Goal: Task Accomplishment & Management: Manage account settings

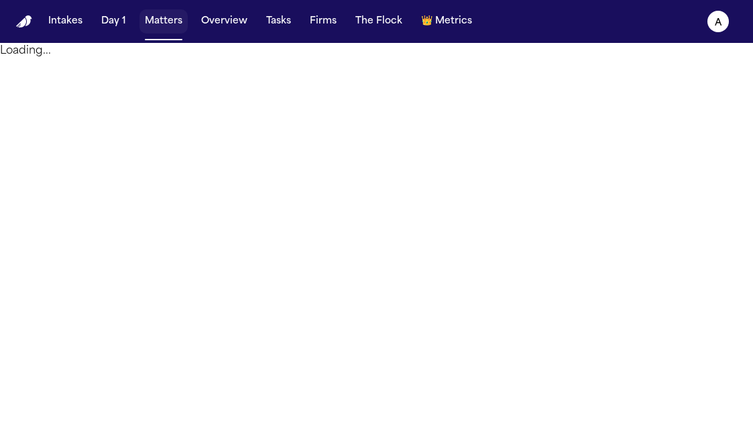
click at [154, 29] on button "Matters" at bounding box center [164, 21] width 48 height 24
click at [240, 21] on button "Overview" at bounding box center [224, 21] width 57 height 24
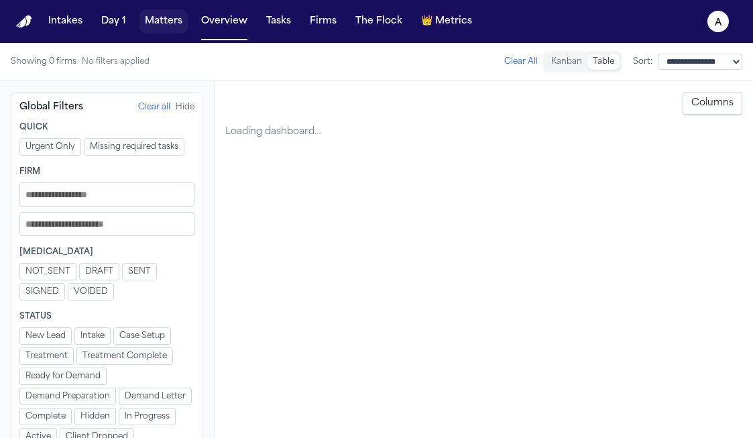
click at [166, 22] on button "Matters" at bounding box center [164, 21] width 48 height 24
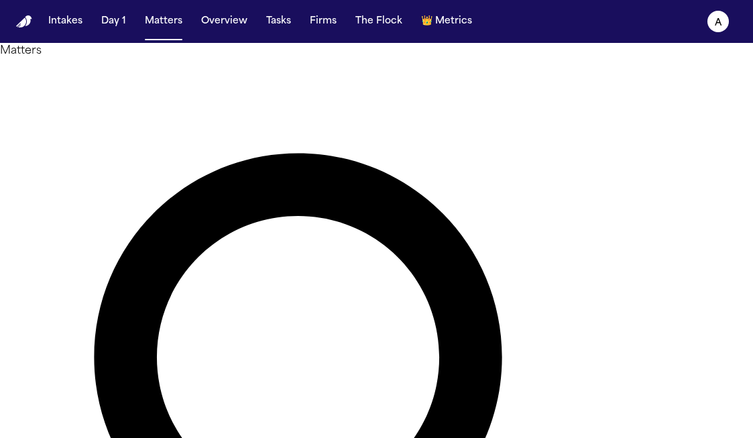
drag, startPoint x: 270, startPoint y: 82, endPoint x: 146, endPoint y: 66, distance: 125.8
click at [146, 66] on div "Matters ****** Overview Add Matter" at bounding box center [376, 444] width 753 height 802
type input "**********"
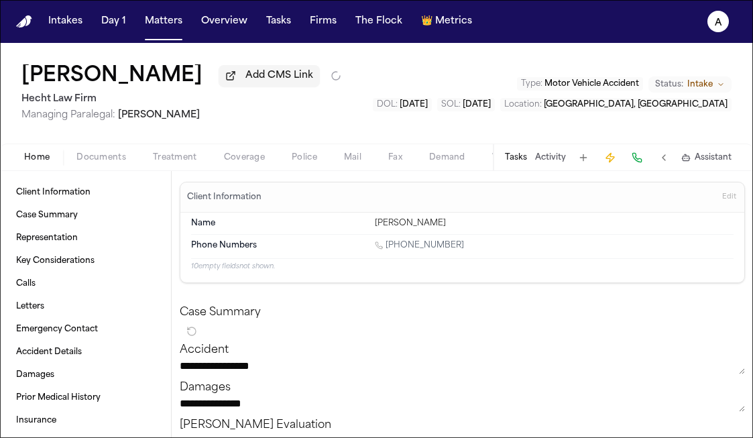
click at [515, 163] on button "Tasks" at bounding box center [516, 157] width 22 height 11
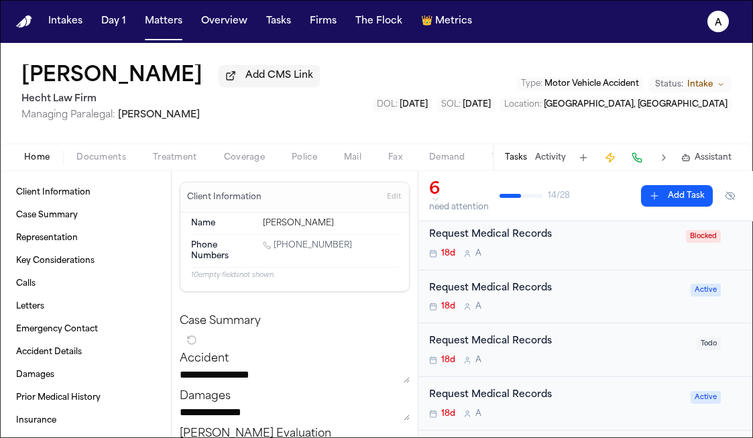
scroll to position [132, 0]
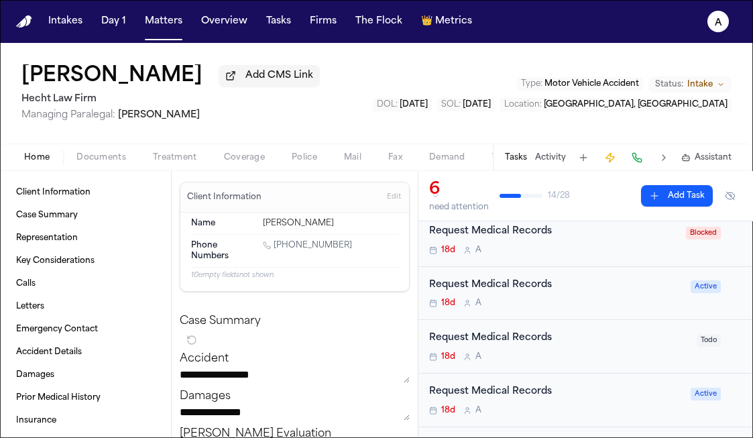
click at [623, 293] on div "Request Medical Records" at bounding box center [556, 285] width 254 height 15
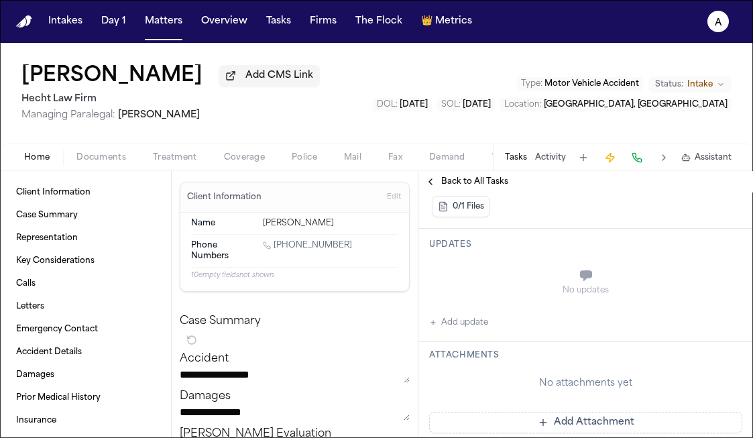
scroll to position [335, 0]
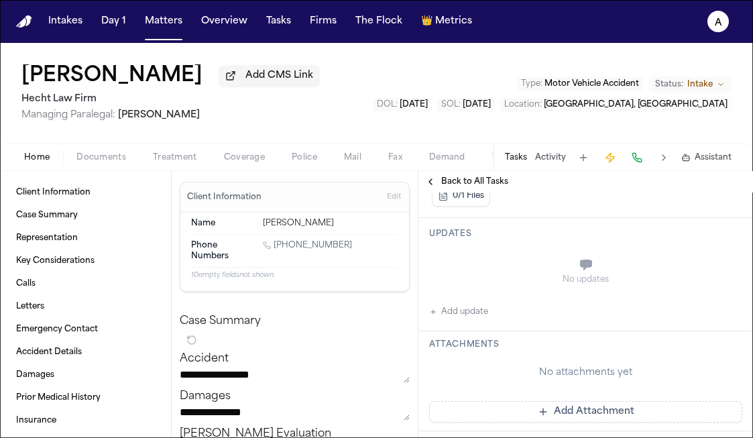
click at [479, 314] on button "Add update" at bounding box center [458, 312] width 59 height 16
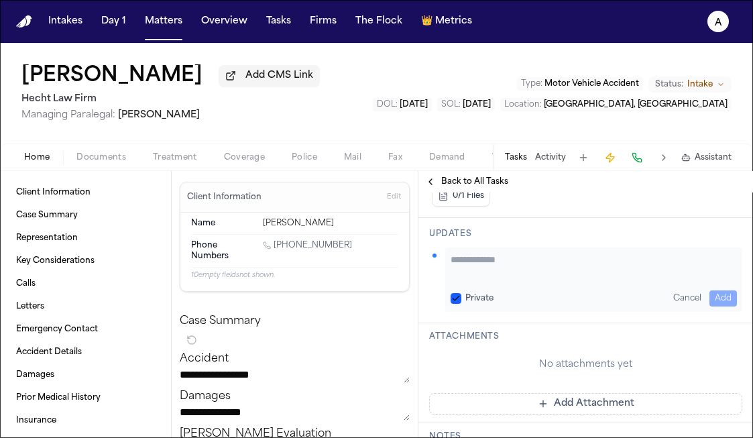
click at [497, 263] on textarea "Add your update" at bounding box center [594, 266] width 286 height 27
paste textarea "**********"
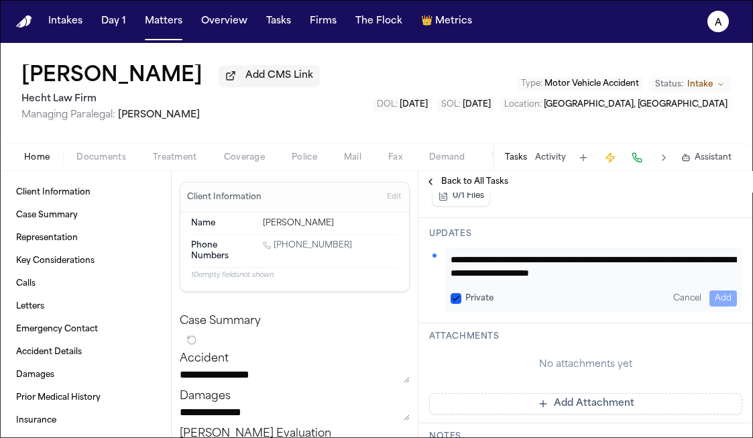
scroll to position [28, 0]
click at [466, 297] on label "Private" at bounding box center [480, 298] width 28 height 11
click at [462, 297] on button "Private" at bounding box center [456, 298] width 11 height 11
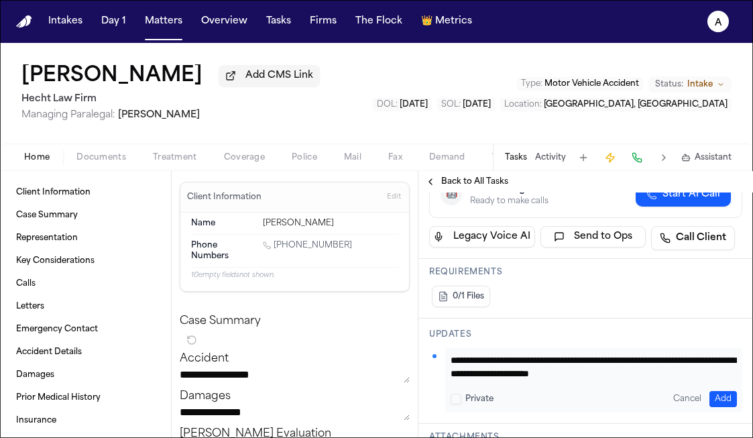
scroll to position [227, 0]
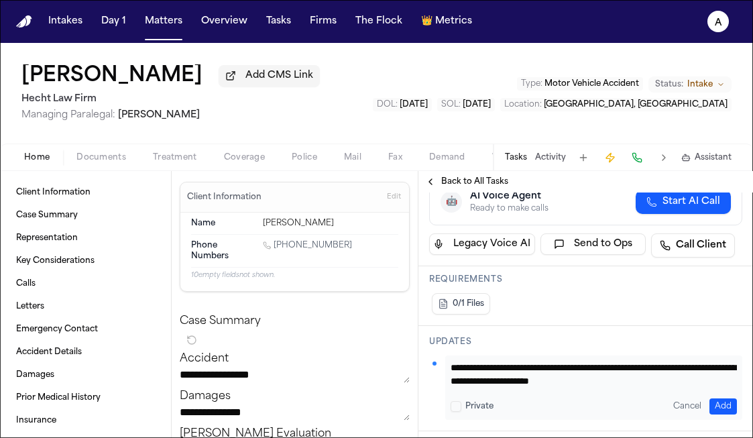
click at [479, 381] on textarea "**********" at bounding box center [594, 374] width 286 height 27
click at [475, 372] on textarea "**********" at bounding box center [594, 374] width 286 height 27
paste textarea "**********"
type textarea "**********"
click at [727, 407] on button "Add" at bounding box center [724, 407] width 28 height 16
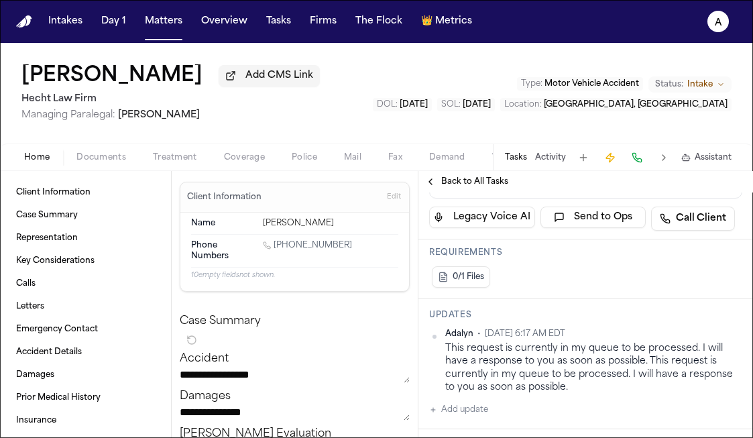
scroll to position [261, 0]
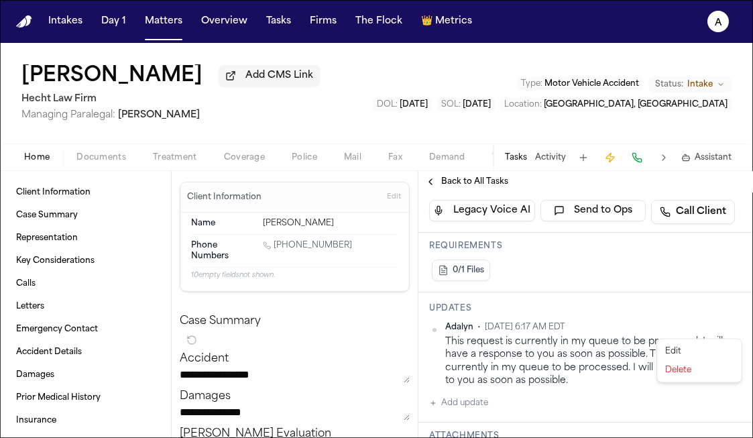
click at [742, 334] on html "**********" at bounding box center [376, 219] width 753 height 438
click at [718, 355] on div "Edit" at bounding box center [699, 351] width 79 height 19
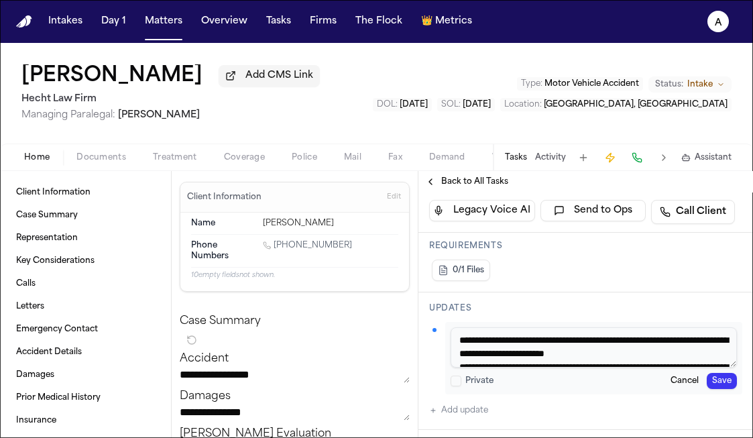
scroll to position [25, 0]
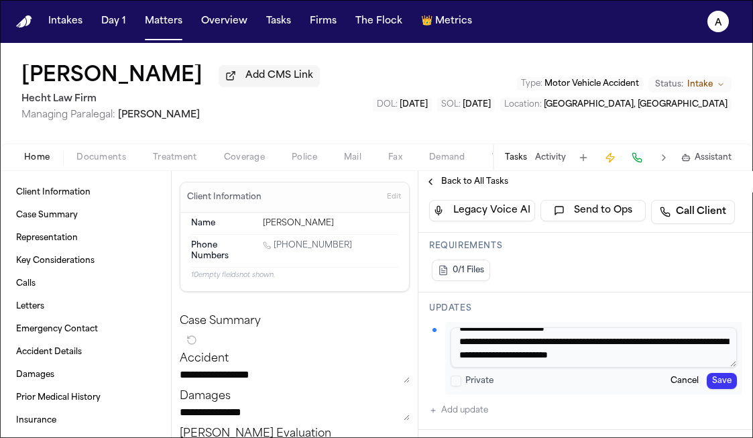
drag, startPoint x: 456, startPoint y: 346, endPoint x: 729, endPoint y: 393, distance: 277.6
click at [729, 393] on div "**********" at bounding box center [594, 358] width 297 height 72
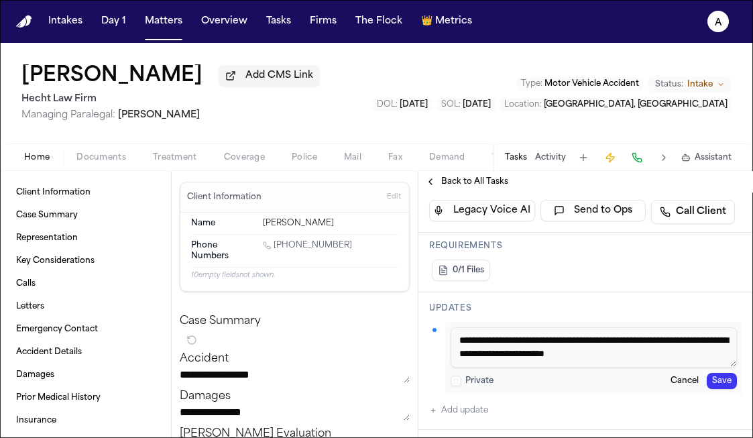
scroll to position [0, 0]
type textarea "**********"
click at [723, 380] on button "Save" at bounding box center [722, 381] width 30 height 16
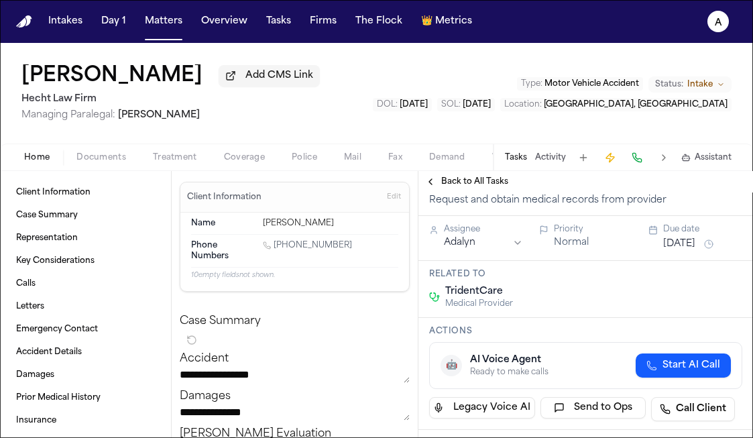
scroll to position [20, 0]
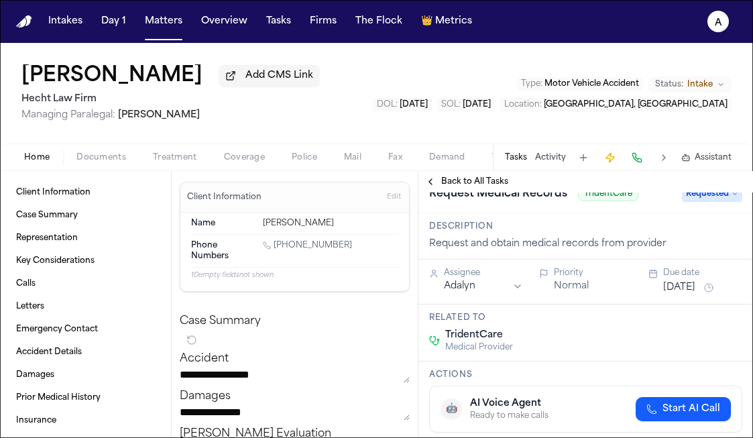
click at [679, 291] on button "Sep 1, 2025" at bounding box center [680, 287] width 32 height 13
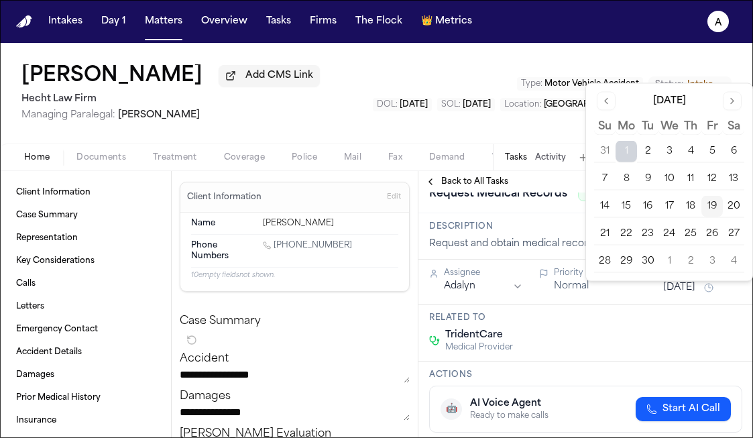
click at [716, 233] on button "26" at bounding box center [712, 233] width 21 height 21
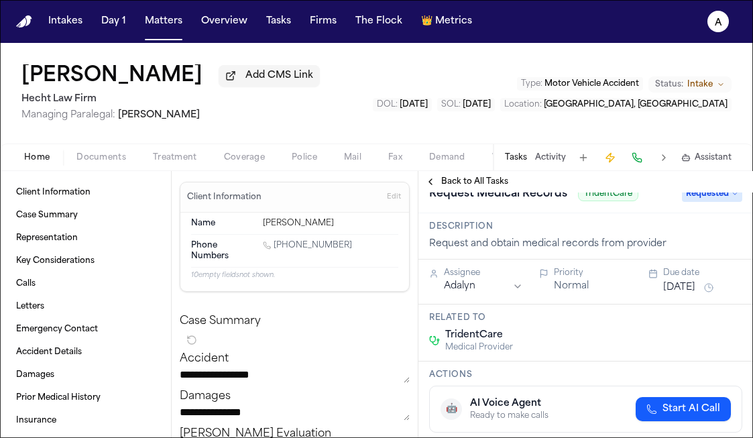
click at [614, 350] on div "TridentCare Medical Provider" at bounding box center [585, 341] width 313 height 24
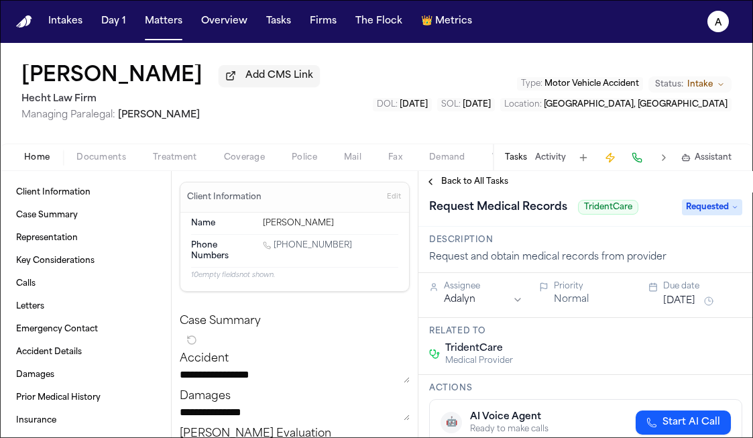
scroll to position [0, 0]
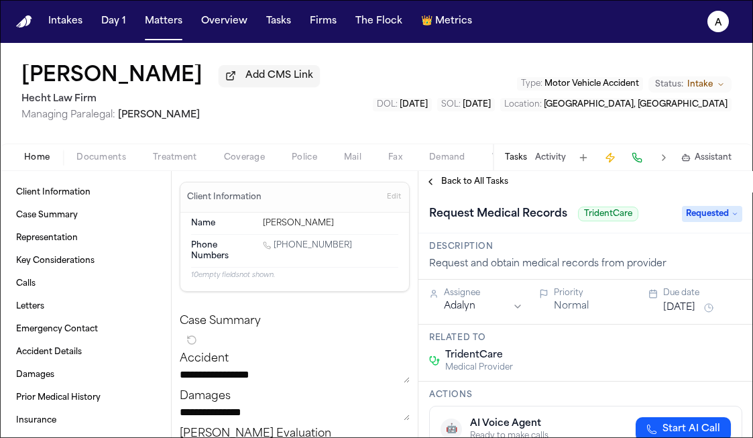
click at [474, 185] on span "Back to All Tasks" at bounding box center [474, 181] width 67 height 11
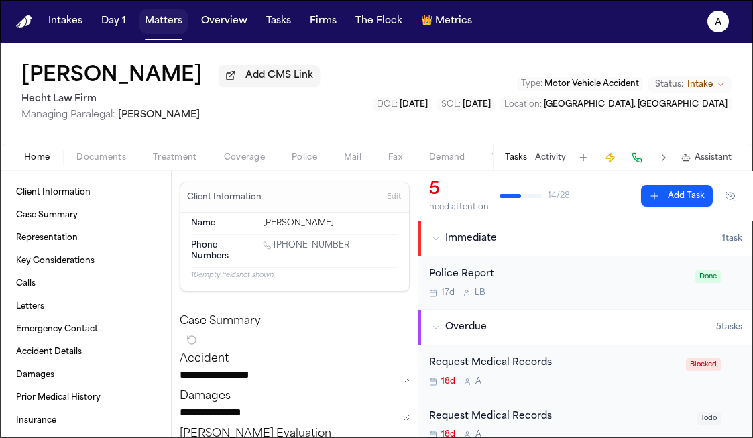
click at [160, 24] on button "Matters" at bounding box center [164, 21] width 48 height 24
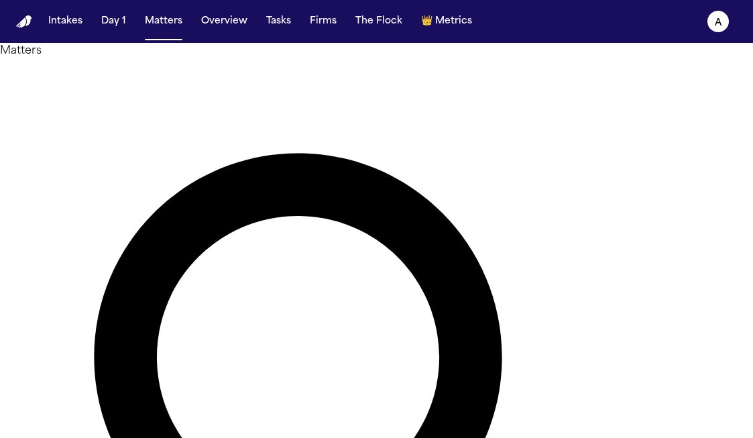
drag, startPoint x: 348, startPoint y: 77, endPoint x: 134, endPoint y: 75, distance: 214.0
click at [134, 75] on div "**********" at bounding box center [376, 444] width 753 height 802
type input "**********"
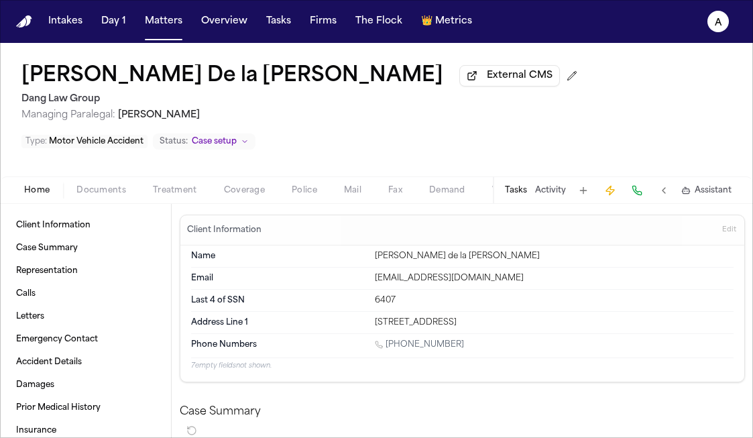
click at [520, 185] on button "Tasks" at bounding box center [516, 190] width 22 height 11
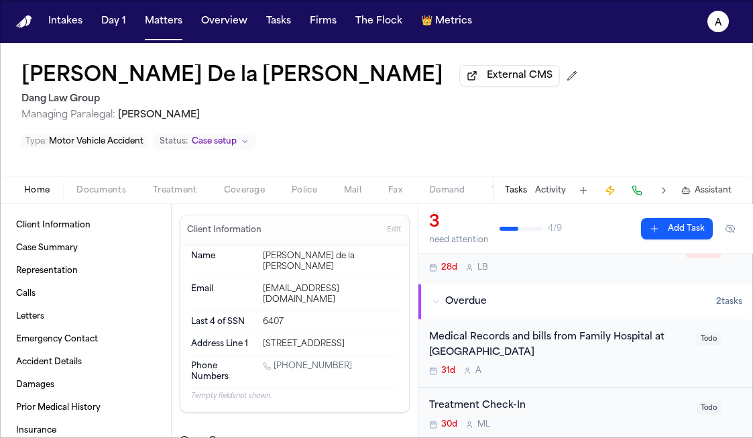
scroll to position [78, 0]
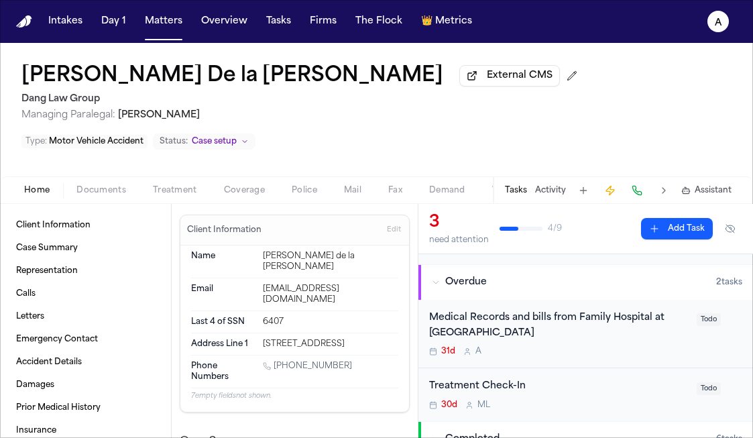
click at [552, 311] on div "Medical Records and bills from Family Hospital at Bandera" at bounding box center [559, 326] width 260 height 31
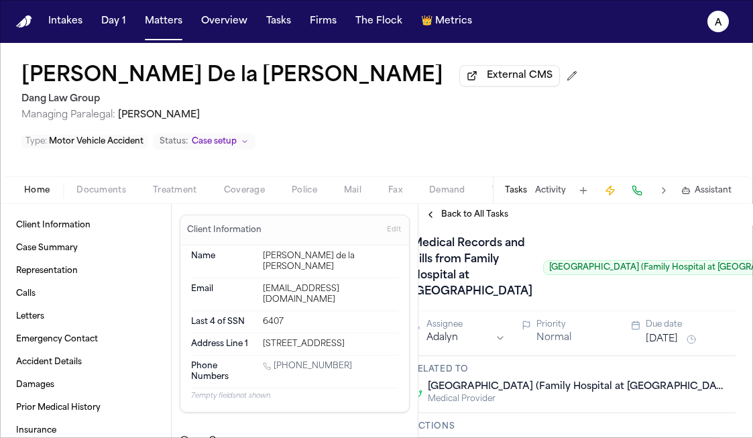
scroll to position [0, 17]
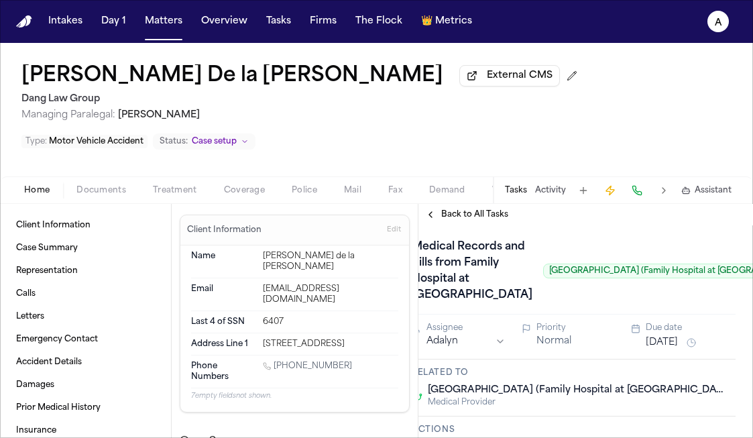
click at [474, 209] on span "Back to All Tasks" at bounding box center [474, 214] width 67 height 11
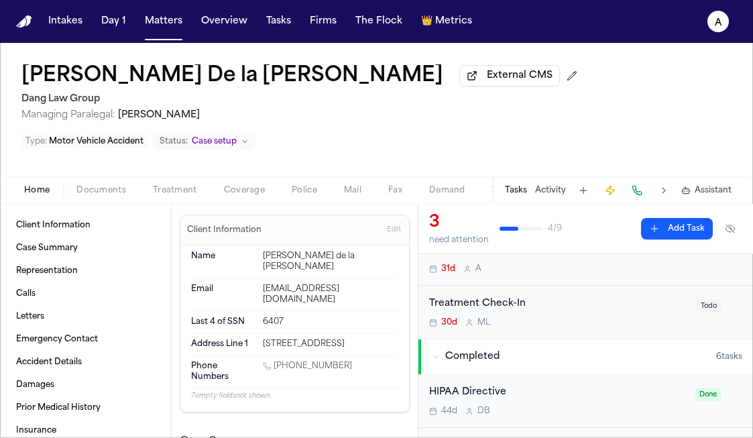
scroll to position [20, 0]
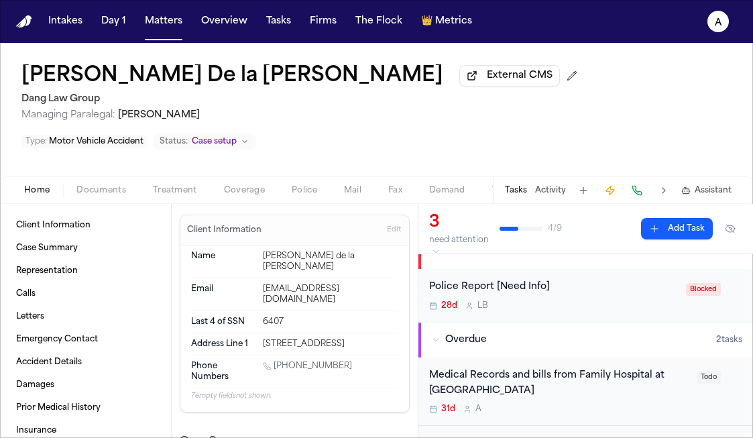
click at [590, 368] on div "Medical Records and bills from Family Hospital at Bandera" at bounding box center [559, 383] width 260 height 31
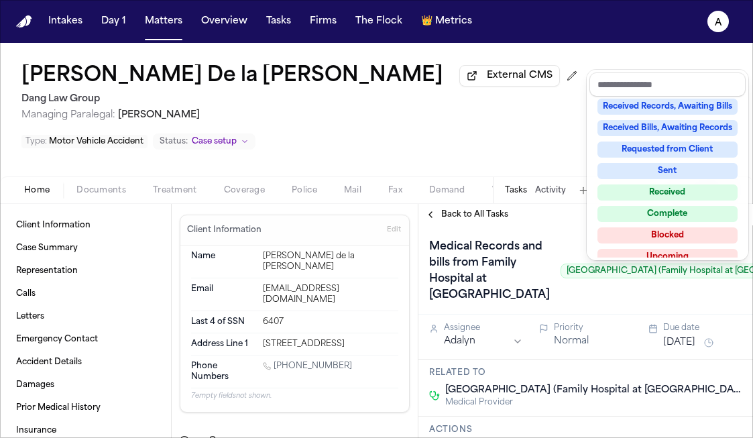
scroll to position [209, 0]
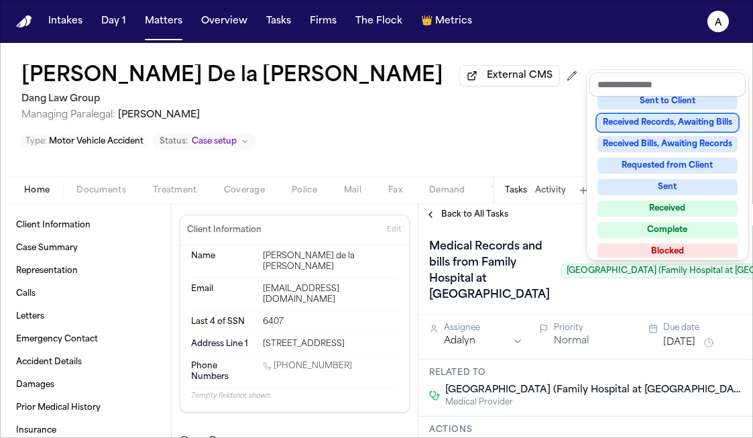
click at [690, 127] on div "Received Records, Awaiting Bills" at bounding box center [668, 123] width 140 height 16
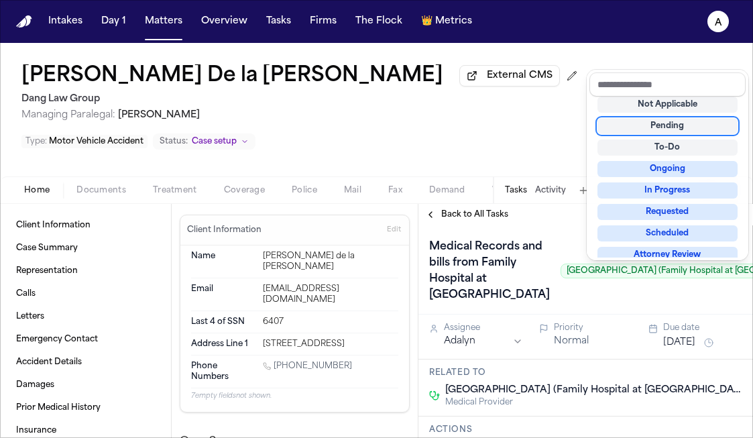
scroll to position [5, 0]
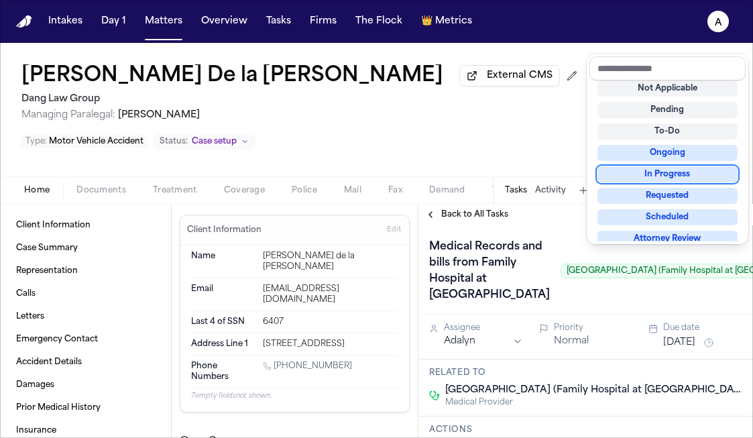
click at [538, 236] on div "Medical Records and bills from Family Hospital at Bandera Bandera Family Hospit…" at bounding box center [585, 271] width 313 height 70
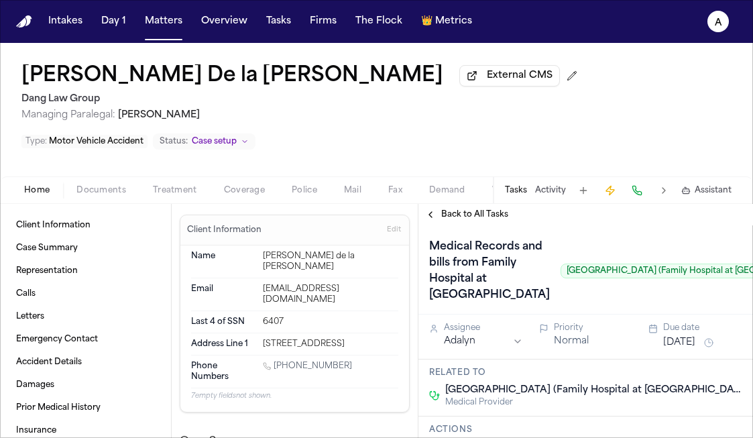
click at [105, 185] on span "Documents" at bounding box center [101, 190] width 50 height 11
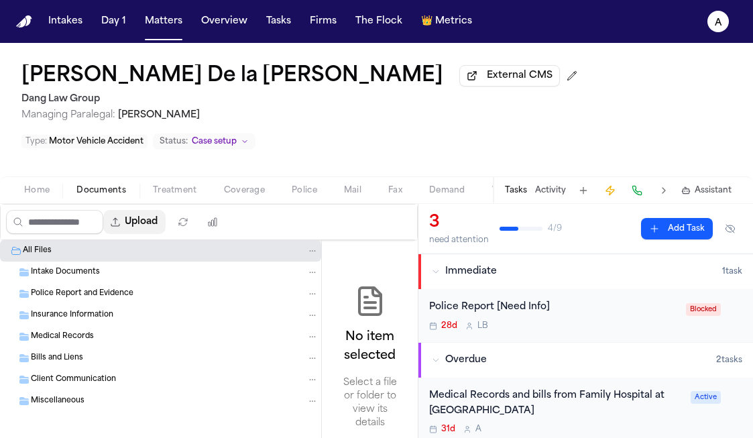
click at [154, 210] on button "Upload" at bounding box center [134, 222] width 62 height 24
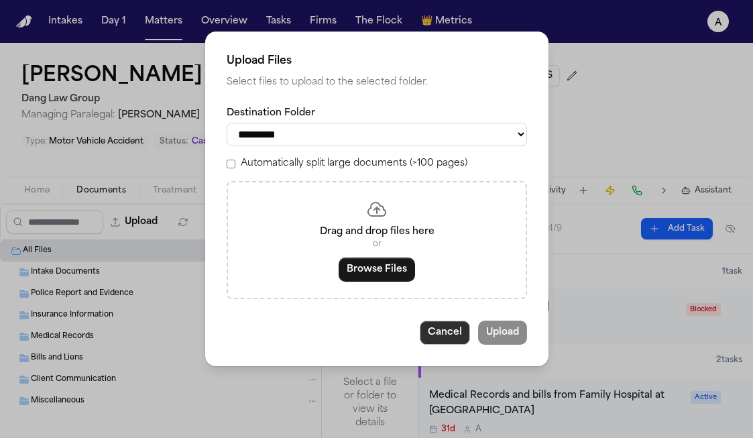
click at [435, 345] on button "Cancel" at bounding box center [445, 333] width 50 height 24
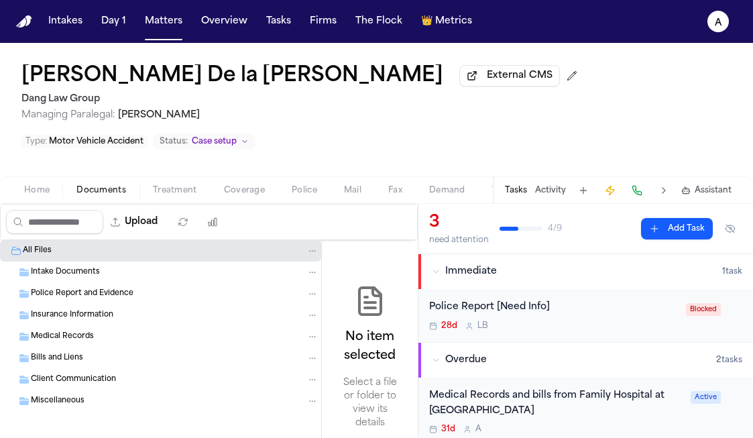
click at [442, 345] on button "Overdue 2 task s" at bounding box center [586, 360] width 335 height 35
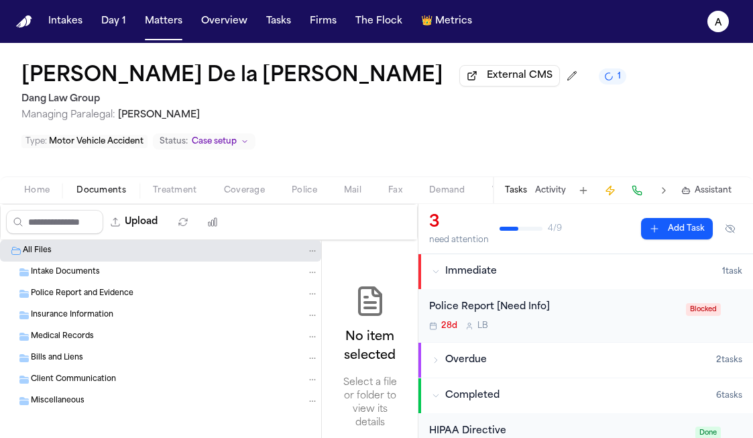
click at [47, 331] on span "Medical Records" at bounding box center [62, 336] width 63 height 11
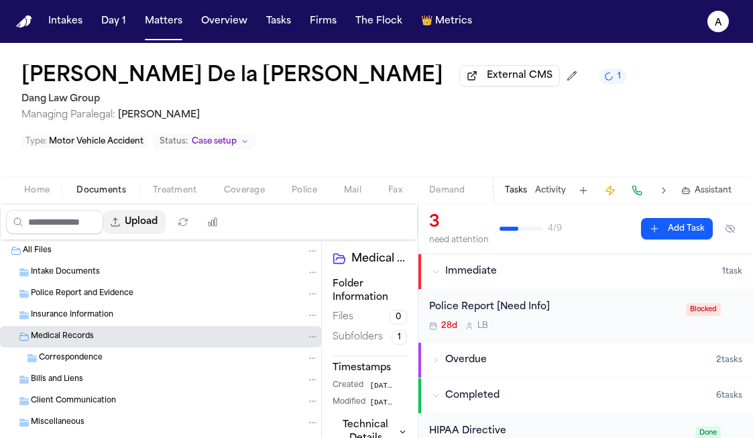
click at [154, 210] on button "Upload" at bounding box center [134, 222] width 62 height 24
select select "**********"
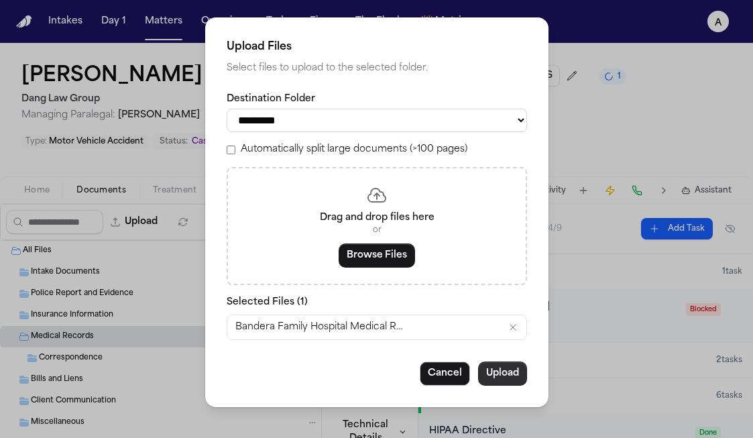
click at [516, 382] on button "Upload" at bounding box center [502, 374] width 49 height 24
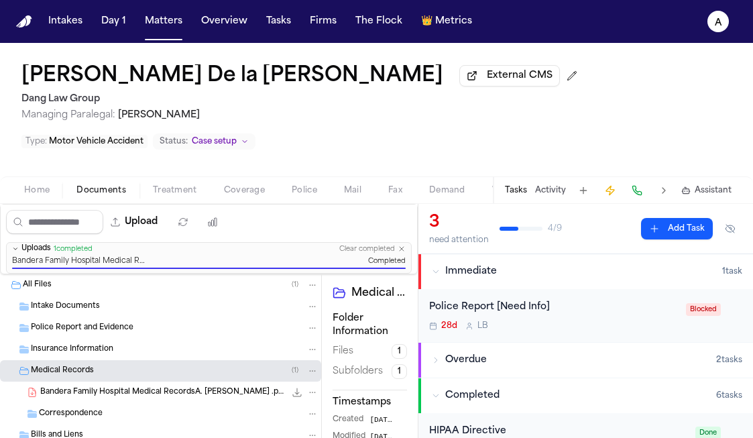
click at [436, 125] on div "Alice Acosta De la Cruz External CMS Dang Law Group Managing Paralegal: Michell…" at bounding box center [376, 110] width 753 height 134
click at [164, 14] on button "Matters" at bounding box center [164, 21] width 48 height 24
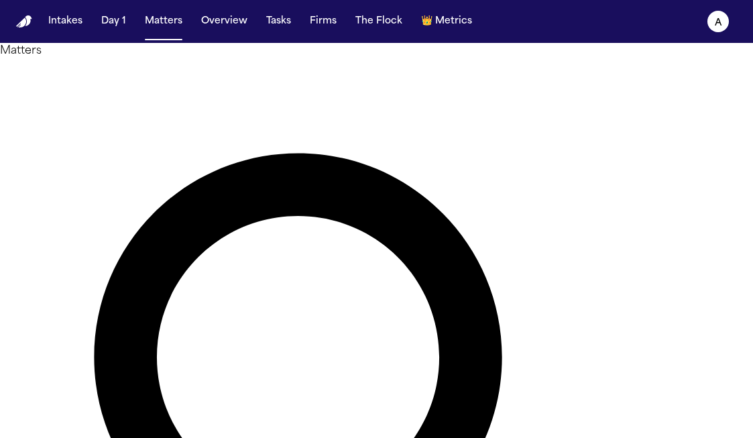
drag, startPoint x: 303, startPoint y: 77, endPoint x: 115, endPoint y: 67, distance: 188.1
click at [115, 67] on div "**********" at bounding box center [376, 444] width 753 height 802
type input "**********"
drag, startPoint x: 320, startPoint y: 87, endPoint x: 114, endPoint y: 89, distance: 206.0
click at [114, 89] on div "**********" at bounding box center [376, 444] width 753 height 802
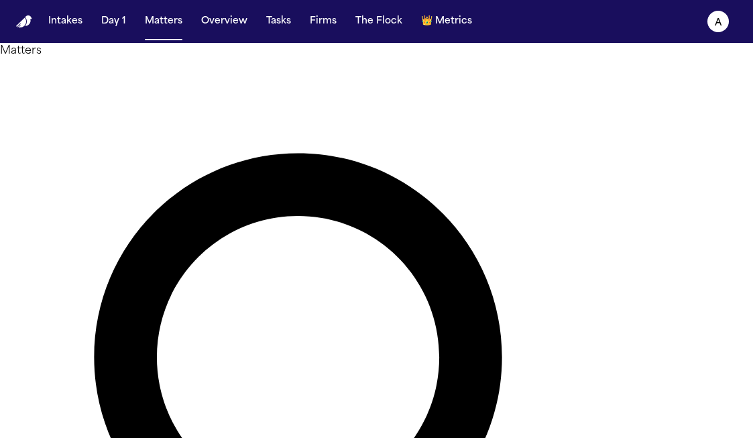
type input "**********"
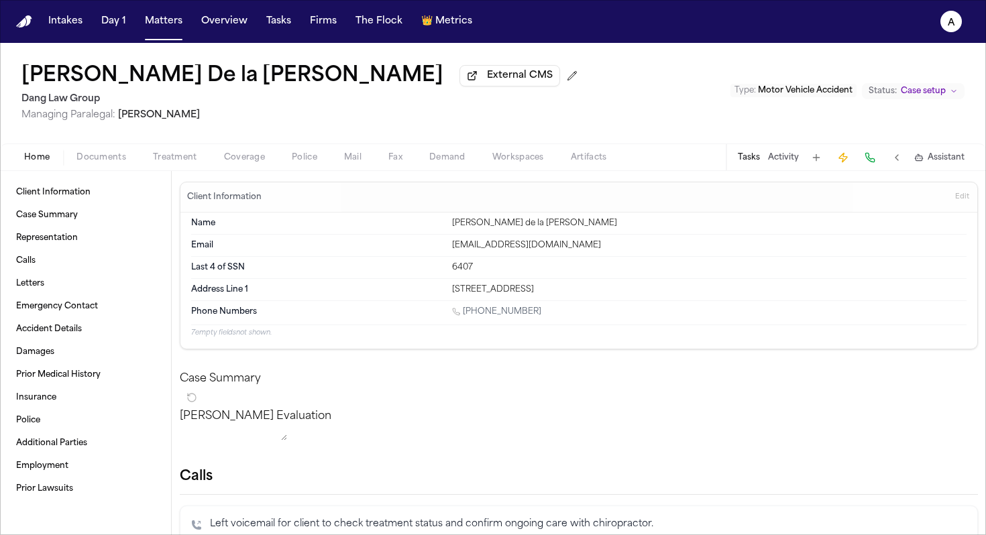
click at [753, 158] on button "Tasks" at bounding box center [749, 157] width 22 height 11
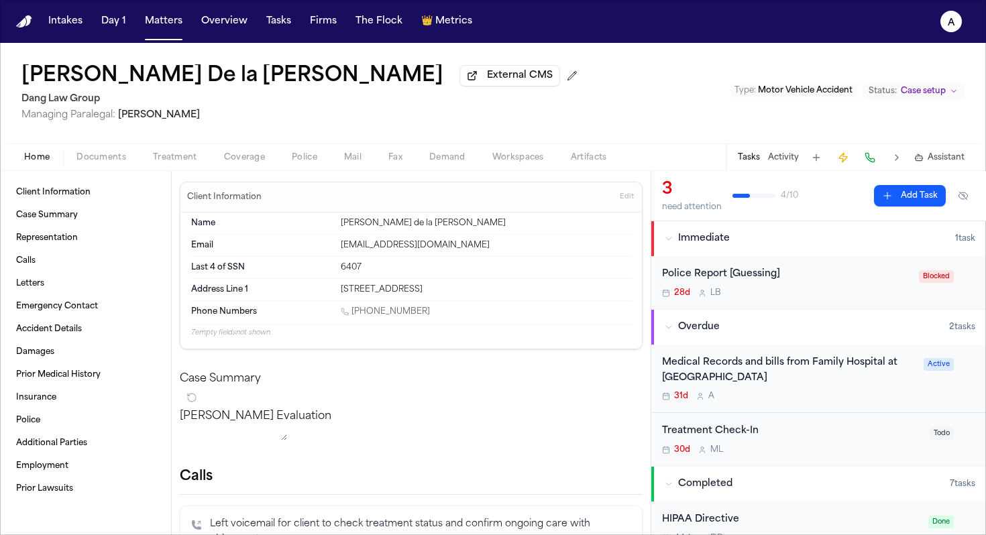
click at [753, 396] on div "31d A" at bounding box center [789, 396] width 254 height 11
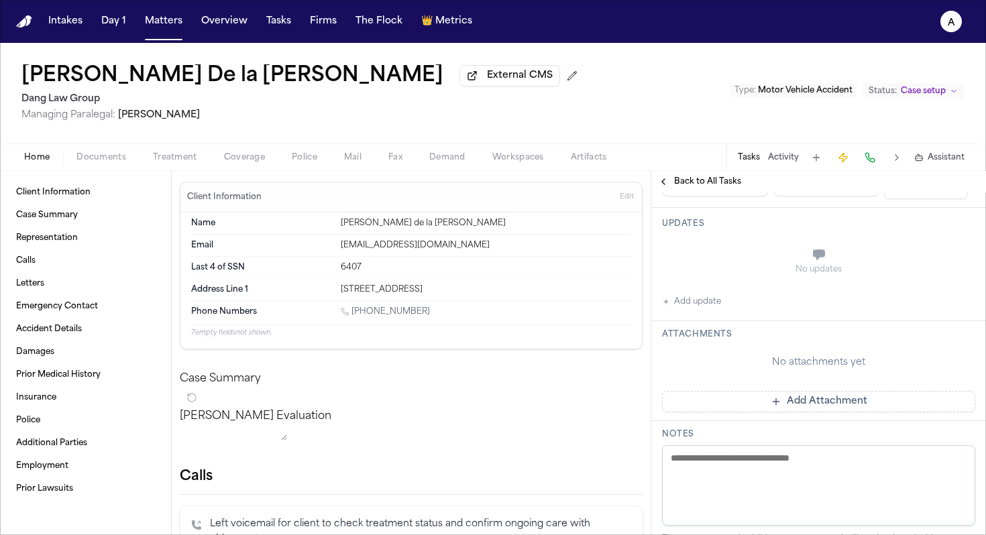
scroll to position [390, 0]
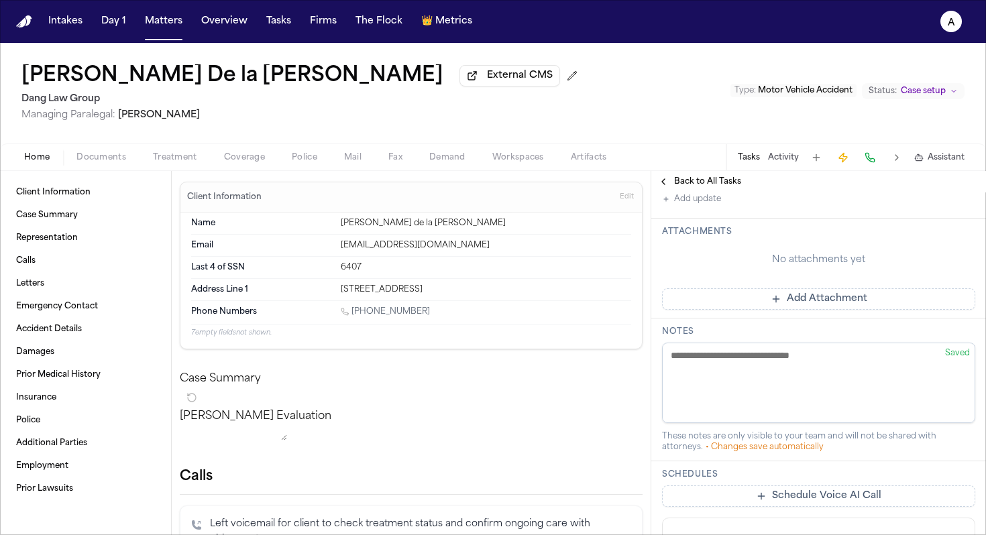
click at [700, 207] on button "Add update" at bounding box center [691, 199] width 59 height 16
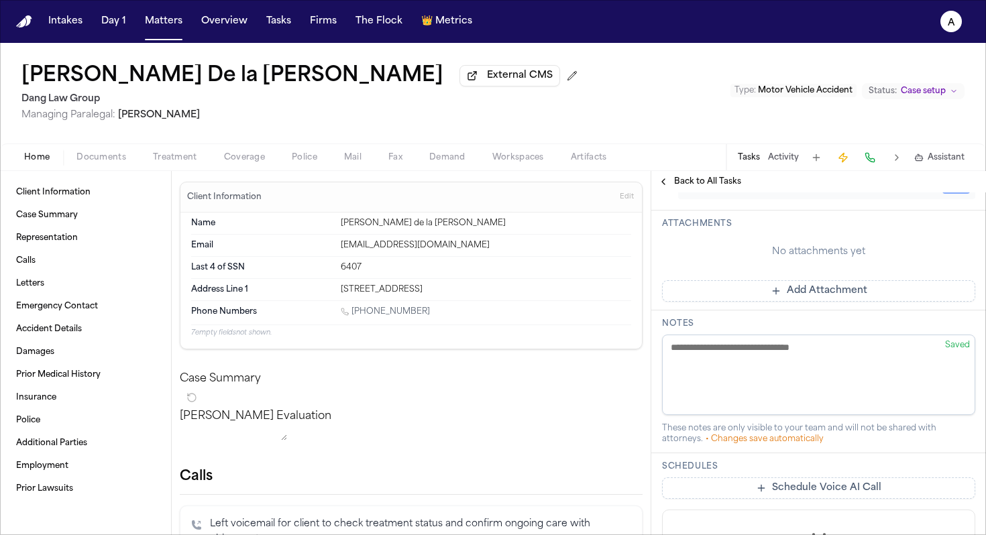
click at [737, 167] on textarea "Add your update" at bounding box center [827, 153] width 286 height 27
click at [698, 191] on label "Private" at bounding box center [712, 185] width 28 height 11
click at [694, 191] on button "Private" at bounding box center [689, 185] width 11 height 11
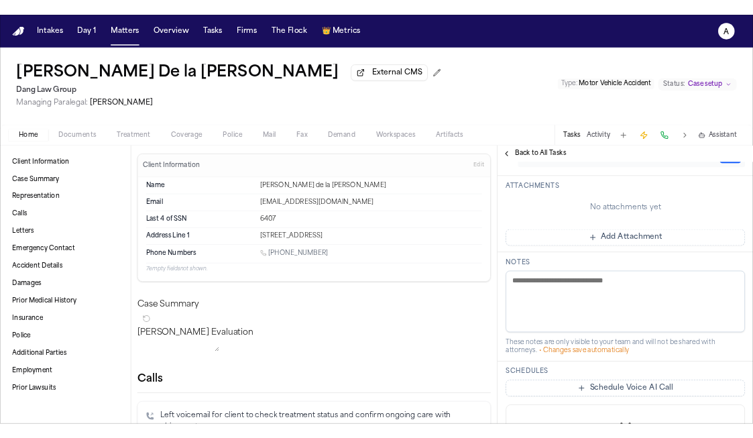
scroll to position [0, 0]
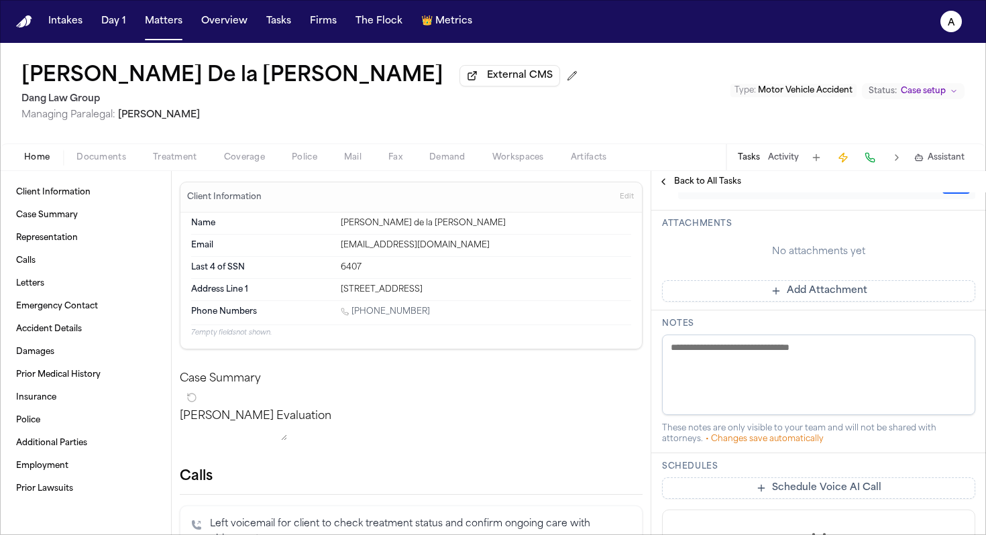
type textarea "**********"
click at [753, 194] on button "Add" at bounding box center [957, 186] width 28 height 16
click at [753, 301] on button "Add Attachment" at bounding box center [818, 290] width 313 height 21
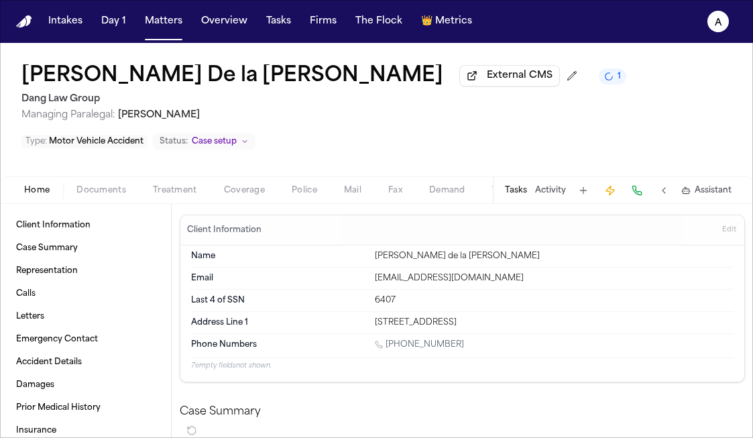
click at [513, 177] on div "Tasks Activity Assistant" at bounding box center [618, 190] width 250 height 26
click at [515, 177] on div "Tasks Activity Assistant" at bounding box center [618, 190] width 250 height 26
click at [528, 177] on div "Tasks Activity Assistant" at bounding box center [618, 190] width 250 height 26
click at [530, 177] on div "Tasks Activity Assistant" at bounding box center [618, 190] width 250 height 26
click at [523, 185] on button "Tasks" at bounding box center [516, 190] width 22 height 11
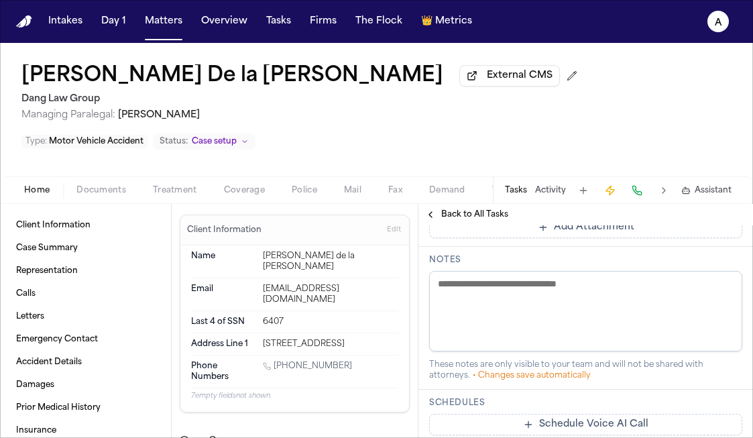
scroll to position [489, 0]
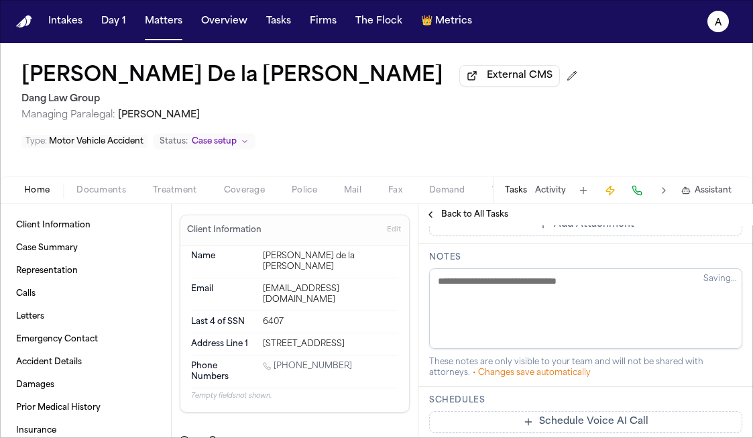
click at [607, 244] on div "Attachments No attachments yet Add Attachment" at bounding box center [586, 194] width 335 height 100
click at [634, 236] on button "Add Attachment" at bounding box center [585, 224] width 313 height 21
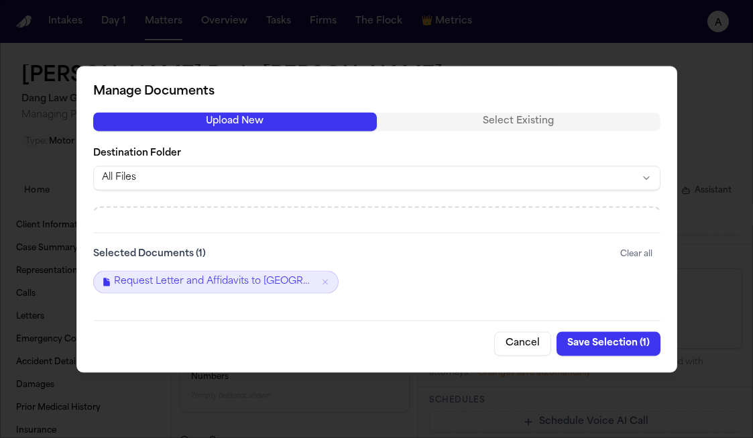
click at [629, 337] on button "Save Selection ( 1 )" at bounding box center [609, 343] width 104 height 24
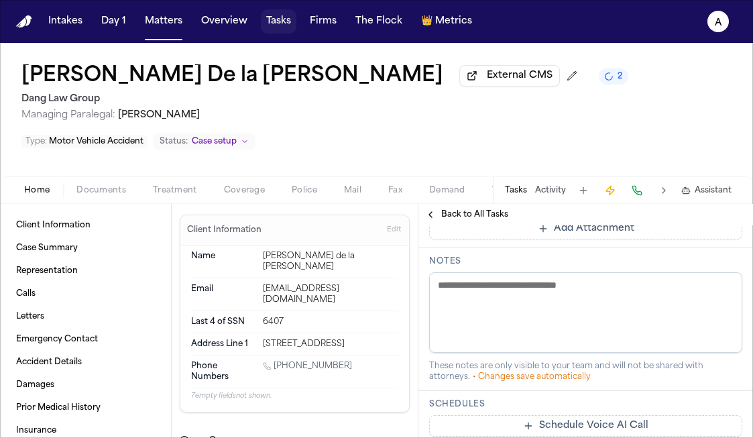
click at [276, 27] on button "Tasks" at bounding box center [279, 21] width 36 height 24
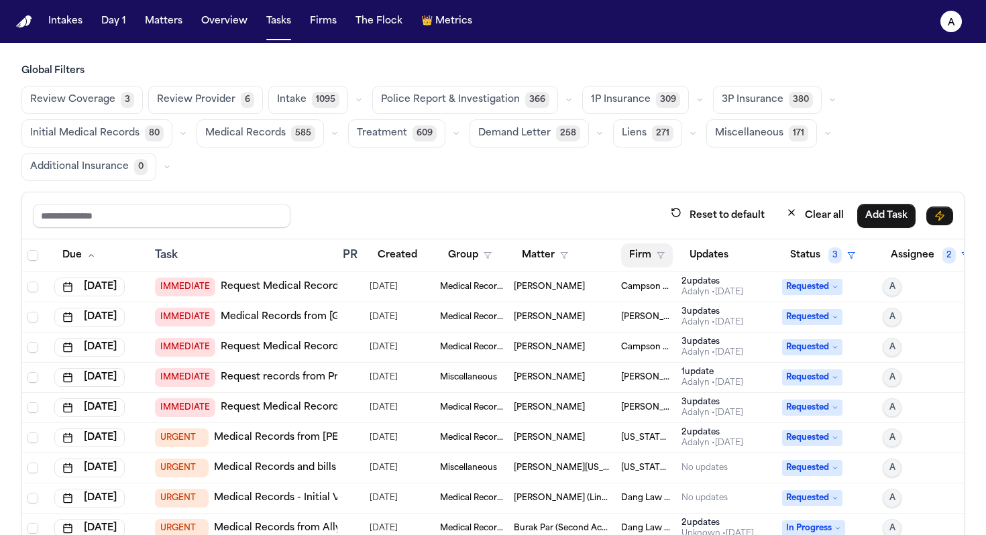
click at [652, 261] on button "Firm" at bounding box center [647, 256] width 52 height 24
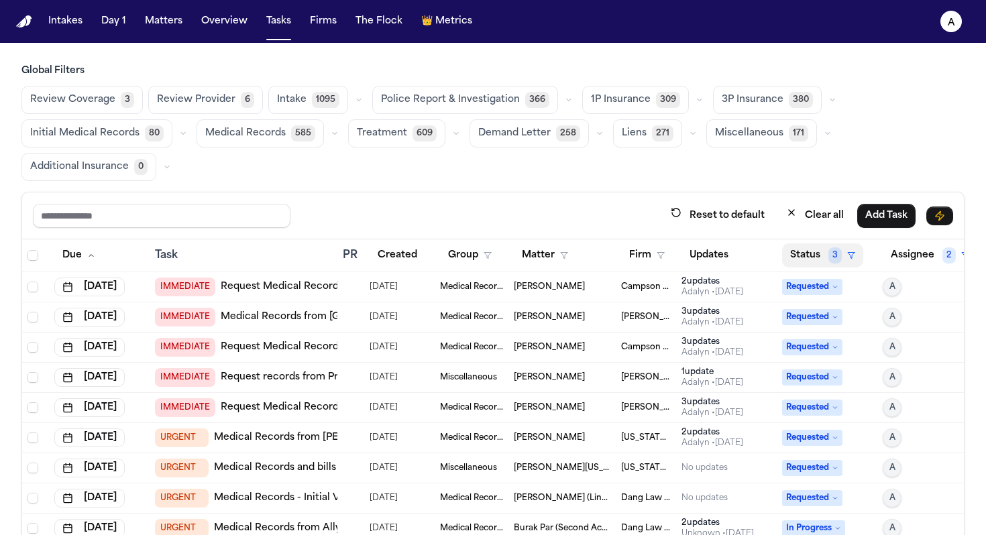
click at [753, 259] on span "3" at bounding box center [835, 256] width 13 height 16
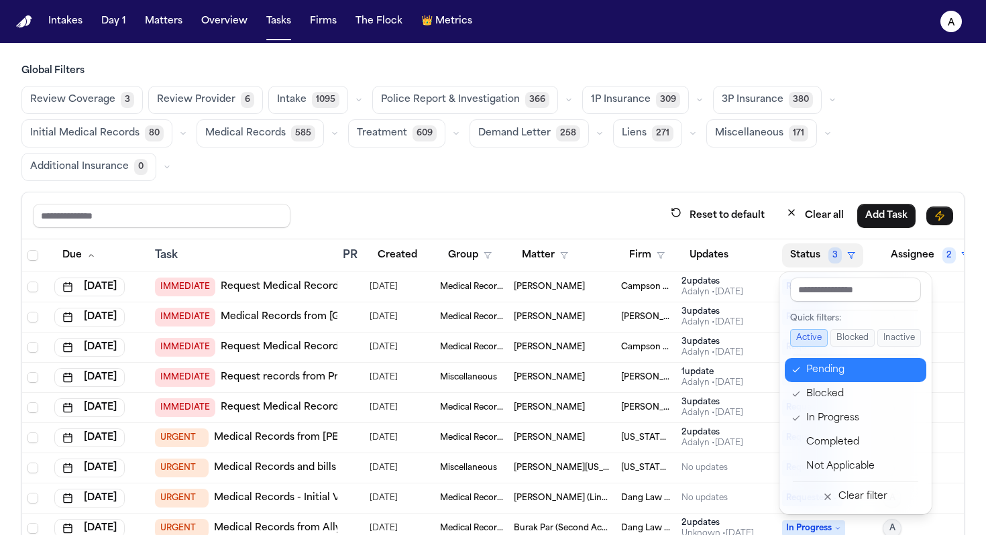
click at [753, 381] on button "Pending" at bounding box center [856, 370] width 142 height 24
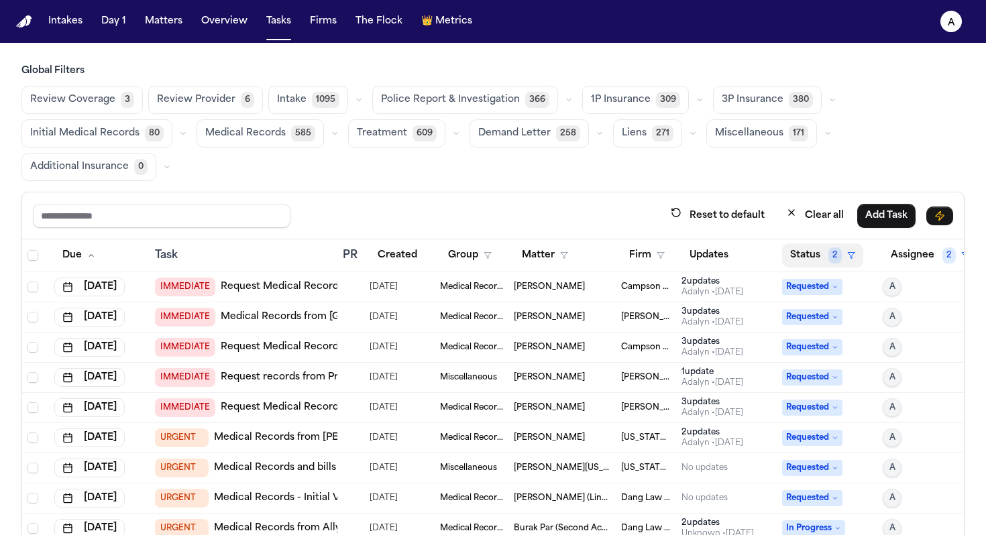
click at [753, 259] on span "2" at bounding box center [835, 256] width 13 height 16
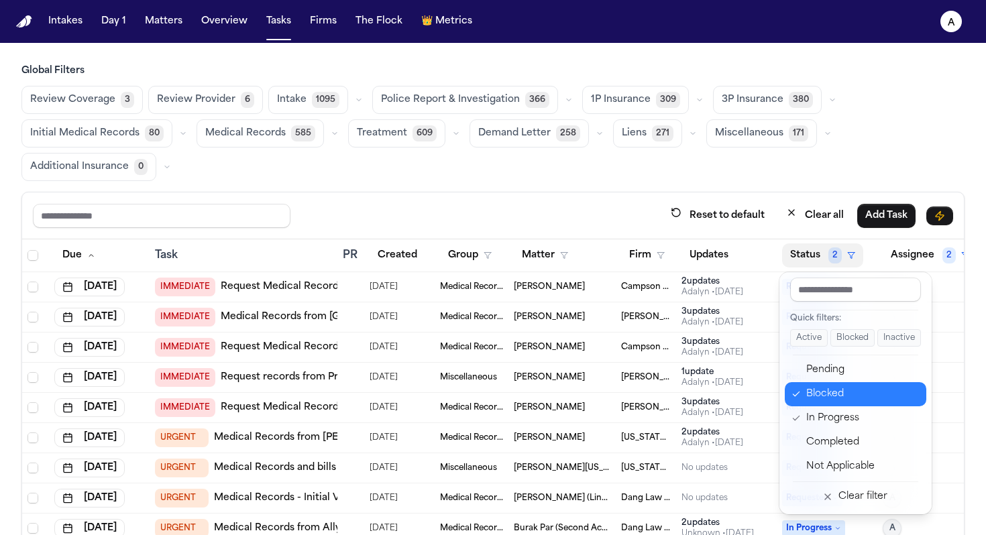
click at [753, 395] on div "Blocked" at bounding box center [862, 394] width 112 height 16
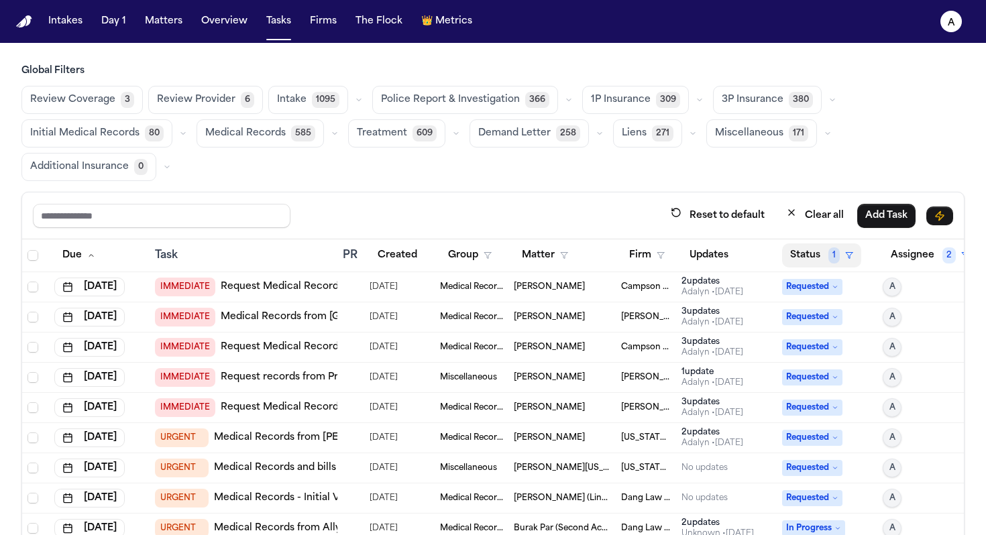
click at [753, 258] on button "Status 1" at bounding box center [821, 256] width 79 height 24
click at [753, 262] on button "Status 1" at bounding box center [821, 256] width 79 height 24
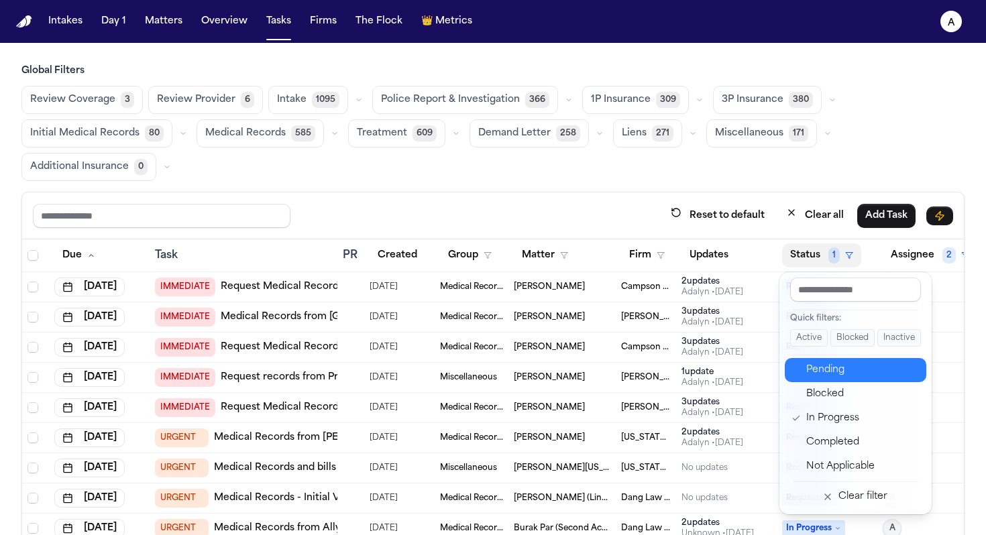
click at [753, 369] on div "Pending" at bounding box center [862, 370] width 112 height 16
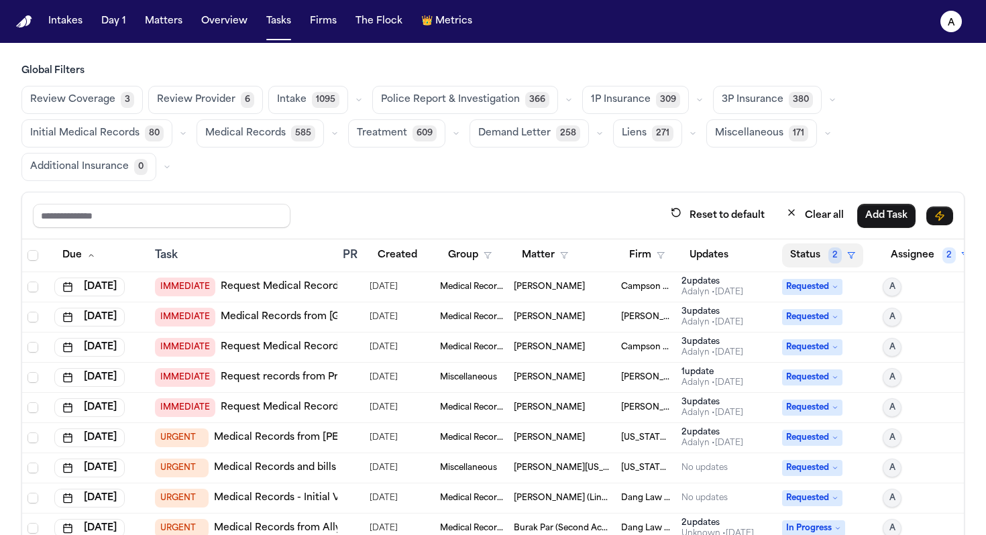
click at [753, 254] on button "Status 2" at bounding box center [822, 256] width 81 height 24
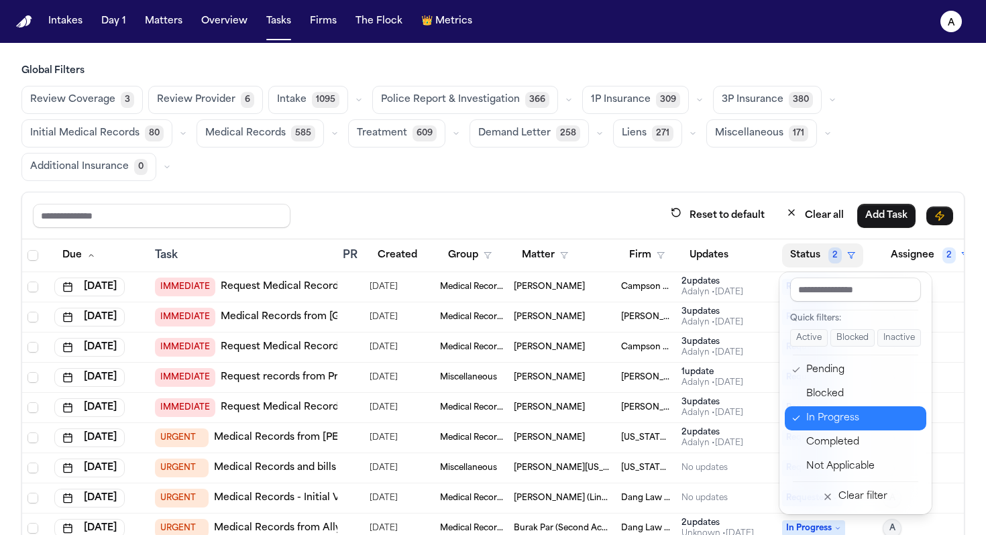
click at [753, 419] on div "In Progress" at bounding box center [862, 419] width 112 height 16
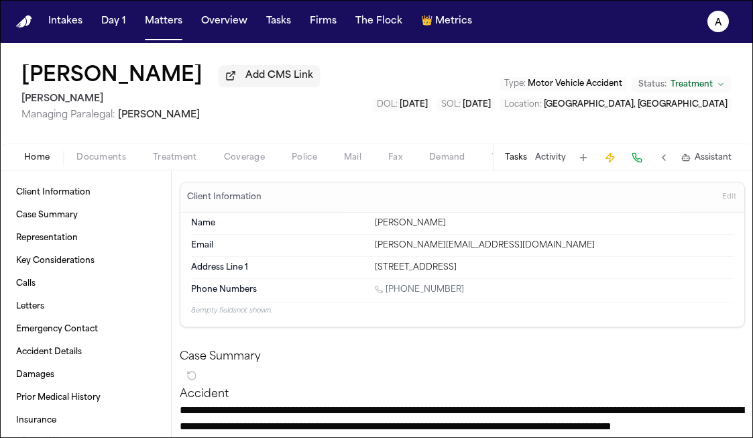
click at [513, 160] on button "Tasks" at bounding box center [516, 157] width 22 height 11
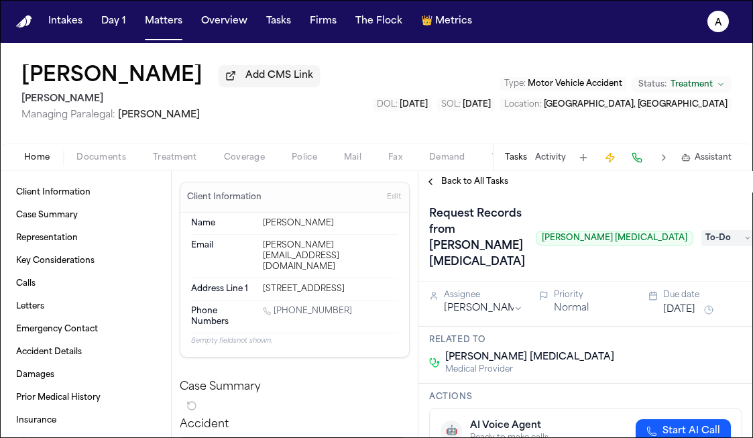
click at [265, 81] on div "Ghassan Alshekhhossin Add CMS Link" at bounding box center [170, 76] width 299 height 24
drag, startPoint x: 264, startPoint y: 81, endPoint x: 123, endPoint y: 74, distance: 141.8
click at [121, 73] on div "Ghassan Alshekhhossin Add CMS Link" at bounding box center [170, 76] width 299 height 24
click at [170, 25] on button "Matters" at bounding box center [164, 21] width 48 height 24
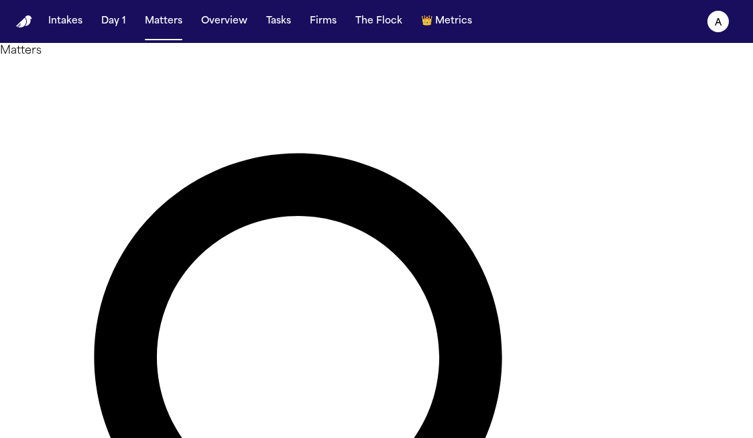
type input "*******"
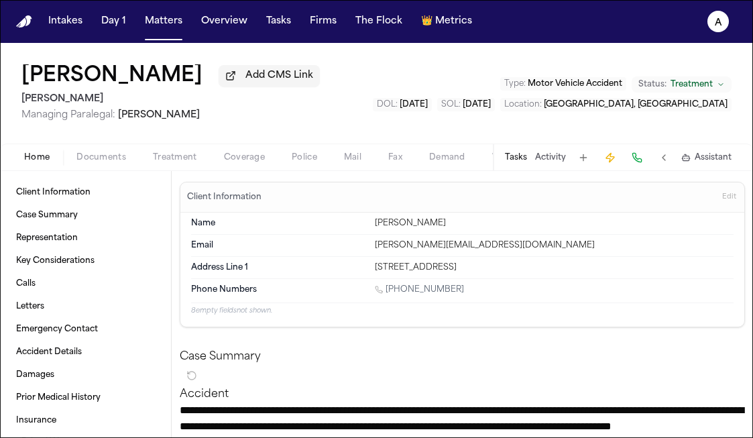
click at [505, 168] on div "Tasks Activity Assistant" at bounding box center [618, 157] width 250 height 26
click at [513, 168] on div "Tasks Activity Assistant" at bounding box center [618, 157] width 250 height 26
drag, startPoint x: 256, startPoint y: 84, endPoint x: 264, endPoint y: 87, distance: 8.7
click at [265, 88] on div "Ghassan Alshekhhossin Add CMS Link" at bounding box center [170, 76] width 299 height 24
drag, startPoint x: 263, startPoint y: 83, endPoint x: 115, endPoint y: 84, distance: 148.3
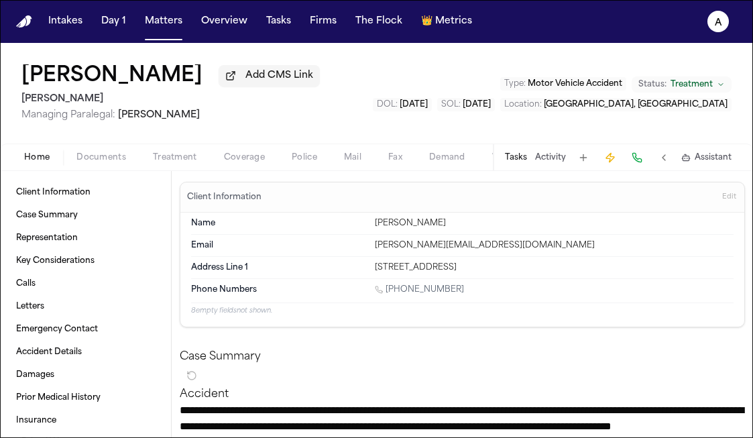
click at [115, 84] on div "Ghassan Alshekhhossin Add CMS Link" at bounding box center [170, 76] width 299 height 24
copy h1 "Alshekhhossin"
click at [515, 170] on div "Tasks Activity Assistant" at bounding box center [618, 157] width 250 height 26
click at [518, 163] on button "Tasks" at bounding box center [516, 157] width 22 height 11
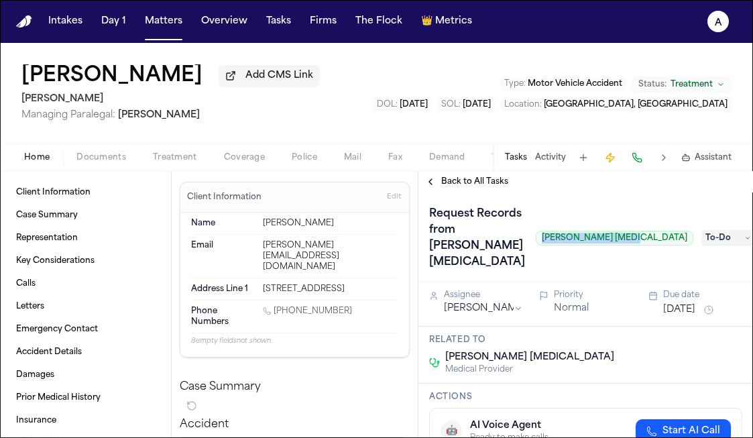
drag, startPoint x: 590, startPoint y: 225, endPoint x: 678, endPoint y: 227, distance: 87.9
click at [678, 231] on span "Panaia Chiropractic" at bounding box center [615, 238] width 158 height 15
copy span "Panaia Chiropractic"
click at [105, 162] on span "Documents" at bounding box center [101, 157] width 50 height 11
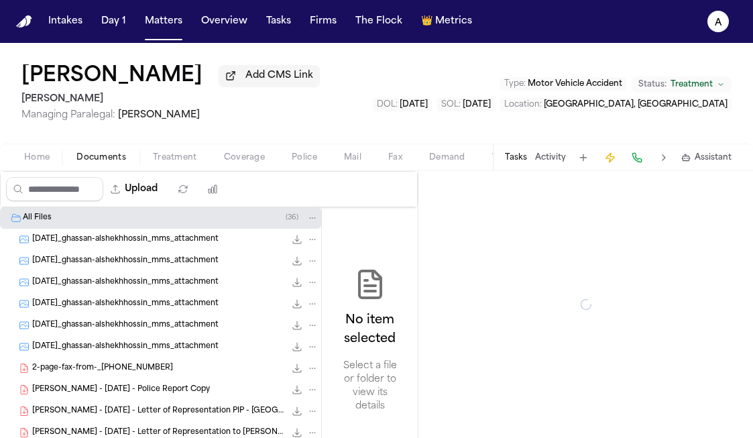
click at [172, 162] on span "Treatment" at bounding box center [175, 157] width 44 height 11
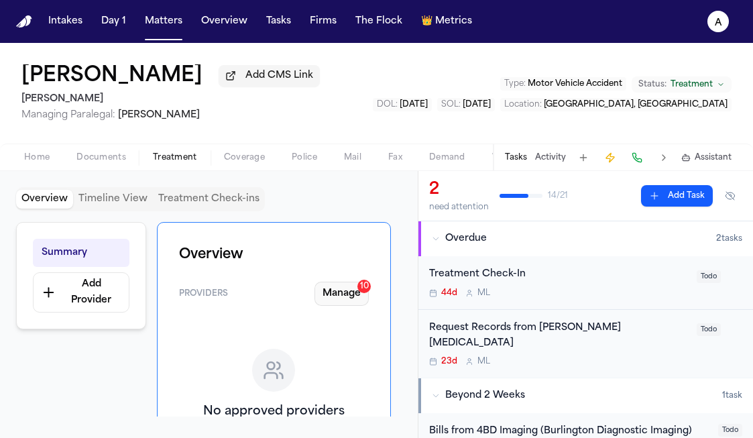
click at [362, 301] on button "Manage 10" at bounding box center [342, 294] width 54 height 24
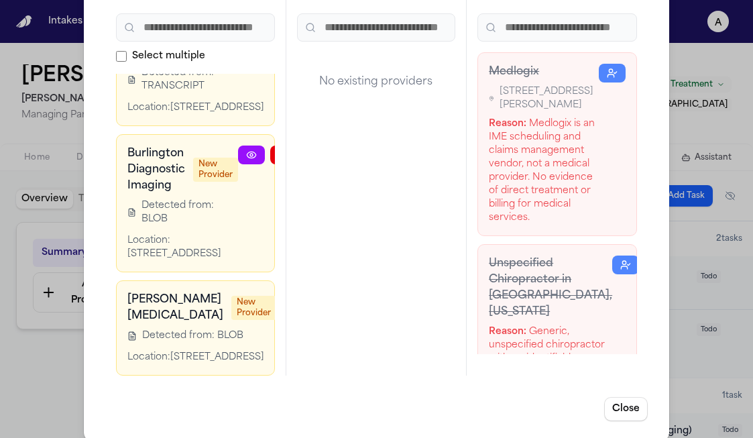
scroll to position [107, 0]
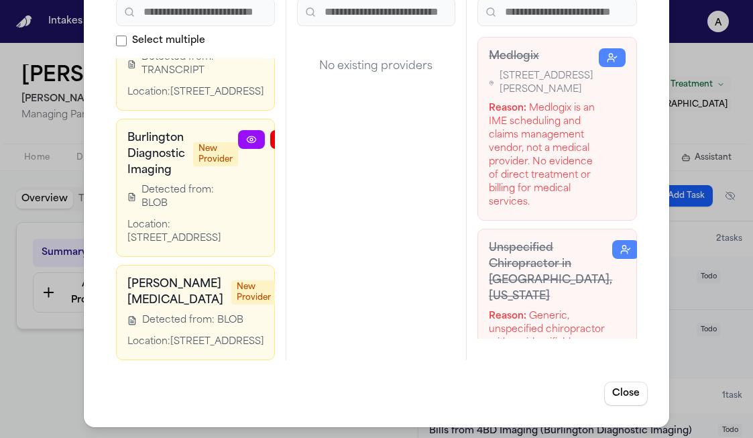
click at [67, 390] on div "Manage Providers Pending Approvals 3 Select multiple Comprehensive Pain Solutio…" at bounding box center [376, 165] width 753 height 545
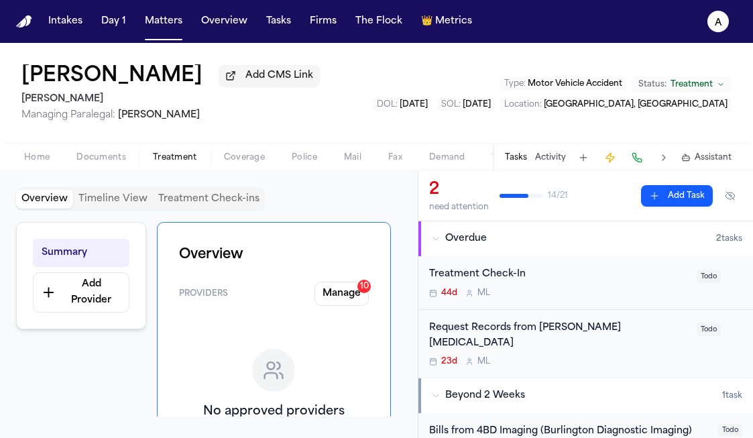
click at [580, 343] on div "Request Records from Panaia Chiropractic 23d M L" at bounding box center [559, 344] width 260 height 47
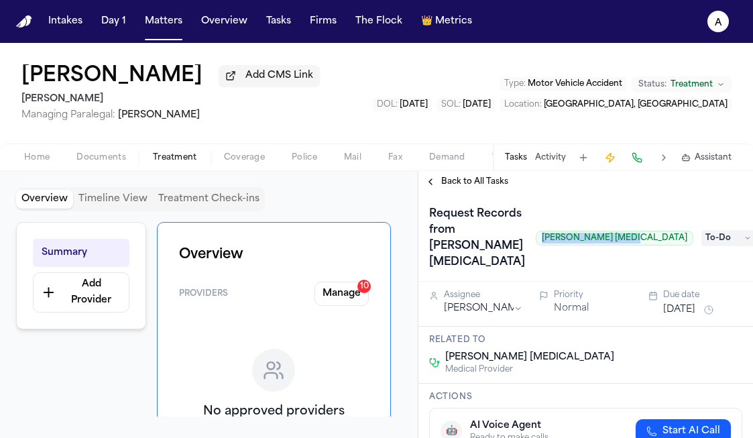
drag, startPoint x: 597, startPoint y: 226, endPoint x: 678, endPoint y: 230, distance: 81.3
click at [678, 231] on span "Panaia Chiropractic" at bounding box center [615, 238] width 158 height 15
copy span "Panaia Chiropractic"
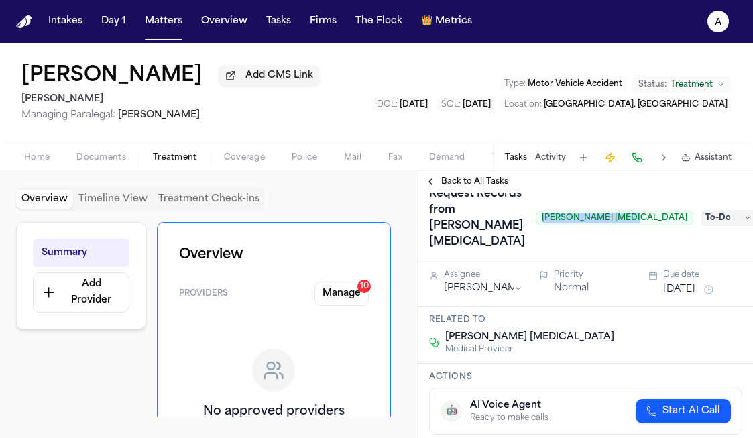
scroll to position [21, 0]
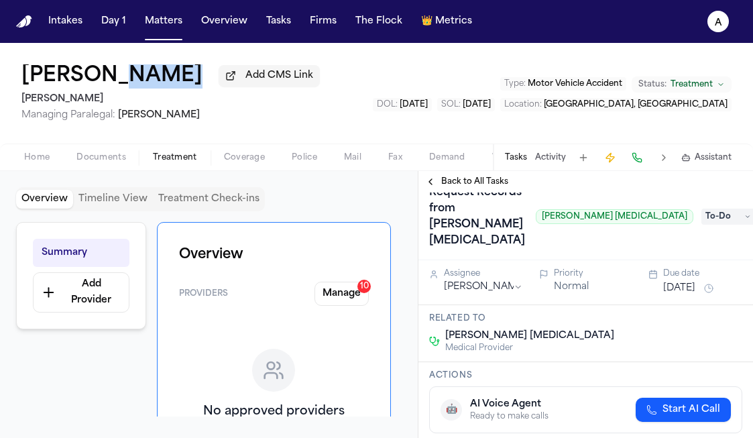
drag, startPoint x: 266, startPoint y: 83, endPoint x: 120, endPoint y: 76, distance: 146.4
click at [120, 76] on div "Ghassan Alshekhhossin Add CMS Link" at bounding box center [170, 76] width 299 height 24
copy div "Alshekhhossin"
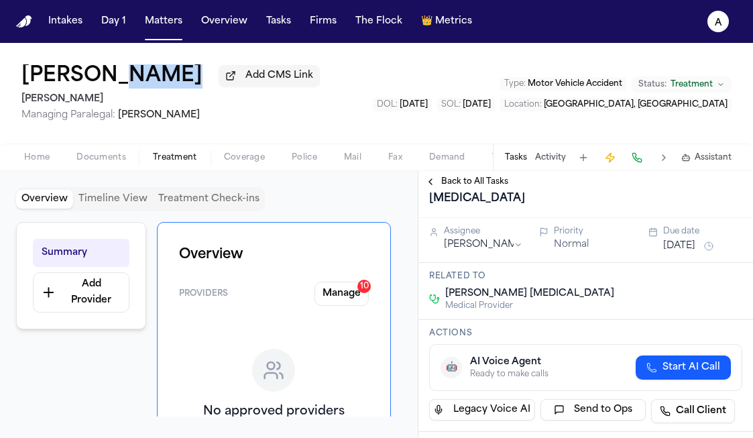
scroll to position [0, 0]
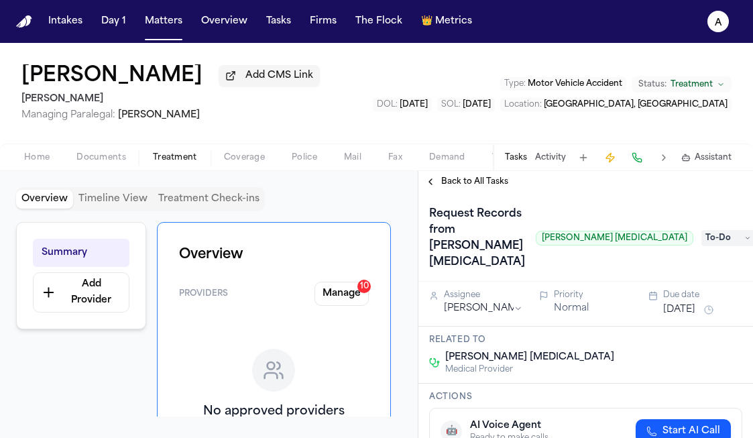
click at [702, 230] on span "To-Do" at bounding box center [729, 238] width 54 height 16
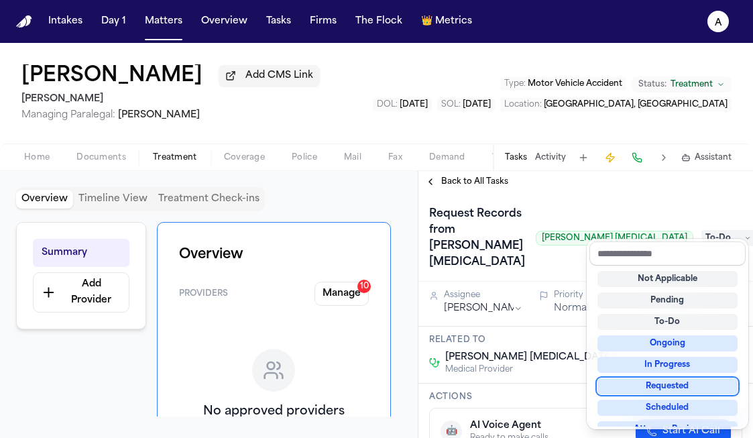
scroll to position [2, 0]
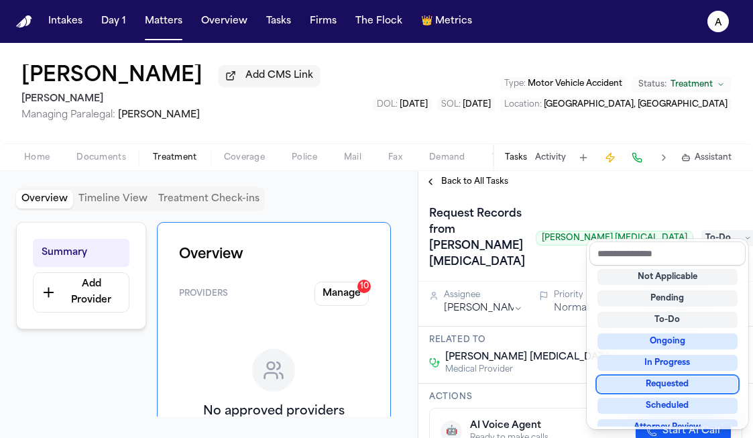
click at [695, 387] on div "Requested" at bounding box center [668, 384] width 140 height 16
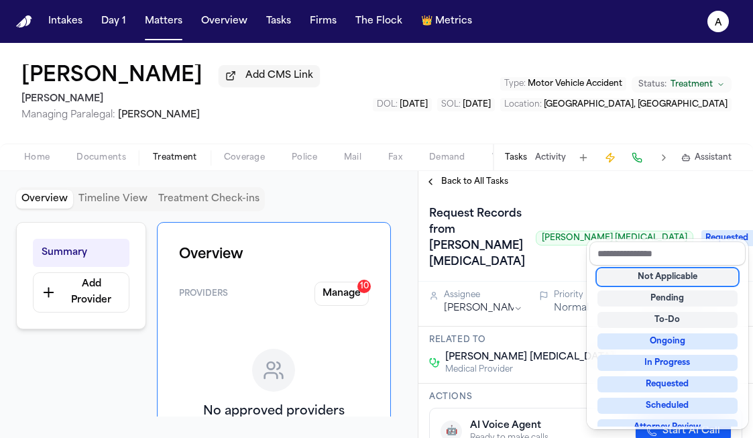
click at [348, 299] on div "Overview Timeline View Treatment Check-ins Summary Add Provider Overview Provid…" at bounding box center [376, 304] width 753 height 267
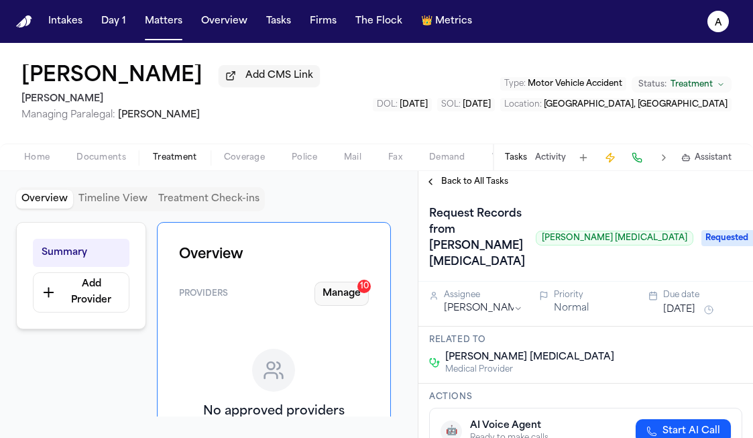
click at [348, 299] on button "Manage 10" at bounding box center [342, 294] width 54 height 24
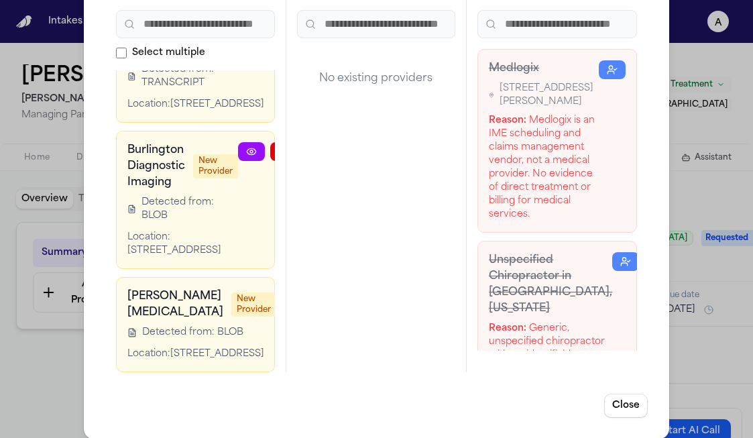
scroll to position [107, 0]
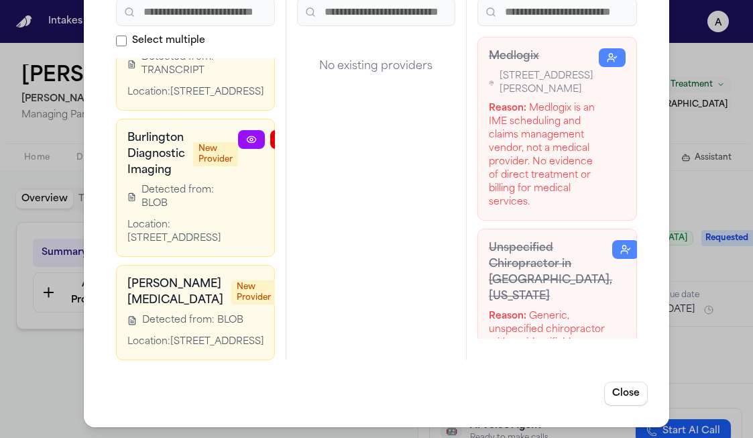
click at [242, 337] on div "Location: 1299 Brace Road, Cherry Hill, NJ 08034" at bounding box center [201, 341] width 149 height 13
click at [247, 335] on div "Location: 1299 Brace Road, Cherry Hill, NJ 08034" at bounding box center [201, 341] width 149 height 13
click at [276, 292] on div at bounding box center [337, 312] width 123 height 72
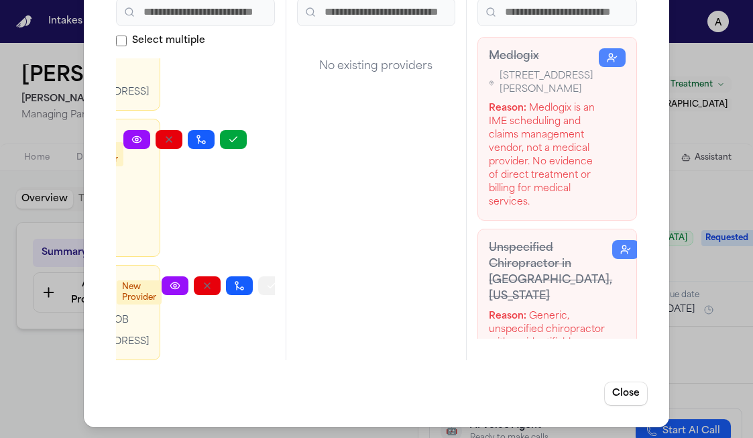
click at [258, 276] on button "button" at bounding box center [271, 285] width 27 height 19
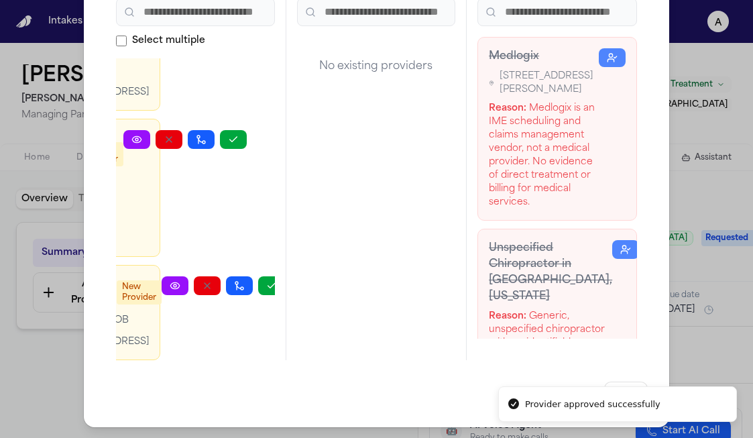
scroll to position [23, 115]
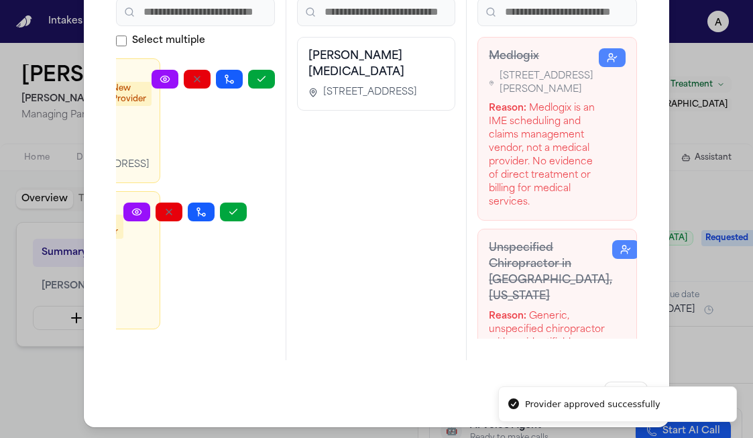
click at [634, 376] on div "Manage Providers Pending Approvals 2 Select multiple Comprehensive Pain Solutio…" at bounding box center [377, 165] width 586 height 523
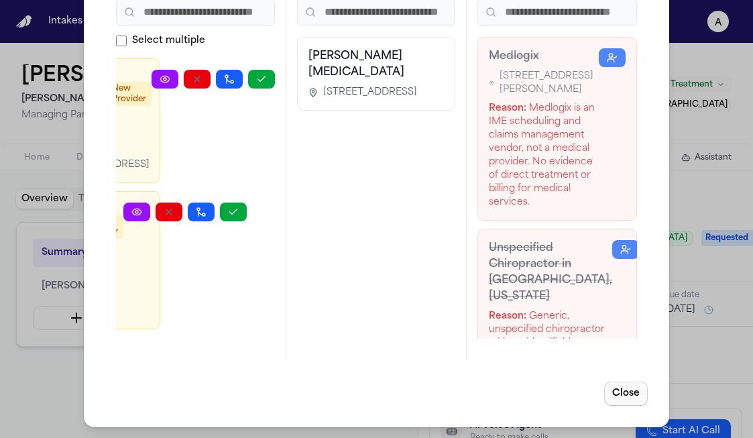
click at [625, 384] on button "Close" at bounding box center [627, 394] width 44 height 24
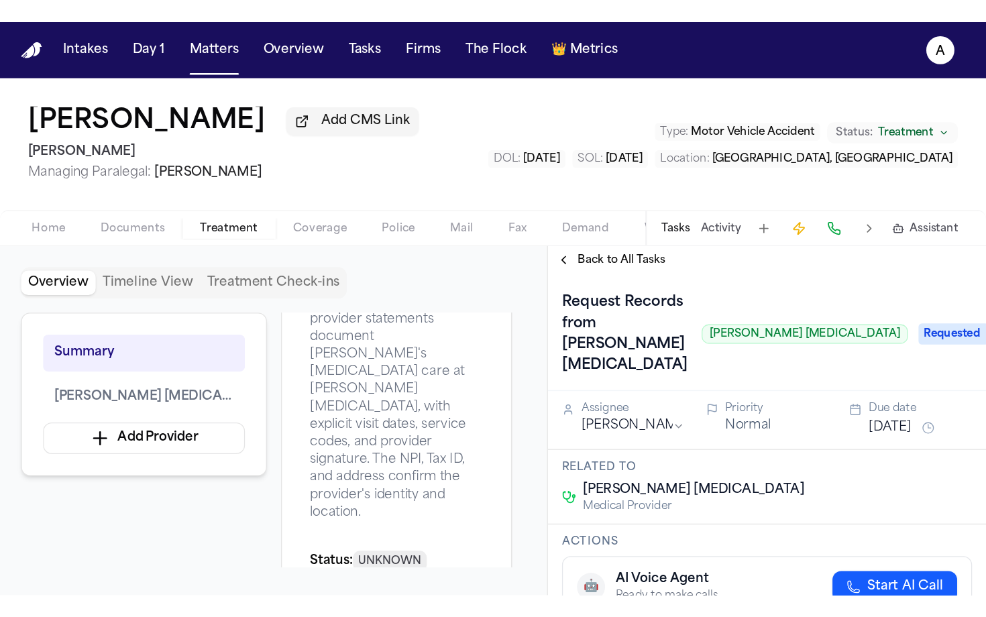
scroll to position [315, 0]
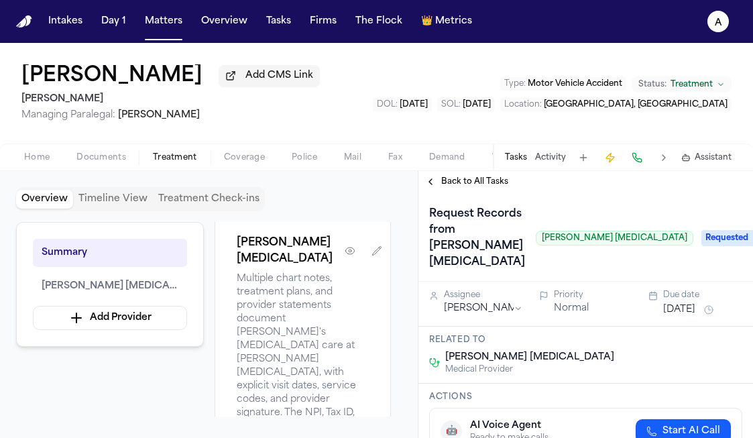
click at [308, 370] on div "Panaia Chiropractic Multiple chart notes, treatment plans, and provider stateme…" at bounding box center [303, 439] width 176 height 452
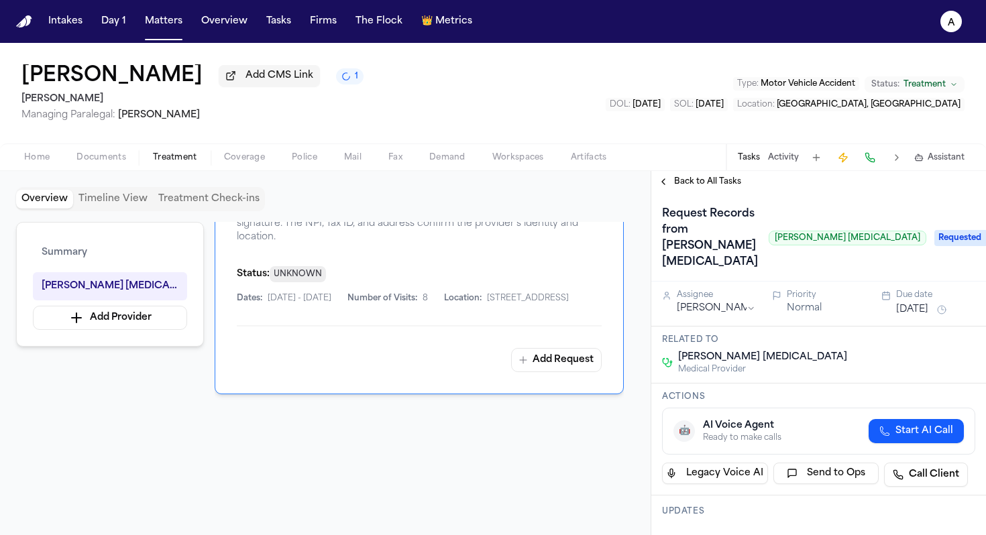
scroll to position [358, 0]
click at [562, 372] on button "Add Request" at bounding box center [556, 360] width 91 height 24
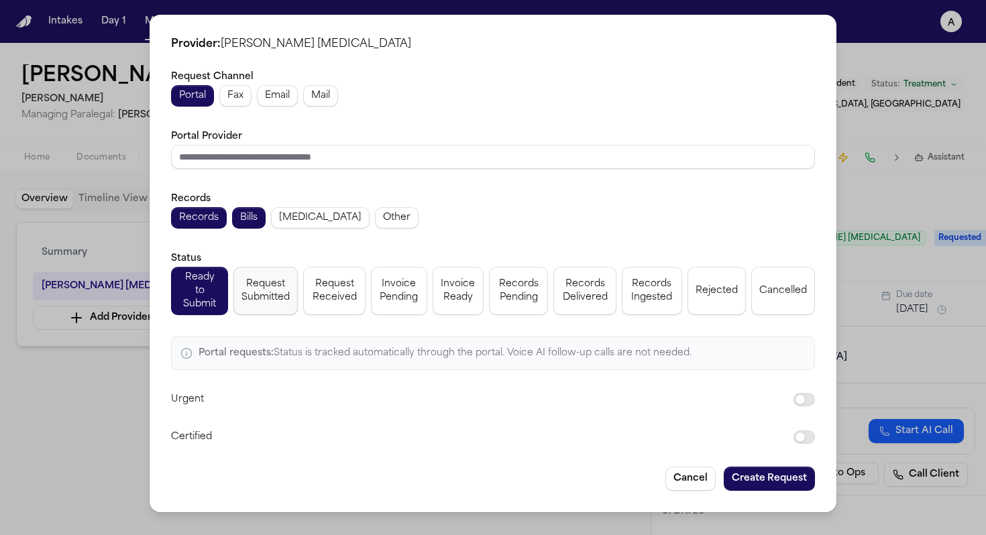
click at [277, 290] on span "Request Submitted" at bounding box center [266, 291] width 48 height 27
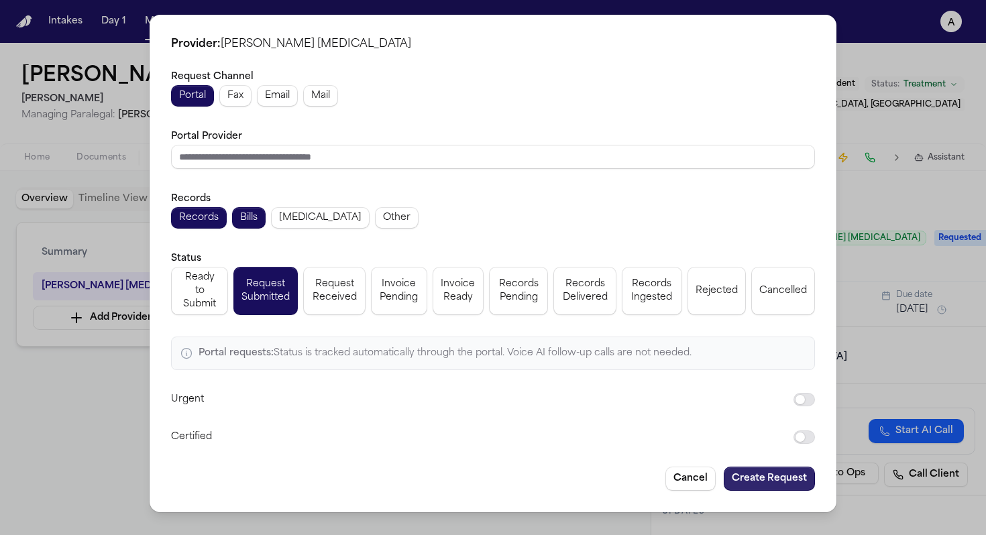
click at [753, 437] on button "Create Request" at bounding box center [769, 479] width 91 height 24
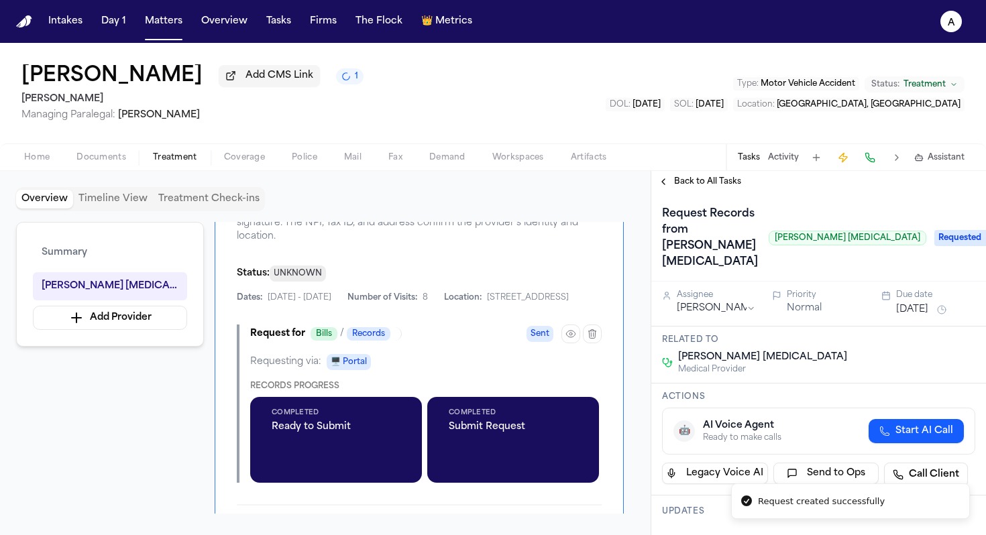
scroll to position [463, 0]
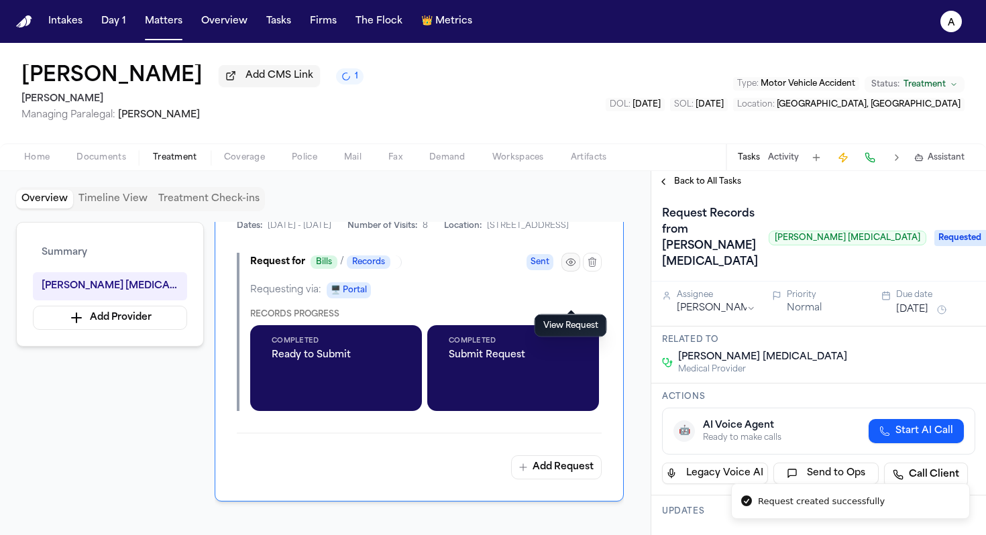
click at [569, 268] on icon "button" at bounding box center [571, 262] width 11 height 11
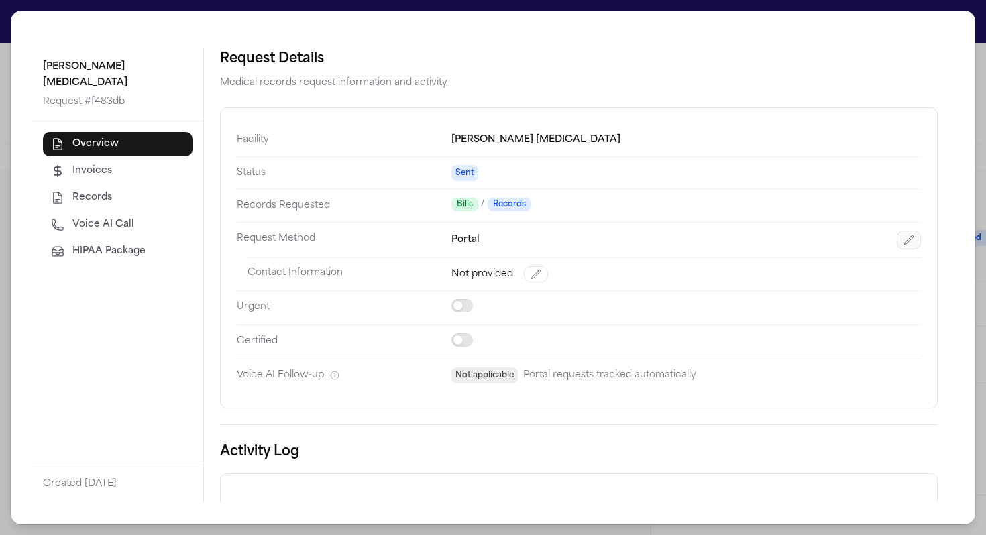
click at [753, 240] on icon "button" at bounding box center [909, 240] width 11 height 11
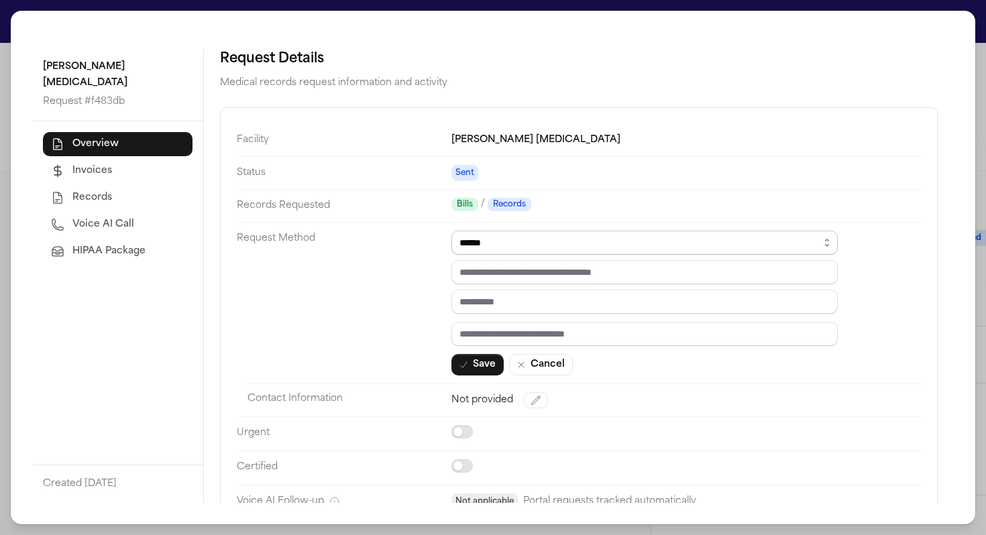
click at [600, 242] on select "****** ***** *** ****" at bounding box center [645, 243] width 386 height 24
select select "***"
click at [452, 231] on select "****** ***** *** ****" at bounding box center [645, 243] width 386 height 24
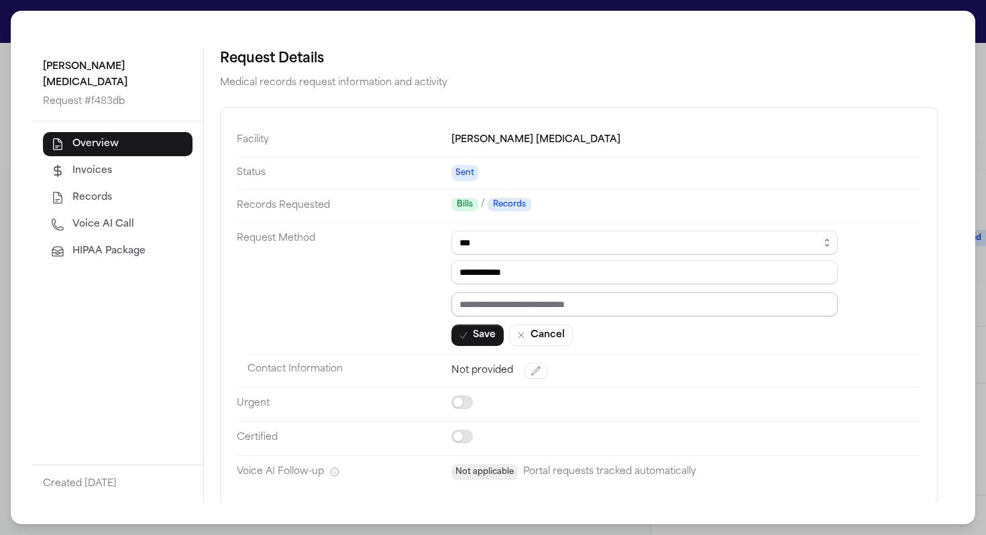
click at [521, 313] on input "text" at bounding box center [645, 305] width 386 height 24
paste input "*********"
type input "*********"
click at [485, 332] on button "Save" at bounding box center [478, 335] width 52 height 21
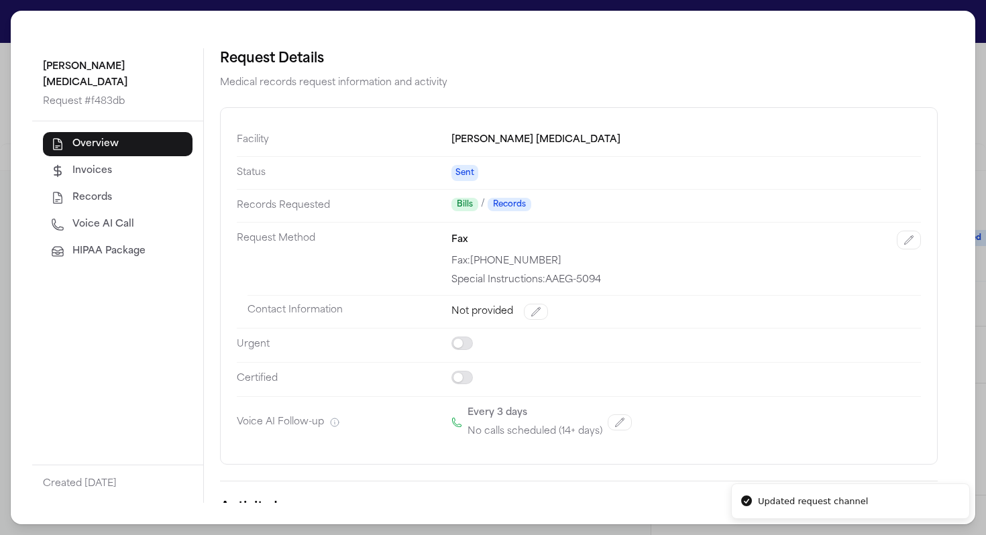
click at [753, 42] on div "Panaia Chiropractic Request # f483db Overview Invoices Records Voice AI Call HI…" at bounding box center [493, 267] width 986 height 535
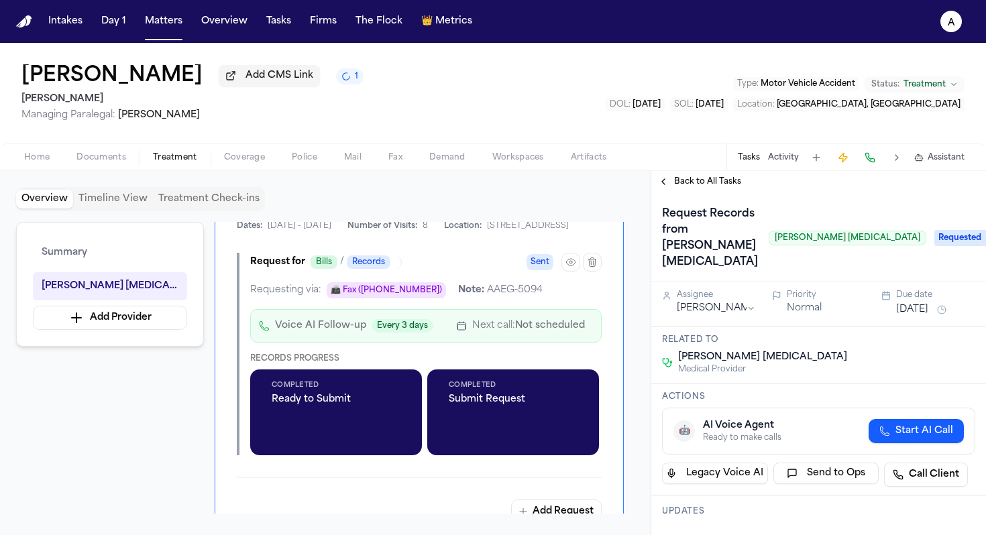
click at [753, 294] on div "Assignee Michelle Landazabal Priority Normal Due date Aug 27, 2025" at bounding box center [818, 304] width 335 height 45
click at [753, 303] on button "Aug 27, 2025" at bounding box center [912, 309] width 32 height 13
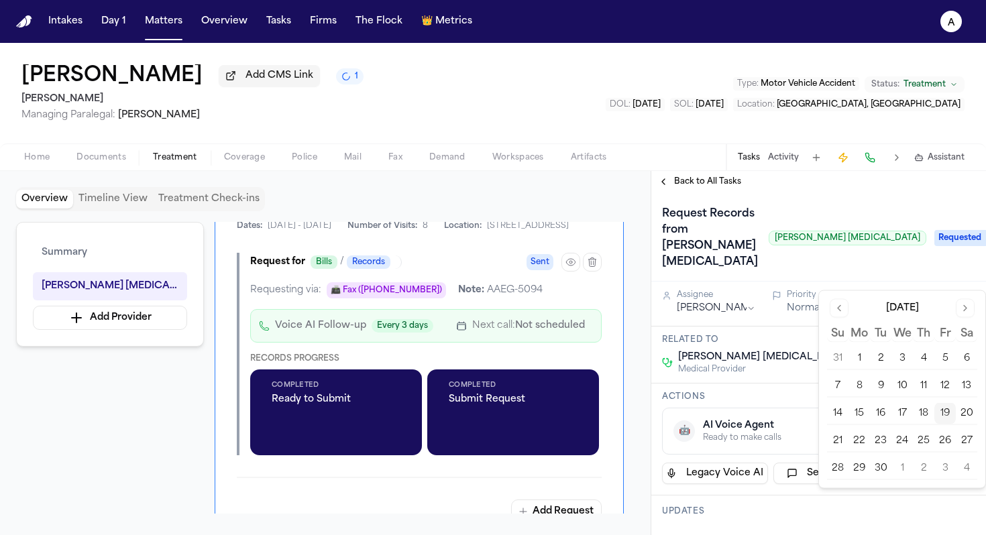
click at [753, 437] on button "23" at bounding box center [880, 441] width 21 height 21
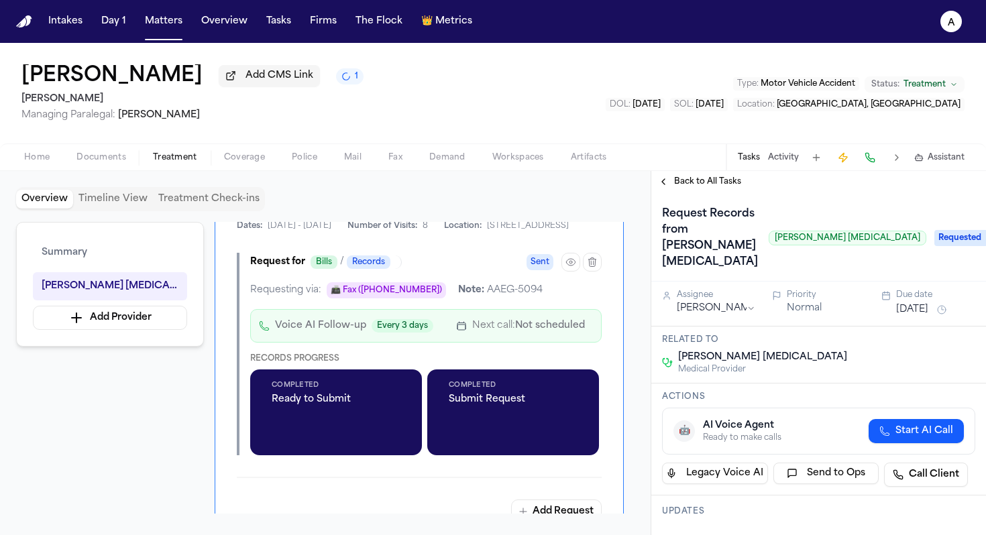
click at [753, 392] on h3 "Actions" at bounding box center [818, 397] width 313 height 11
click at [720, 187] on span "Back to All Tasks" at bounding box center [707, 181] width 67 height 11
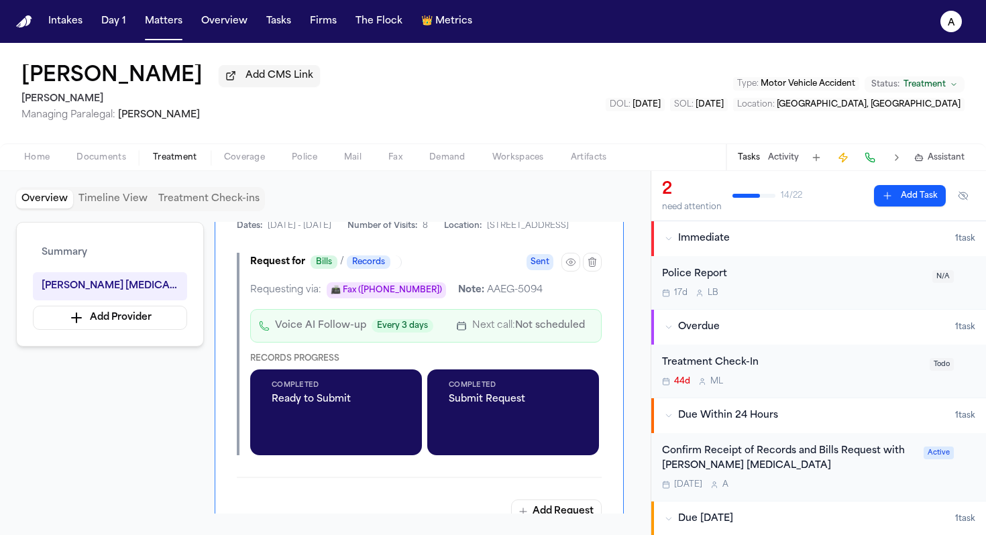
click at [753, 437] on div "Confirm Receipt of Records and Bills Request with Panaia Chiropractic" at bounding box center [789, 459] width 254 height 31
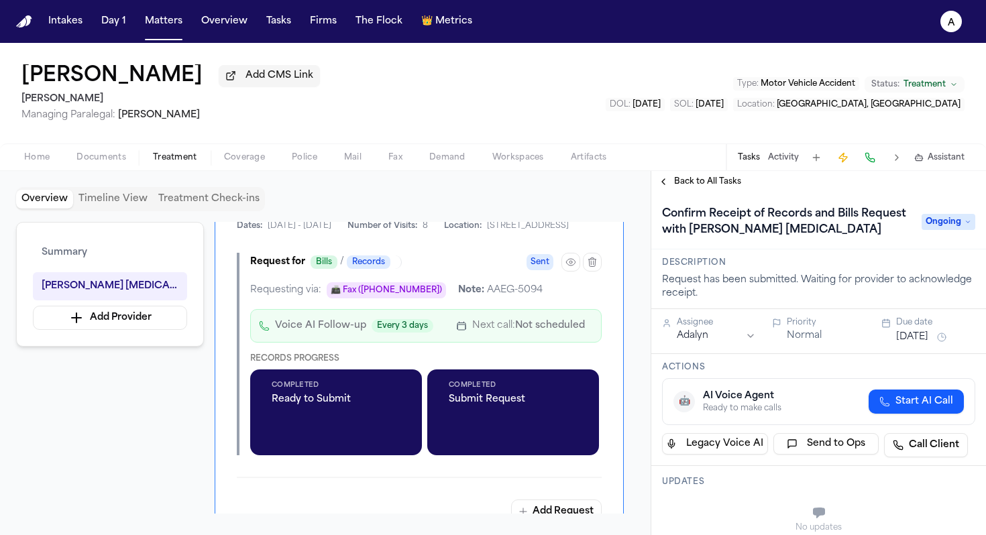
click at [753, 349] on div "Assignee Adalyn Priority Normal Due date Sep 20, 2025" at bounding box center [818, 331] width 335 height 45
click at [753, 333] on button "Sep 20, 2025" at bounding box center [912, 337] width 32 height 13
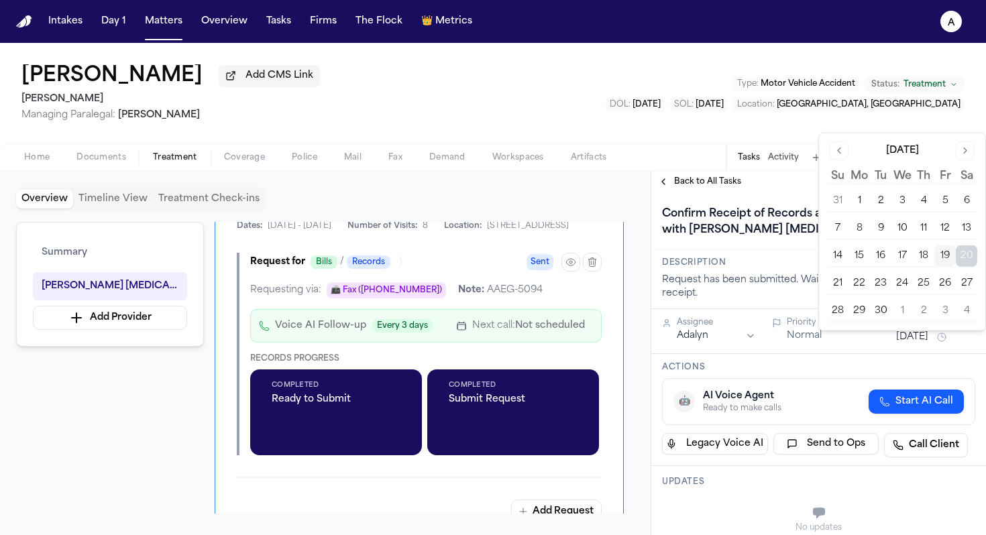
click at [753, 282] on button "23" at bounding box center [880, 283] width 21 height 21
click at [753, 360] on div "Actions 🤖 AI Voice Agent Ready to make calls Start AI Call Legacy Voice AI Send…" at bounding box center [818, 410] width 335 height 112
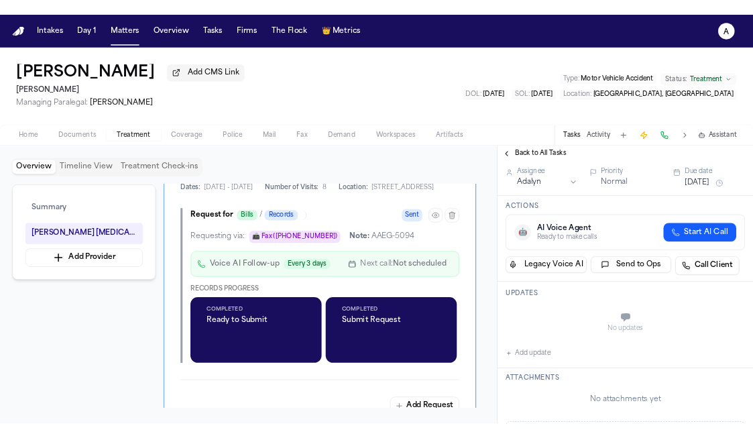
scroll to position [119, 0]
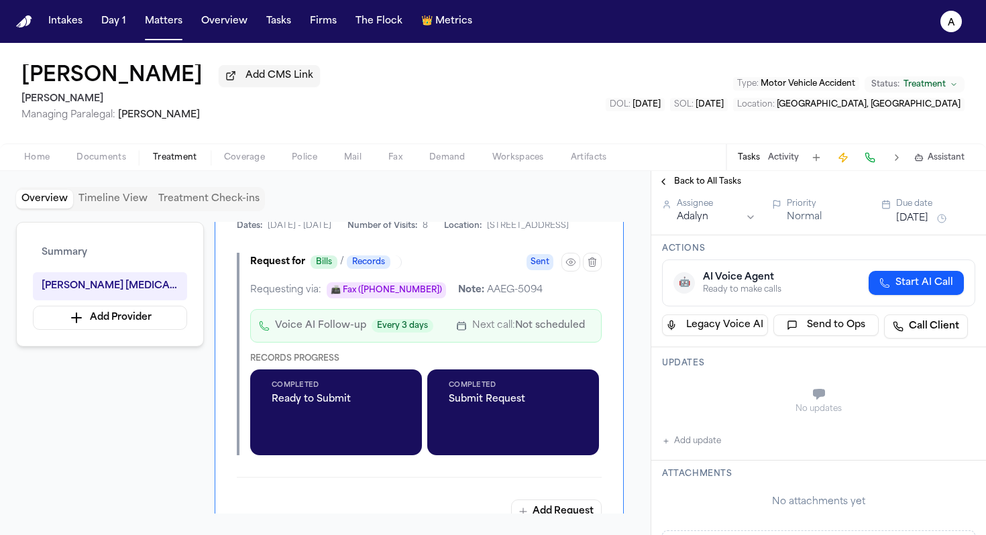
click at [720, 437] on button "Add update" at bounding box center [691, 441] width 59 height 16
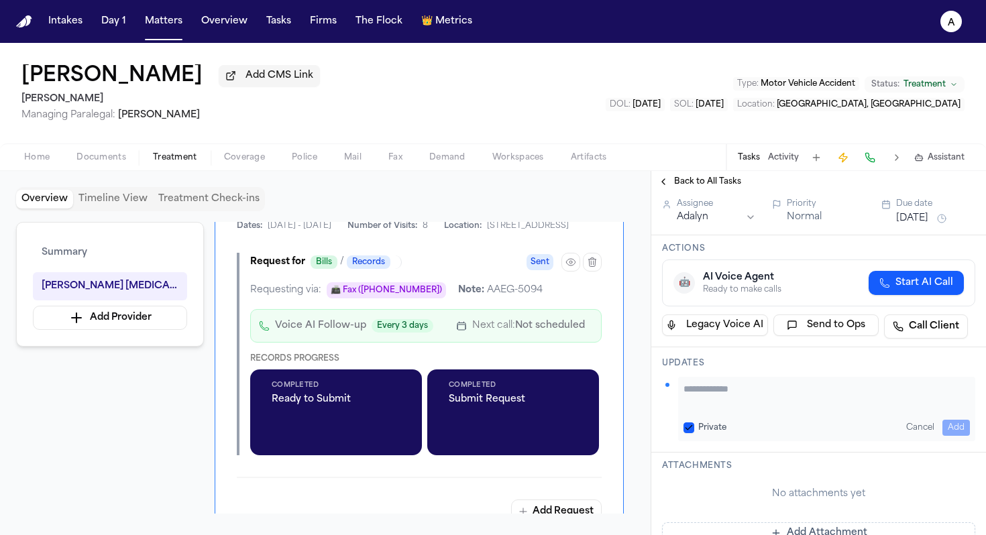
click at [745, 389] on textarea "Add your update" at bounding box center [827, 395] width 286 height 27
type textarea "**********"
click at [689, 429] on button "Private" at bounding box center [689, 428] width 11 height 11
click at [753, 428] on button "Add" at bounding box center [957, 428] width 28 height 16
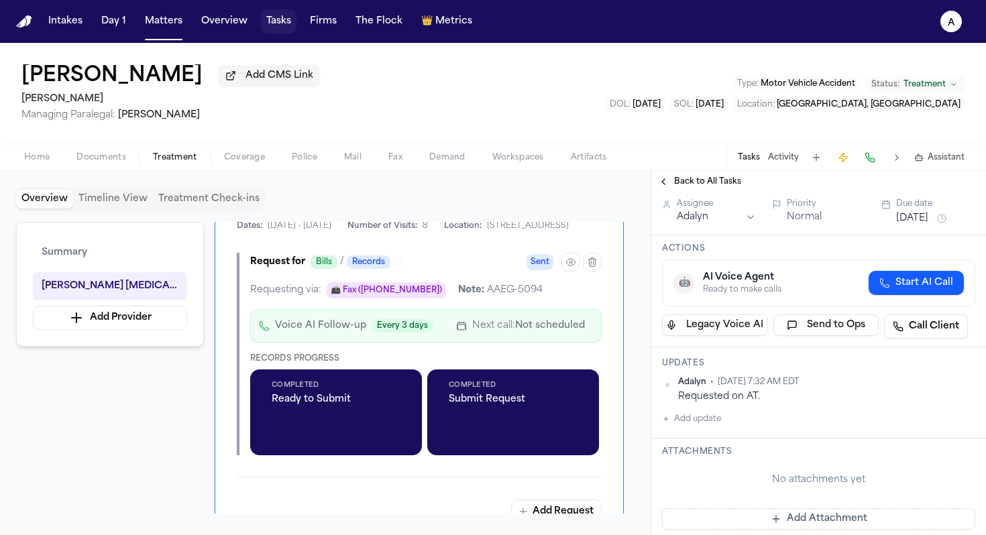
click at [284, 22] on button "Tasks" at bounding box center [279, 21] width 36 height 24
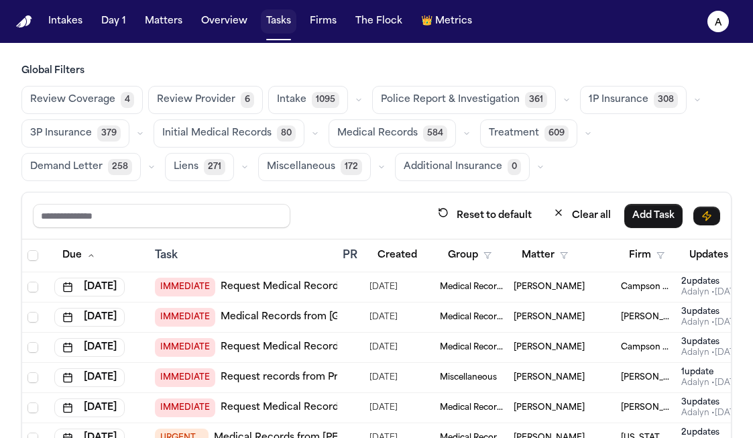
click at [283, 19] on button "Tasks" at bounding box center [279, 21] width 36 height 24
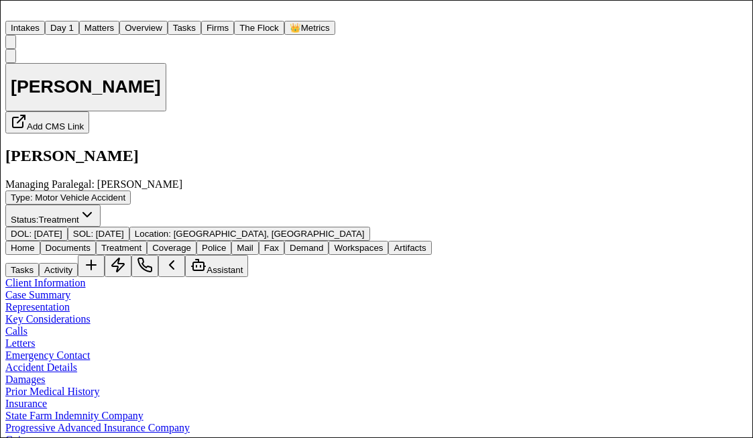
click at [39, 263] on button "Tasks" at bounding box center [22, 270] width 34 height 14
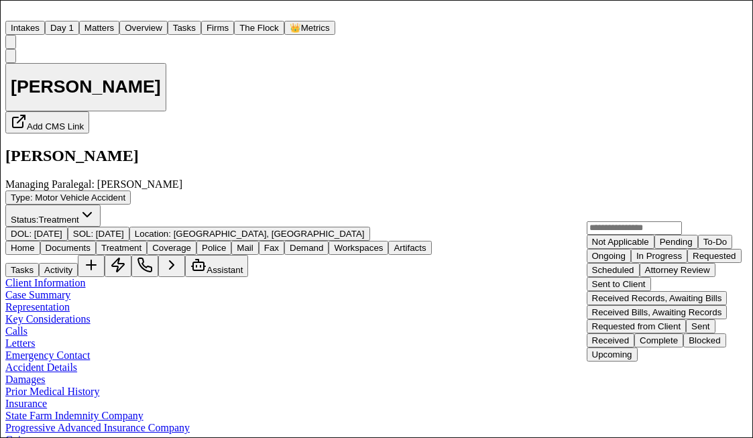
click at [670, 295] on div "Not Applicable Pending To-Do Ongoing In Progress Requested Scheduled Attorney R…" at bounding box center [670, 298] width 167 height 127
click at [704, 247] on div "To-Do" at bounding box center [716, 242] width 24 height 10
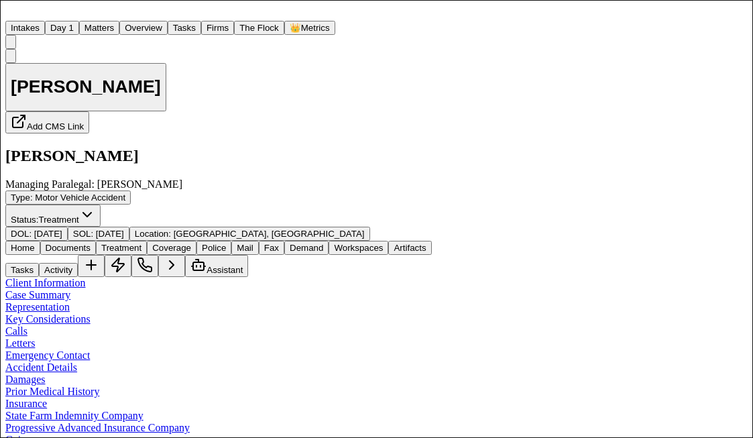
click at [147, 241] on button "Treatment" at bounding box center [121, 248] width 51 height 14
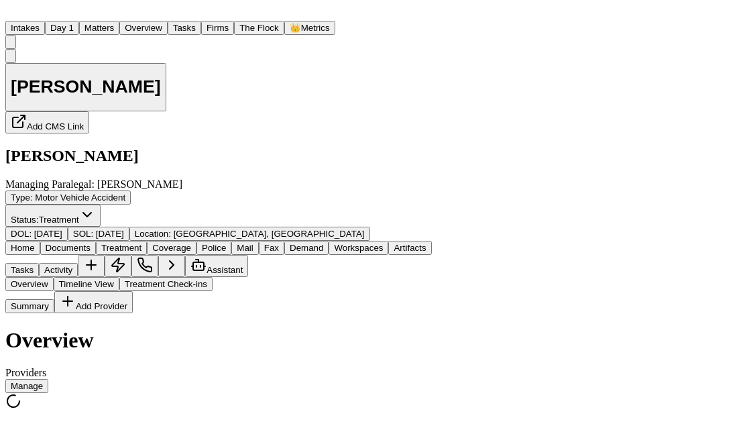
click at [48, 379] on button "Manage" at bounding box center [26, 386] width 43 height 14
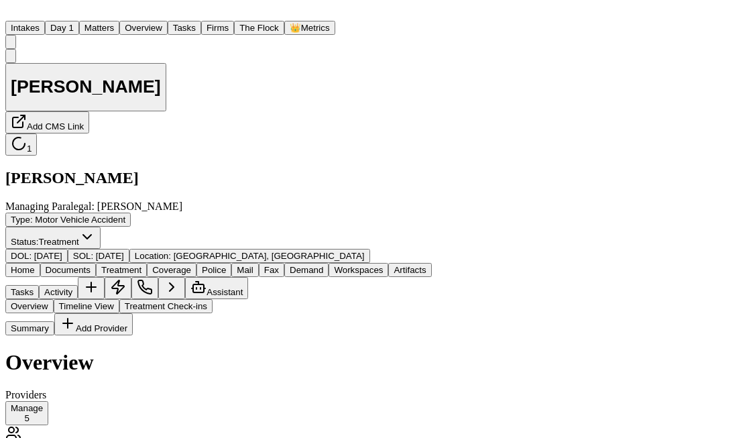
scroll to position [11, 0]
click at [57, 365] on div "Summary Add Provider Overview Providers Manage 5 No approved providers yet You …" at bounding box center [218, 420] width 427 height 215
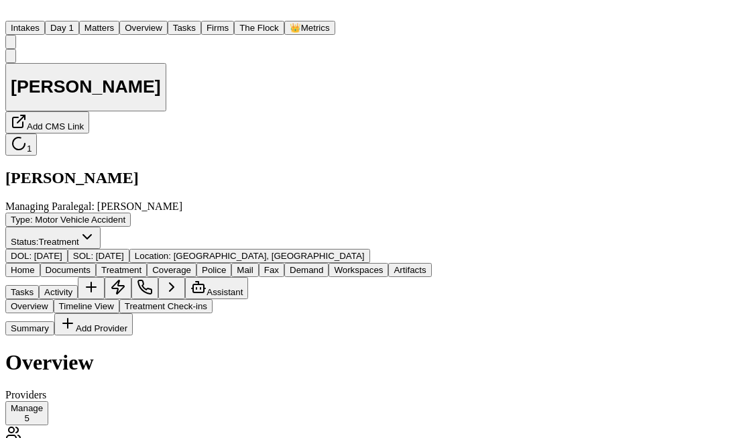
click at [201, 27] on button "Tasks" at bounding box center [185, 28] width 34 height 14
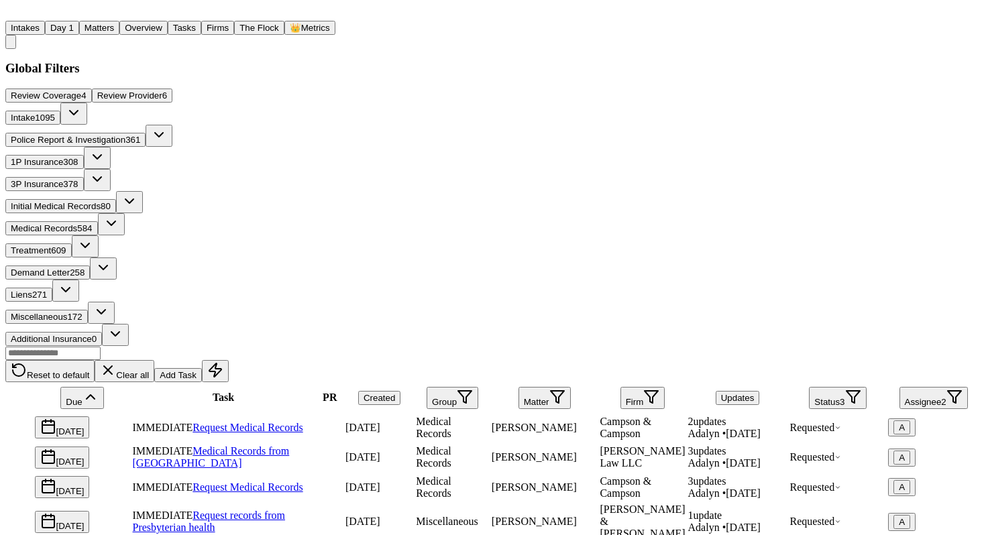
click at [168, 21] on button "Overview" at bounding box center [143, 28] width 48 height 14
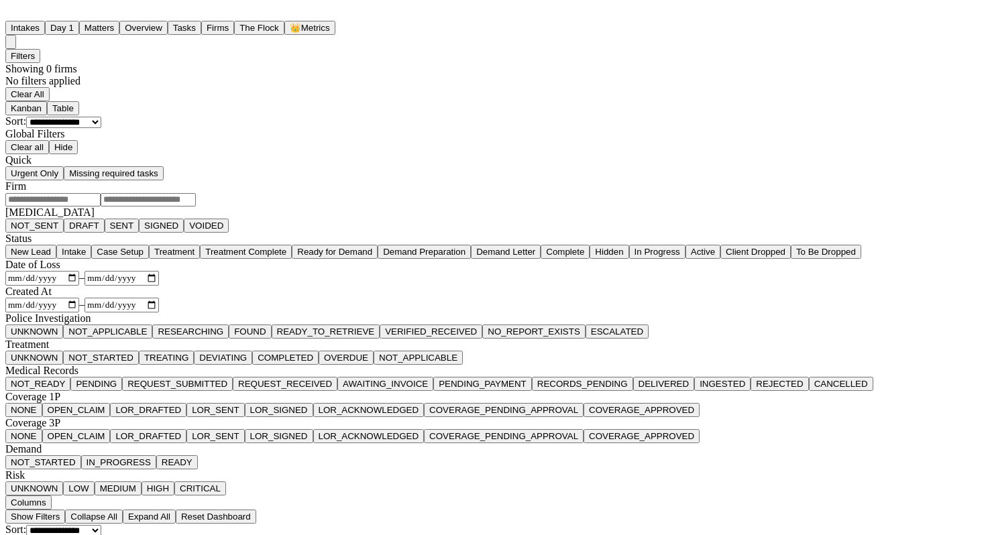
click at [201, 24] on button "Tasks" at bounding box center [185, 28] width 34 height 14
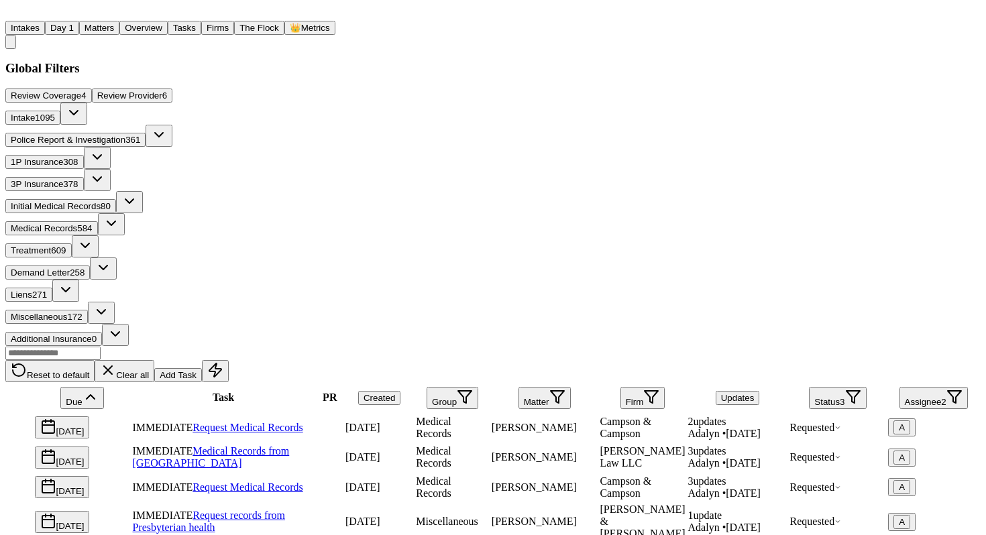
click at [168, 31] on button "Overview" at bounding box center [143, 28] width 48 height 14
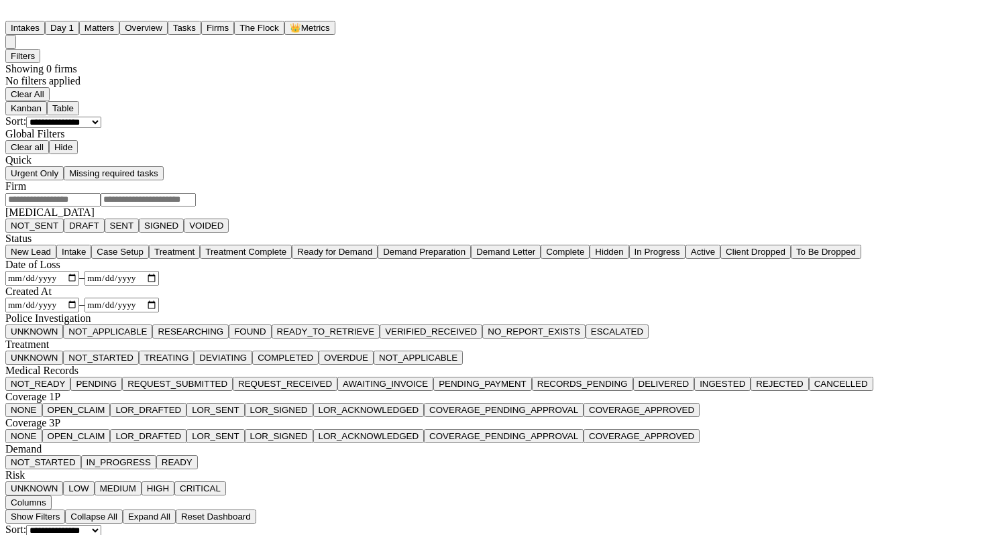
click at [119, 21] on button "Matters" at bounding box center [99, 28] width 40 height 14
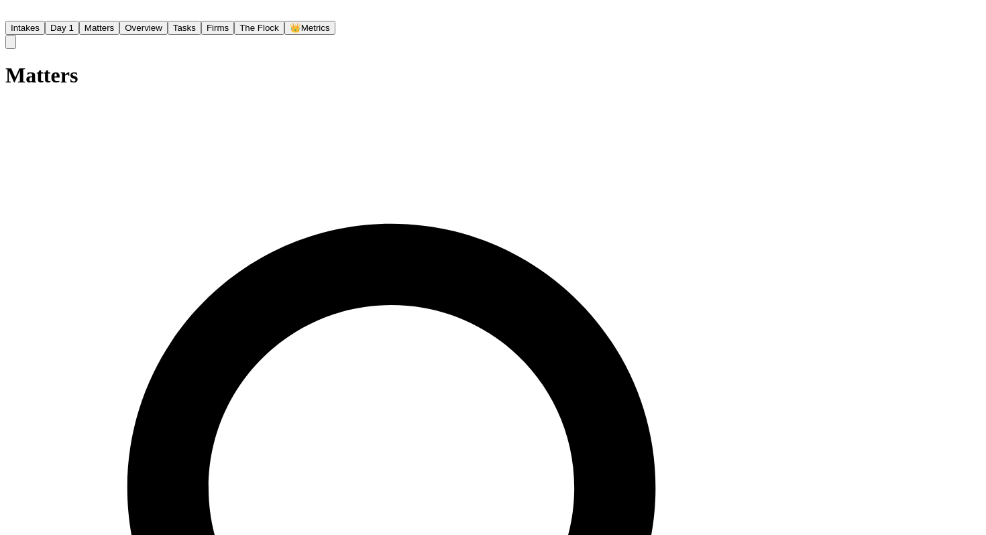
type input "*"
type input "********"
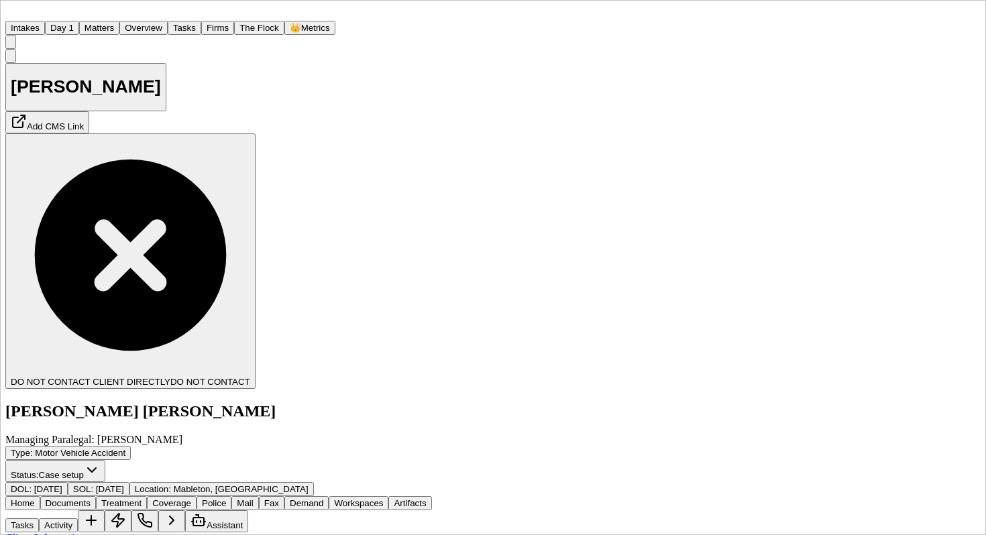
scroll to position [436, 0]
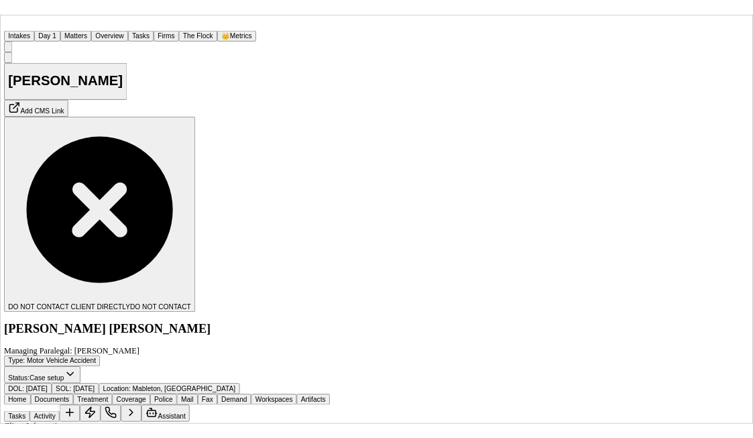
scroll to position [164, 0]
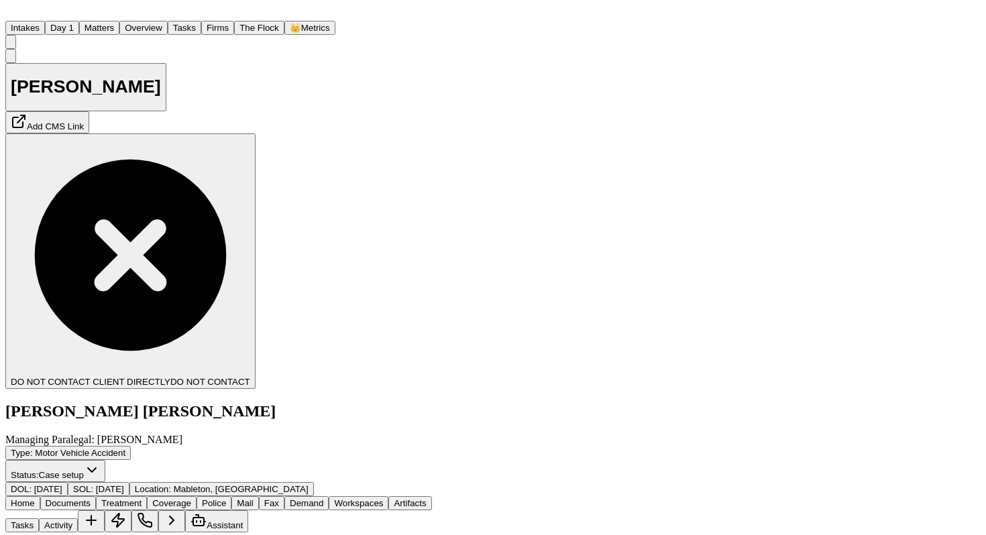
click at [91, 437] on span "Documents" at bounding box center [68, 504] width 45 height 10
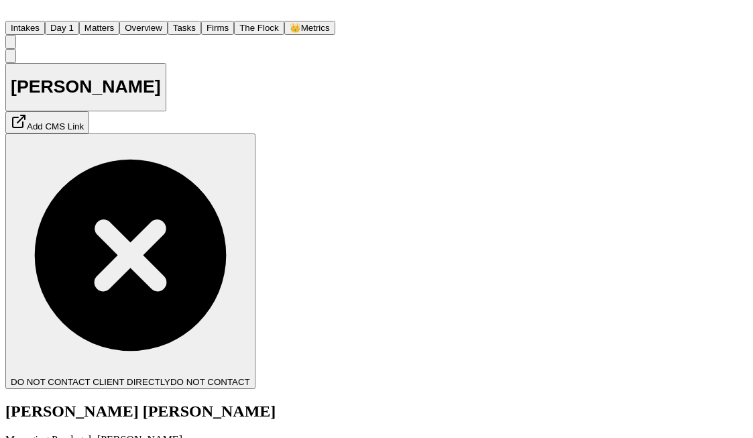
type textarea "**********"
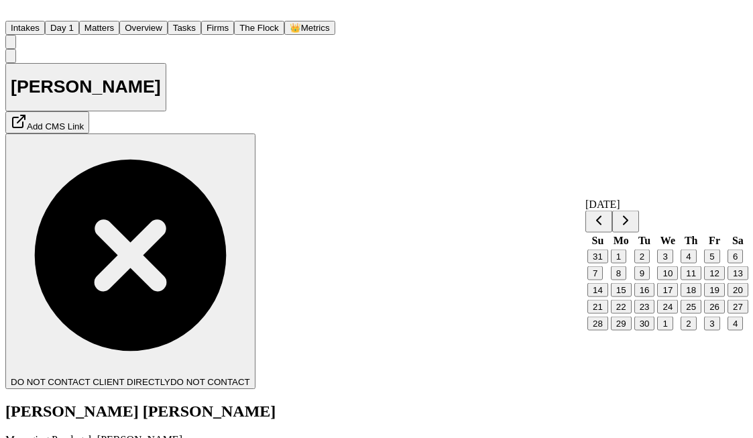
click at [666, 314] on button "24" at bounding box center [668, 307] width 21 height 14
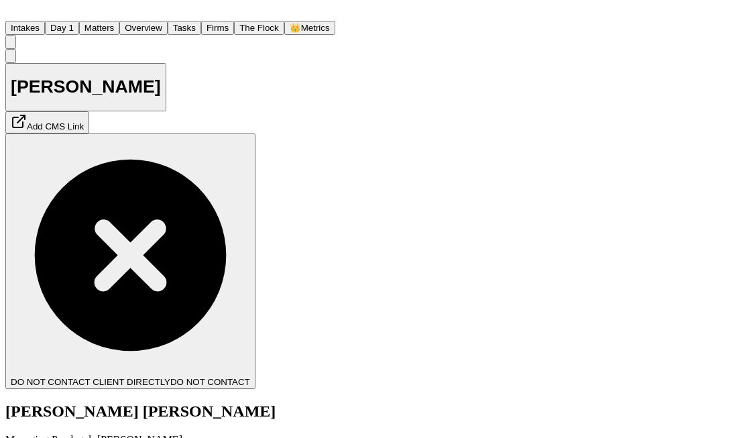
click at [119, 27] on button "Matters" at bounding box center [99, 28] width 40 height 14
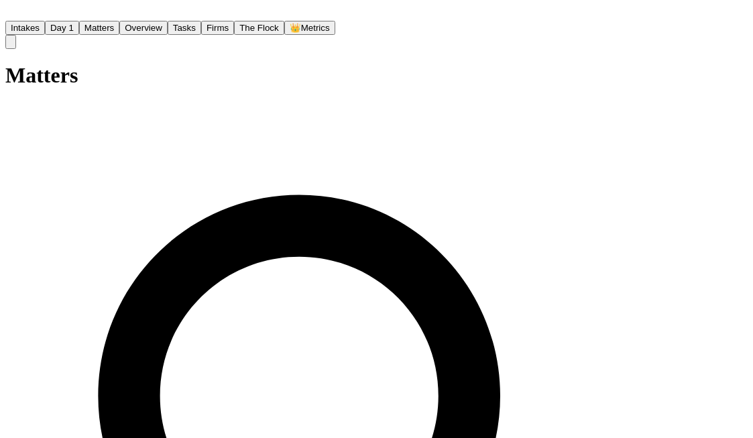
drag, startPoint x: 353, startPoint y: 76, endPoint x: 46, endPoint y: 51, distance: 308.4
drag, startPoint x: 311, startPoint y: 91, endPoint x: 122, endPoint y: 79, distance: 188.9
type input "**********"
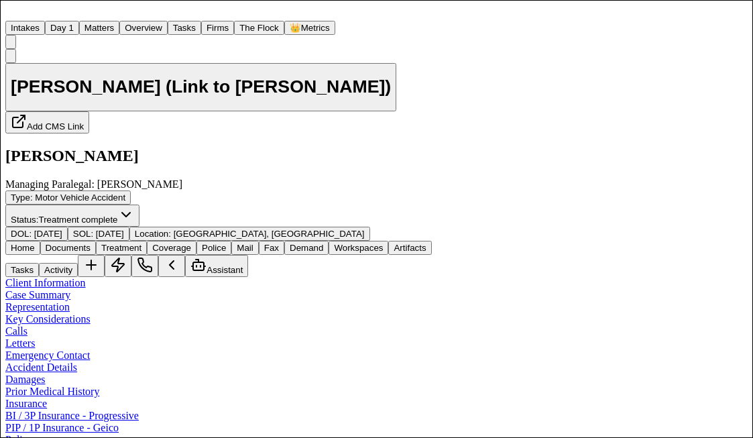
click at [39, 263] on button "Tasks" at bounding box center [22, 270] width 34 height 14
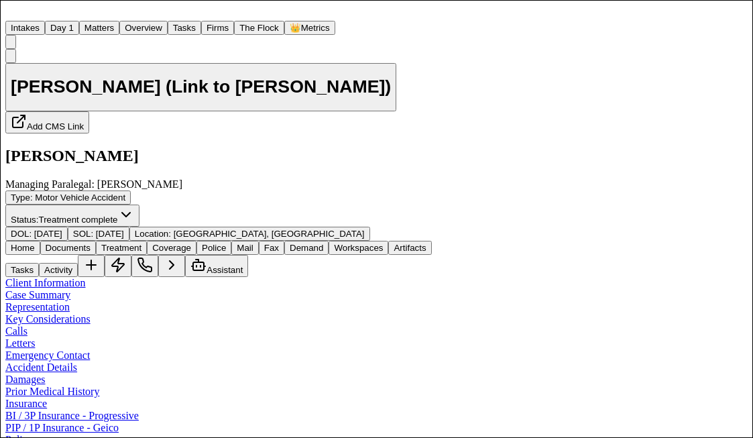
scroll to position [401, 0]
drag, startPoint x: 554, startPoint y: 249, endPoint x: 491, endPoint y: 264, distance: 64.8
copy div "[PHONE_NUMBER]"
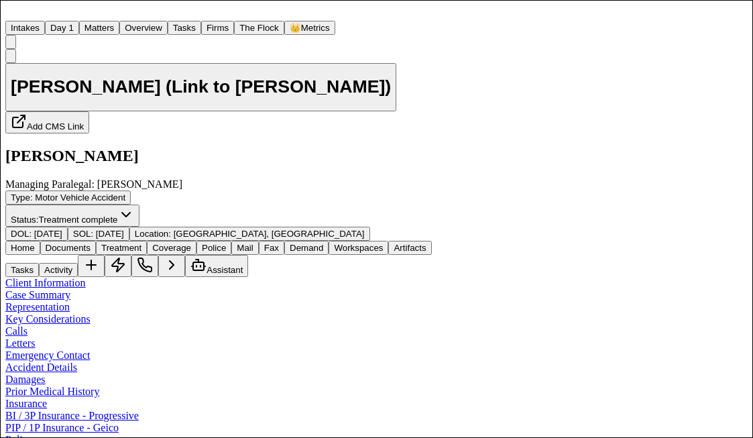
click at [91, 243] on span "Documents" at bounding box center [68, 248] width 45 height 10
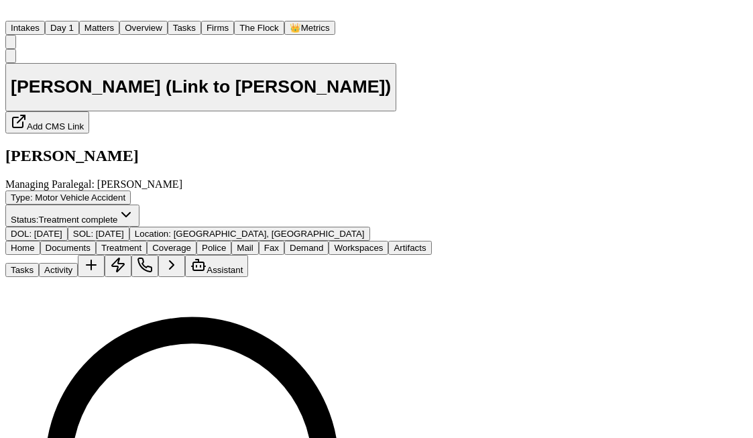
scroll to position [180, 0]
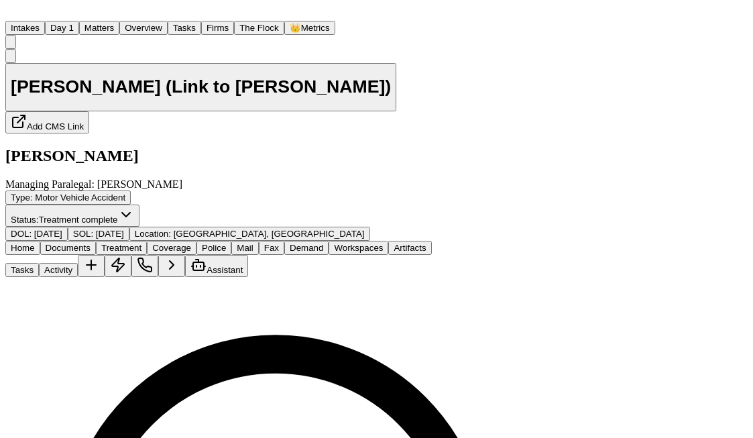
scroll to position [362, 0]
type textarea "*"
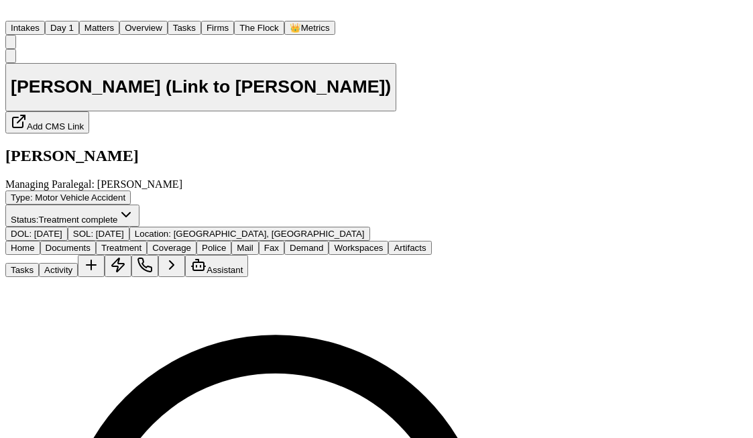
paste textarea "*********"
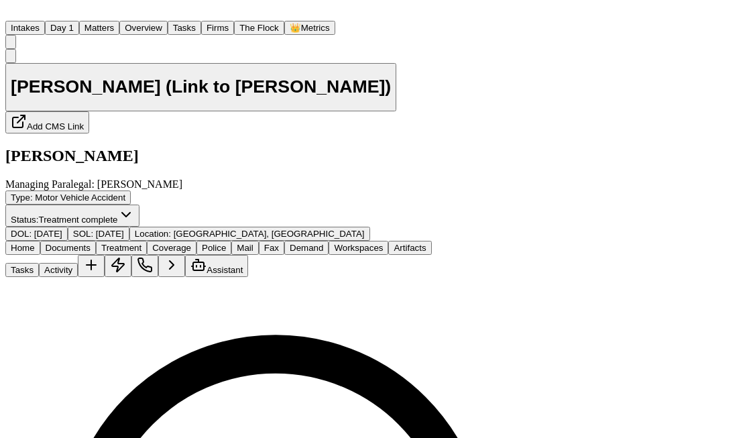
type textarea "**********"
click at [91, 243] on span "Documents" at bounding box center [68, 248] width 45 height 10
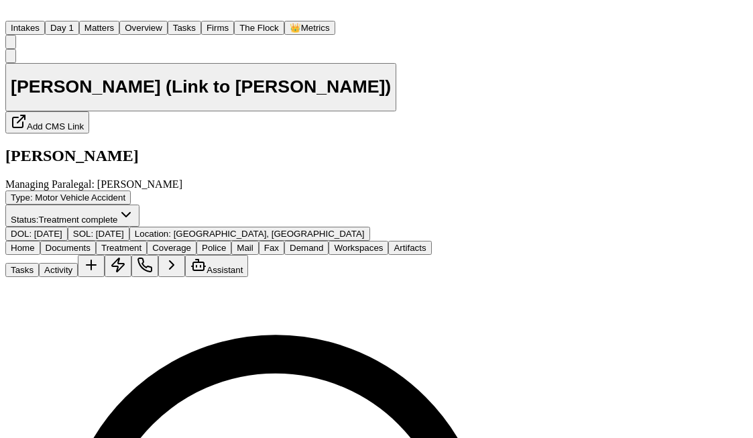
scroll to position [277, 0]
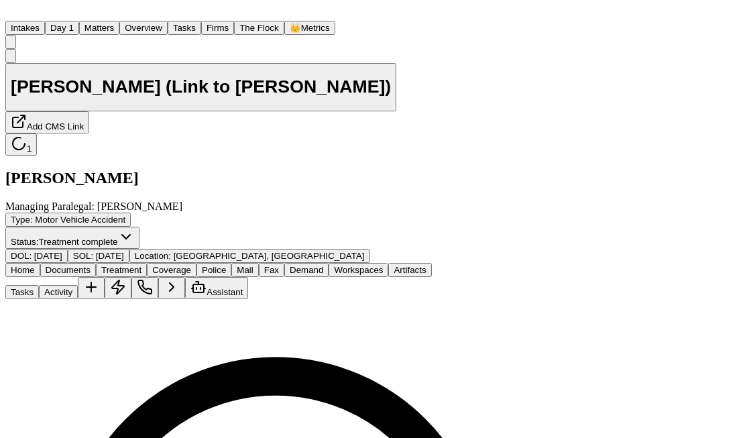
scroll to position [0, 0]
select select "**********"
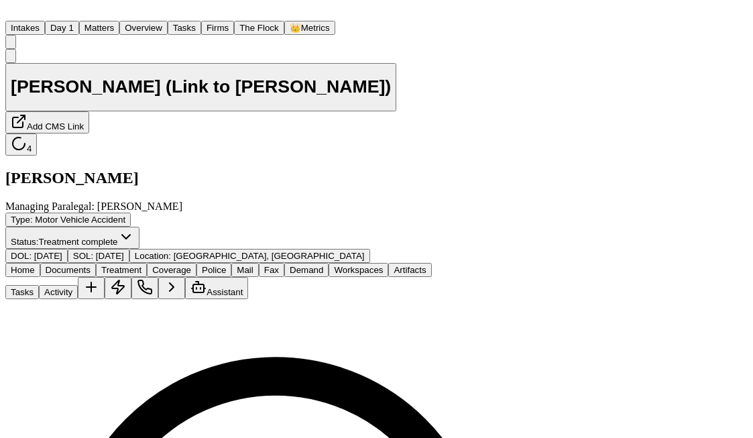
click at [119, 23] on button "Matters" at bounding box center [99, 28] width 40 height 14
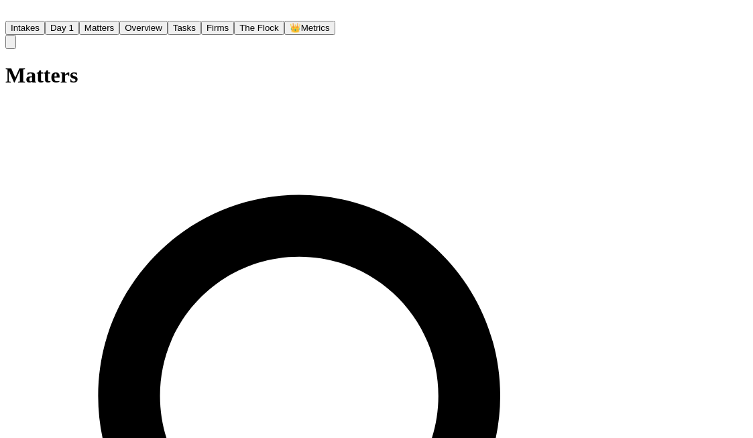
drag, startPoint x: 337, startPoint y: 91, endPoint x: 215, endPoint y: 78, distance: 122.2
type input "******"
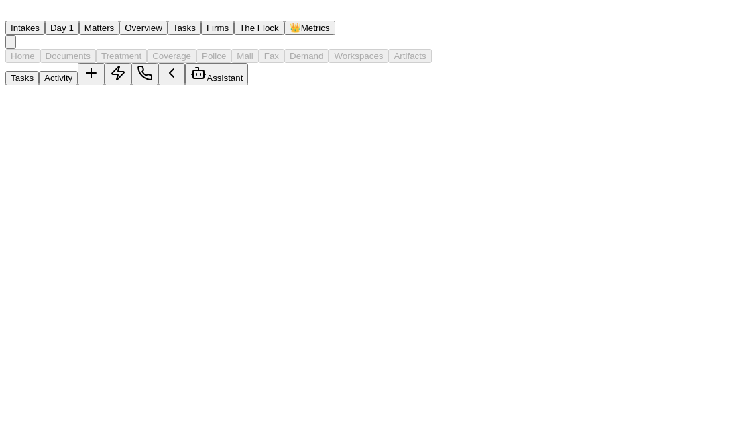
click at [97, 85] on div at bounding box center [218, 85] width 427 height 0
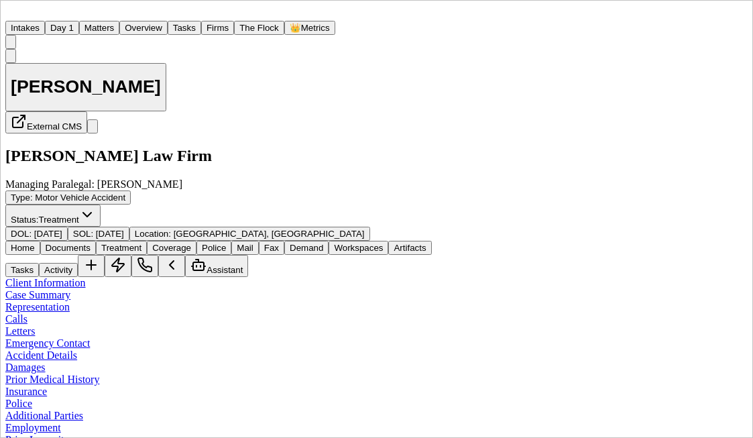
scroll to position [81, 0]
click at [39, 263] on button "Tasks" at bounding box center [22, 270] width 34 height 14
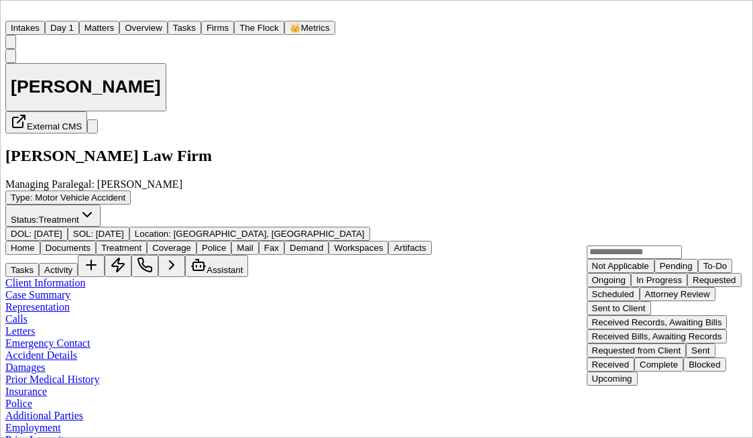
scroll to position [169, 0]
click at [630, 370] on div "Received" at bounding box center [611, 365] width 38 height 10
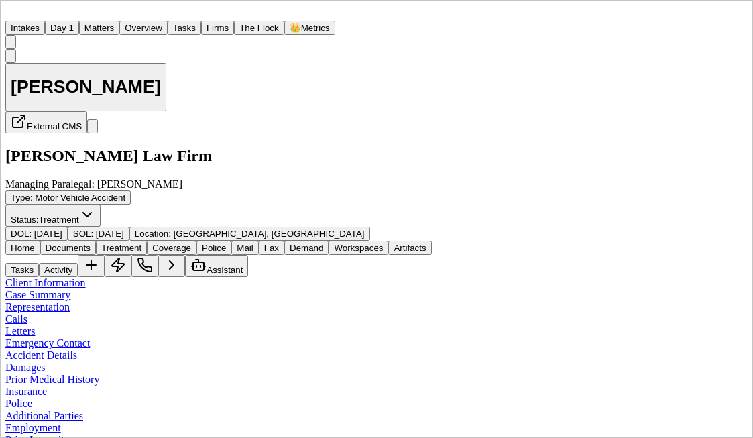
click at [91, 243] on span "Documents" at bounding box center [68, 248] width 45 height 10
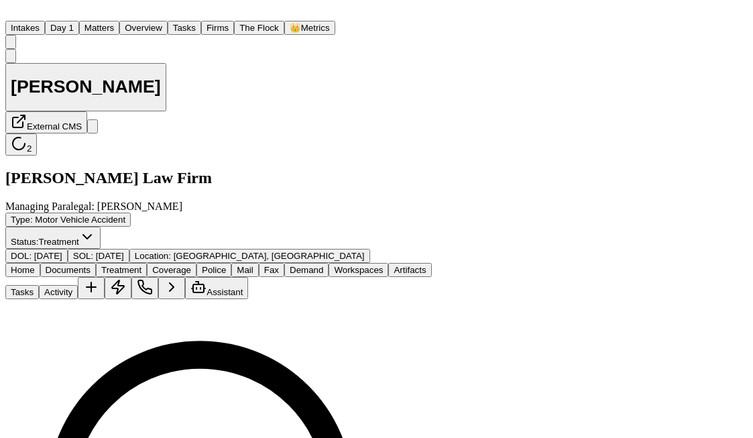
select select "**********"
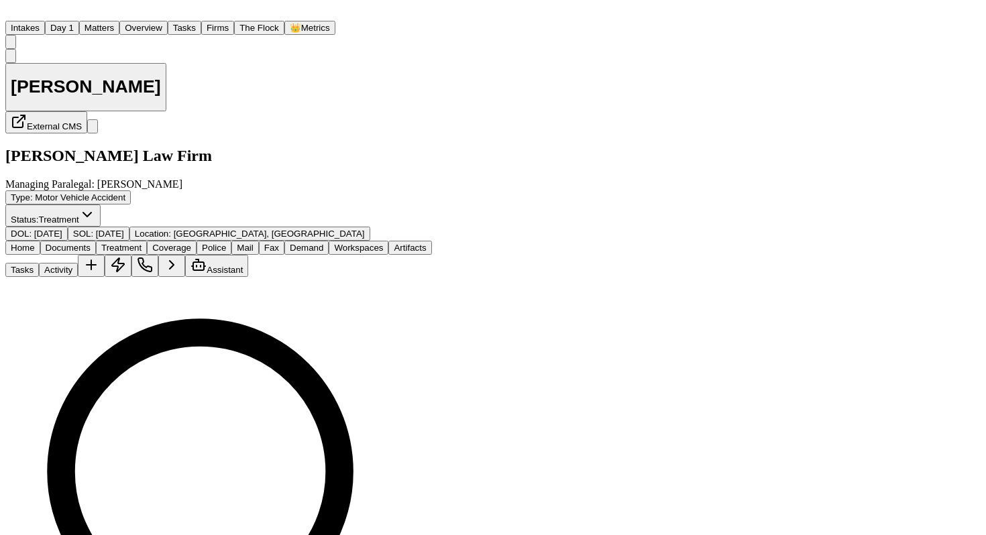
scroll to position [99, 0]
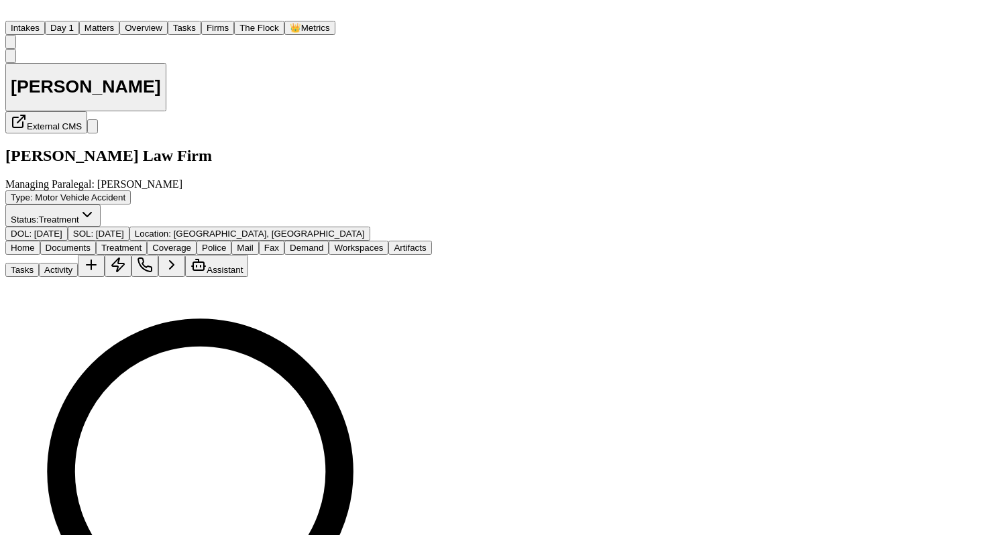
scroll to position [303, 0]
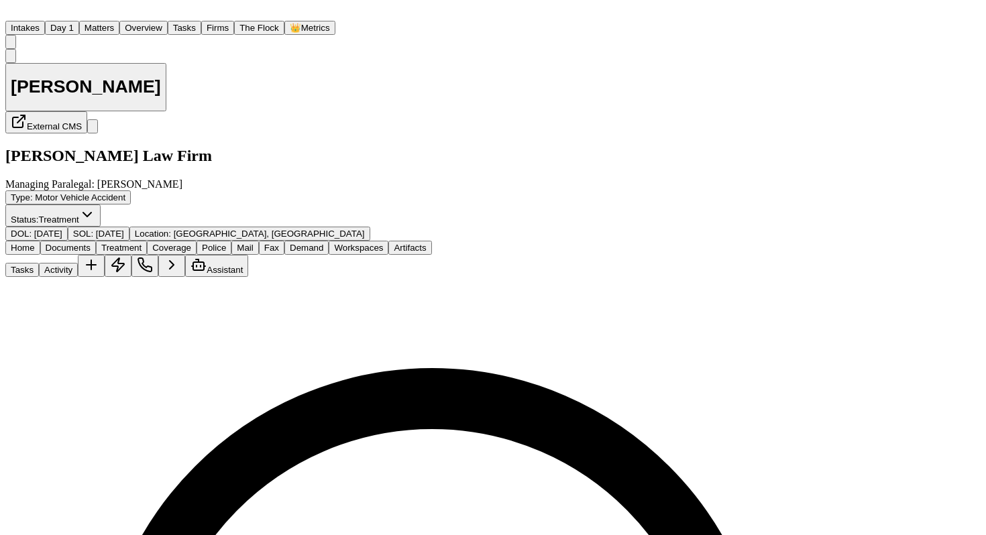
scroll to position [307, 0]
paste textarea "**********"
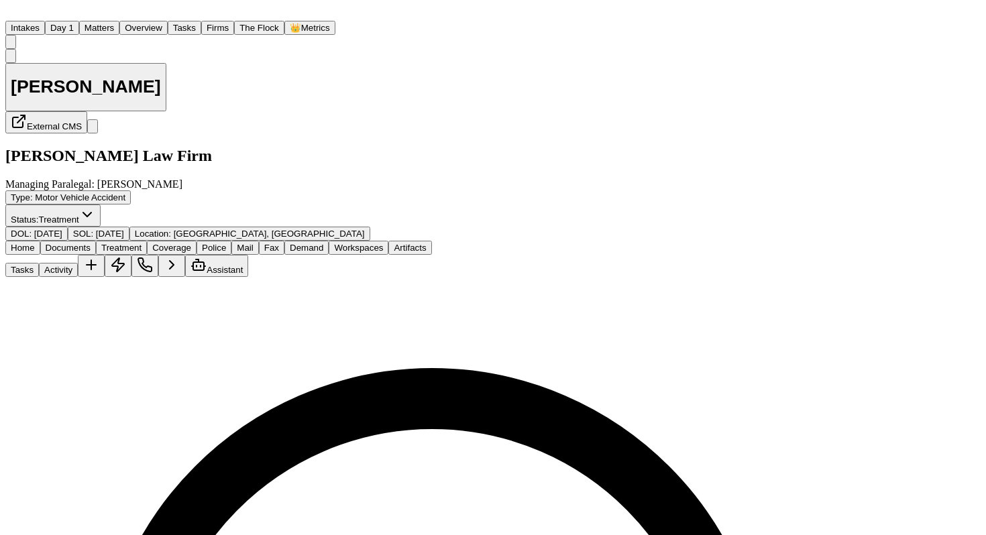
type textarea "**********"
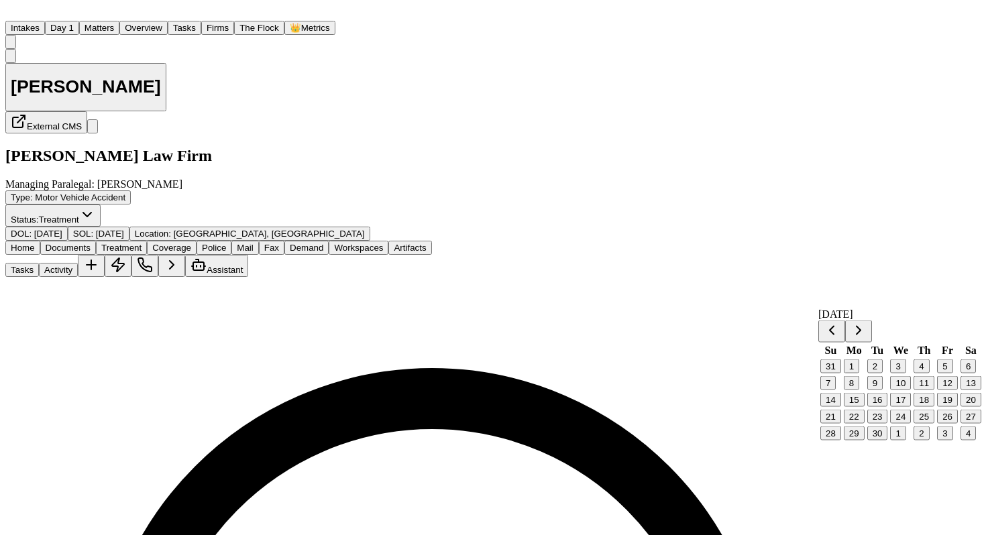
click at [753, 424] on button "26" at bounding box center [947, 417] width 21 height 14
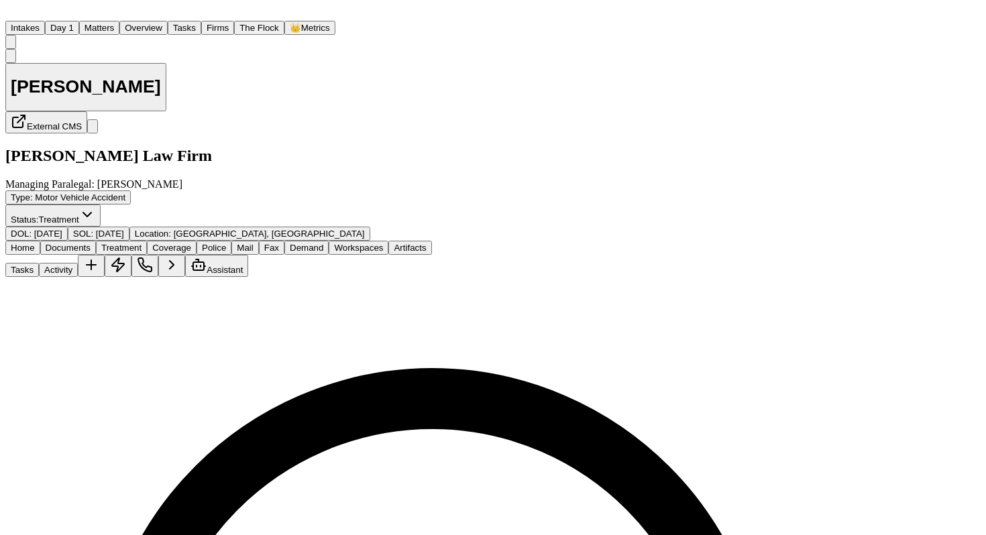
click at [119, 27] on button "Matters" at bounding box center [99, 28] width 40 height 14
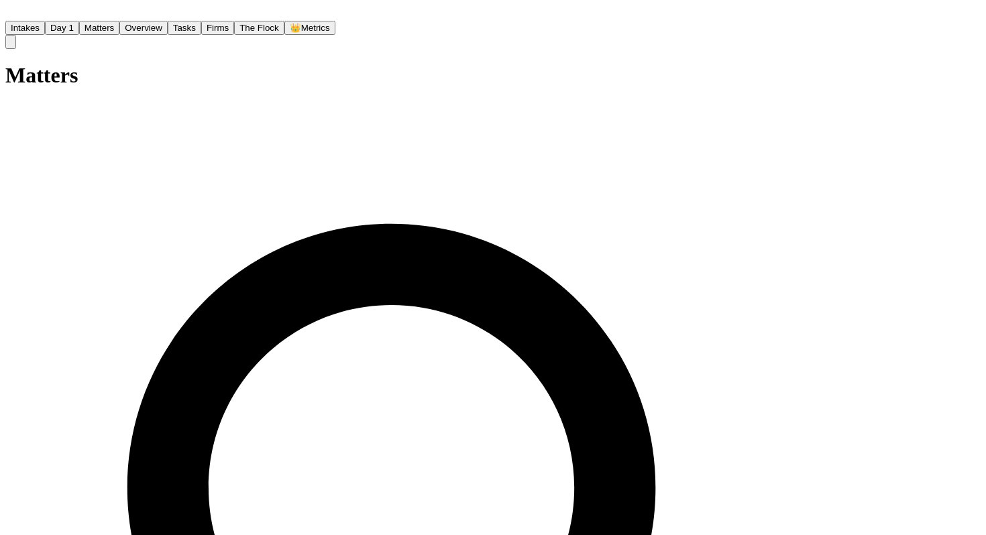
drag, startPoint x: 486, startPoint y: 72, endPoint x: 146, endPoint y: 60, distance: 339.7
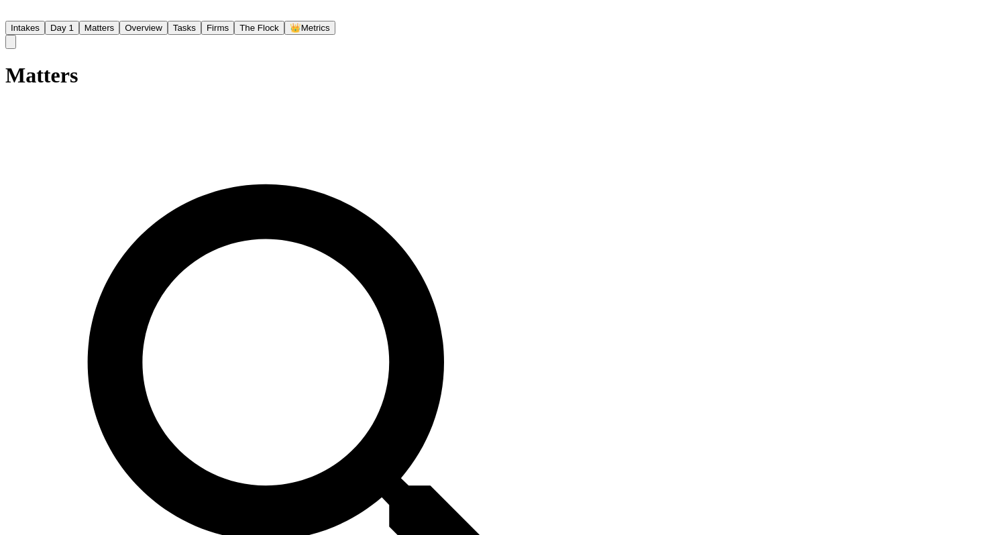
type input "**********"
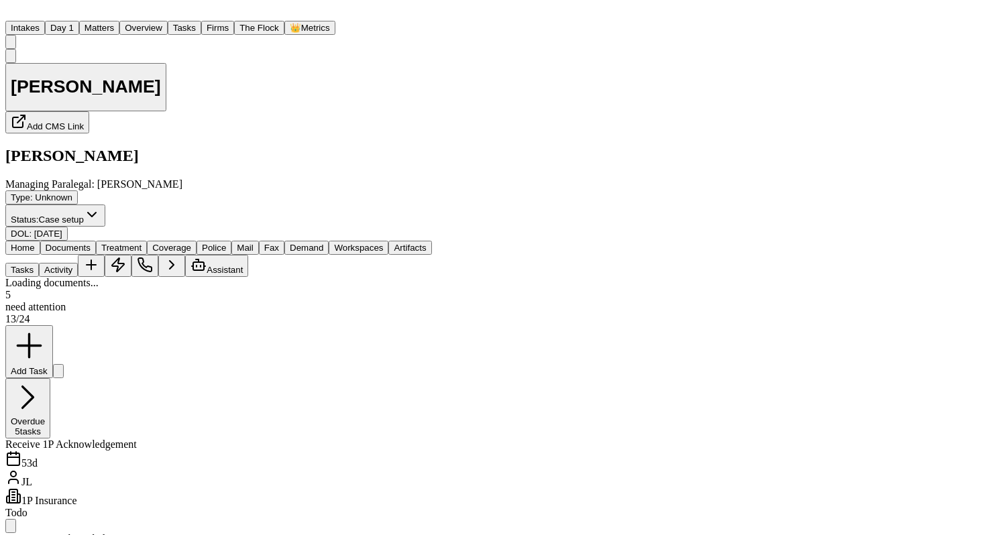
click at [91, 243] on span "Documents" at bounding box center [68, 248] width 45 height 10
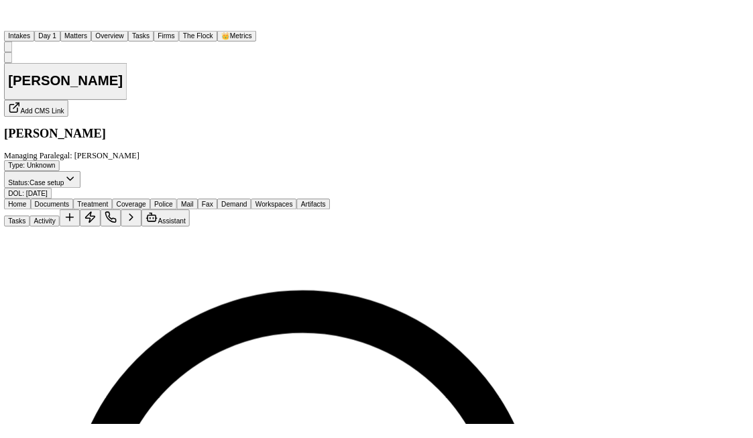
scroll to position [49, 0]
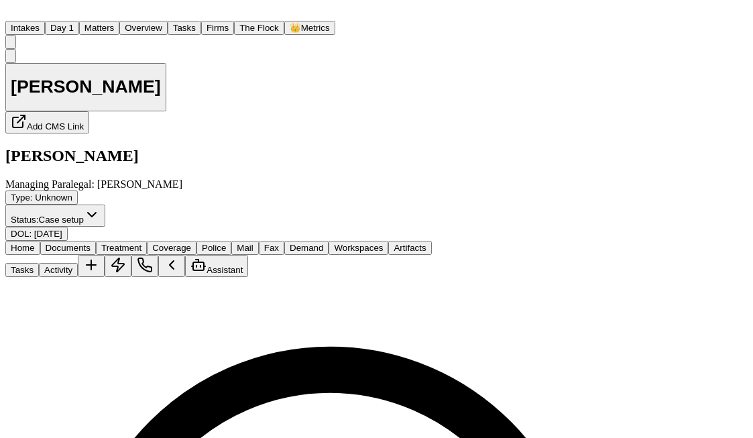
click at [520, 255] on div "Tasks Activity Assistant" at bounding box center [376, 266] width 743 height 22
click at [39, 263] on button "Tasks" at bounding box center [22, 270] width 34 height 14
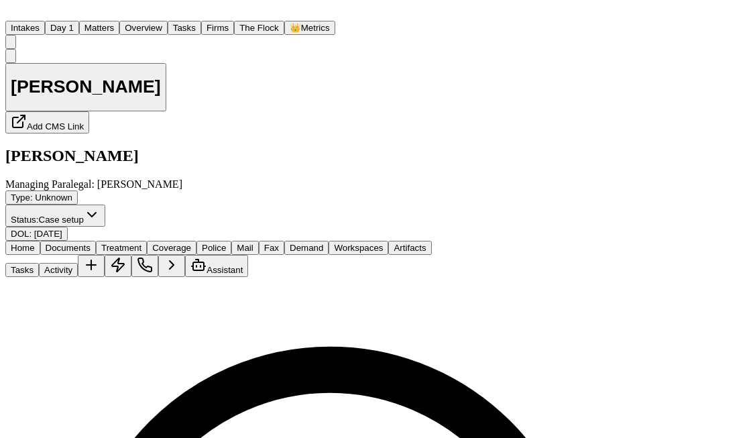
type textarea "**********"
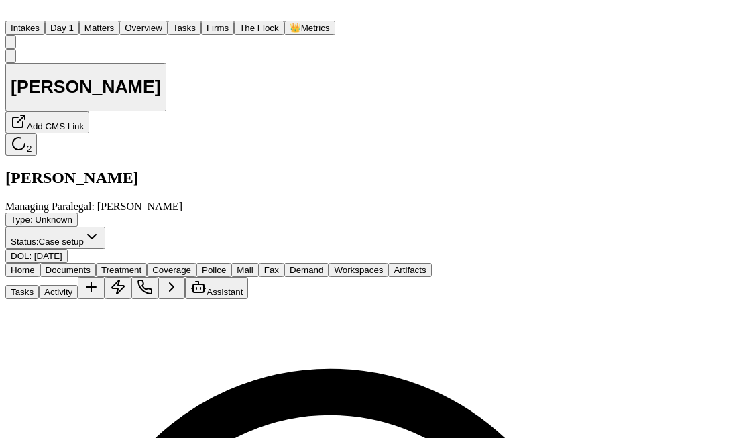
scroll to position [195, 0]
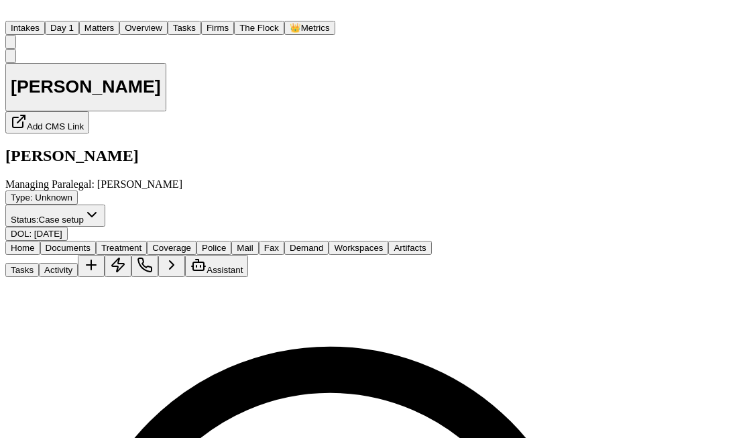
click at [119, 22] on button "Matters" at bounding box center [99, 28] width 40 height 14
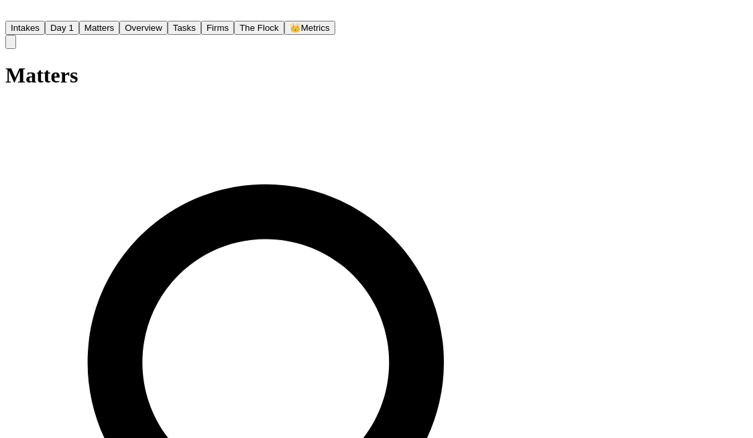
drag, startPoint x: 362, startPoint y: 85, endPoint x: 95, endPoint y: 83, distance: 267.1
click at [95, 83] on div "**********" at bounding box center [334, 427] width 658 height 729
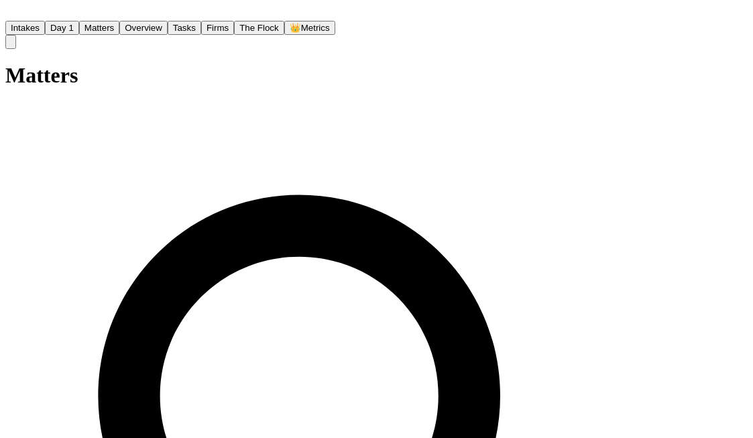
scroll to position [41, 0]
type input "******"
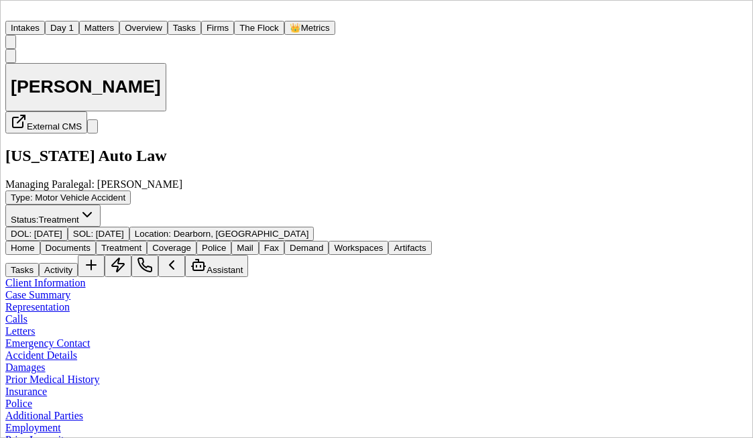
click at [39, 263] on button "Tasks" at bounding box center [22, 270] width 34 height 14
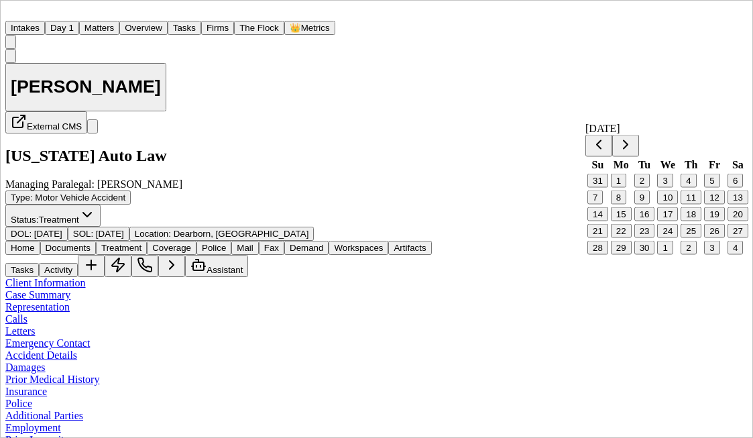
click at [708, 221] on button "19" at bounding box center [714, 214] width 21 height 14
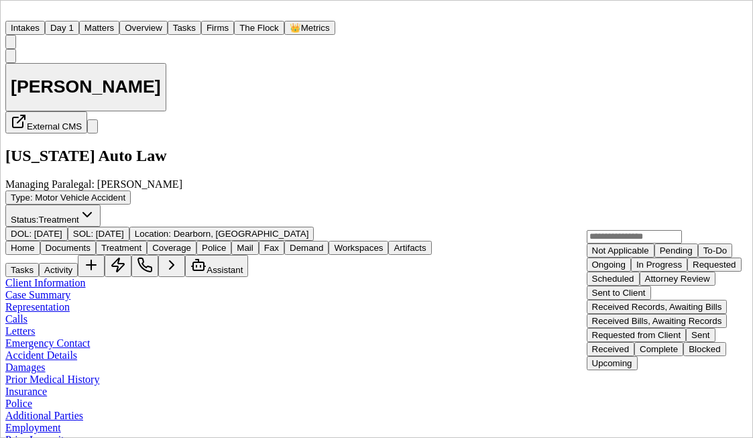
click at [630, 344] on div "Received" at bounding box center [611, 349] width 38 height 10
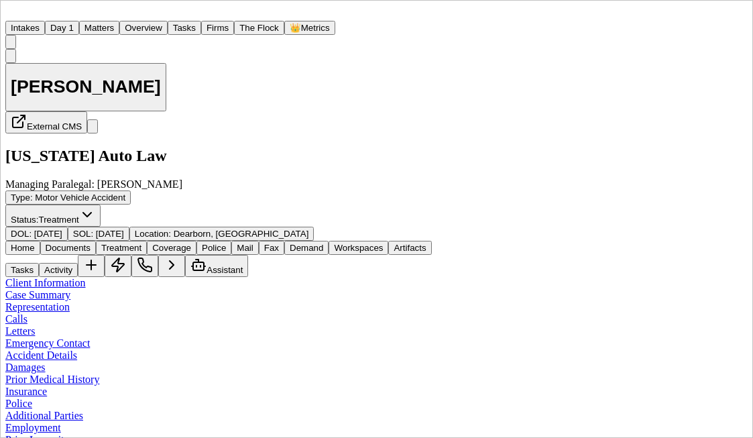
click at [96, 241] on button "Documents" at bounding box center [68, 248] width 56 height 14
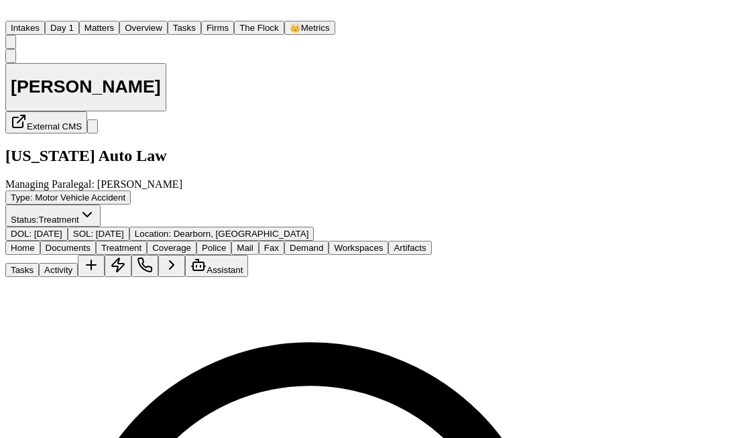
select select "**********"
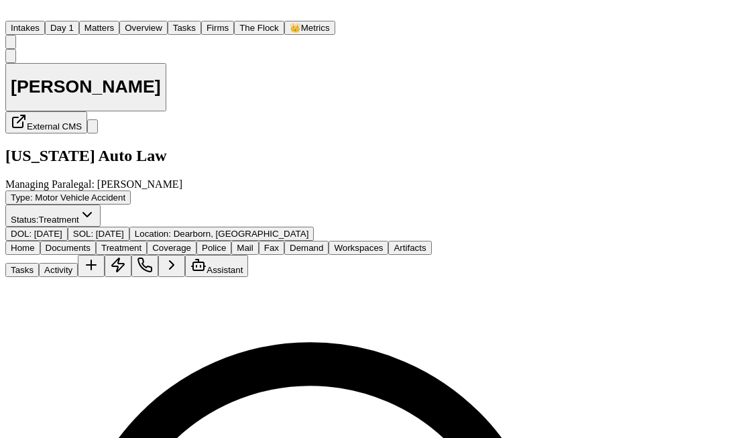
select select "**********"
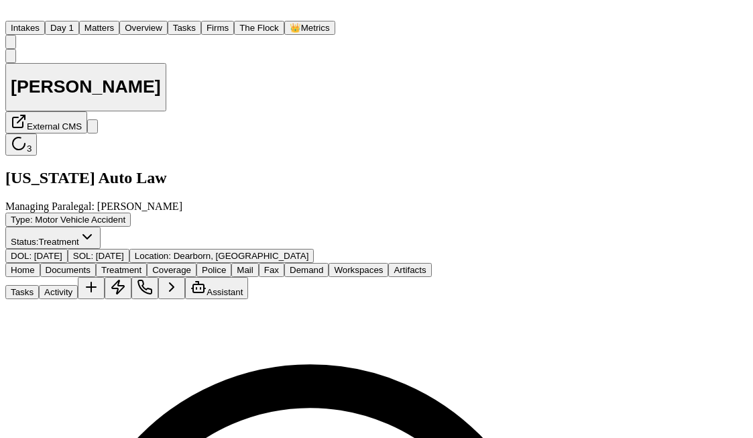
select select "**********"
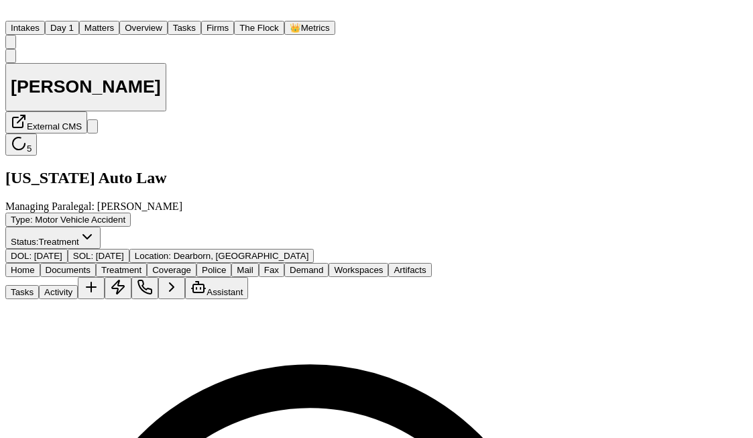
select select "**********"
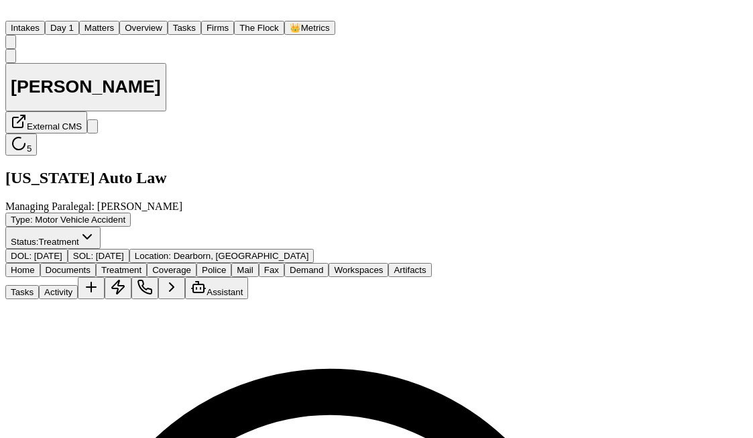
scroll to position [405, 0]
select select "**********"
